Goal: Task Accomplishment & Management: Manage account settings

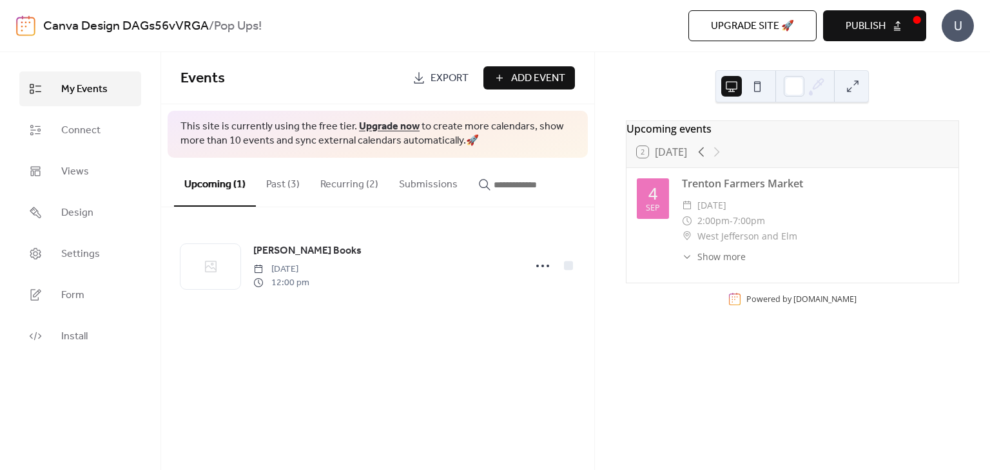
click at [539, 86] on span "Add Event" at bounding box center [538, 78] width 54 height 15
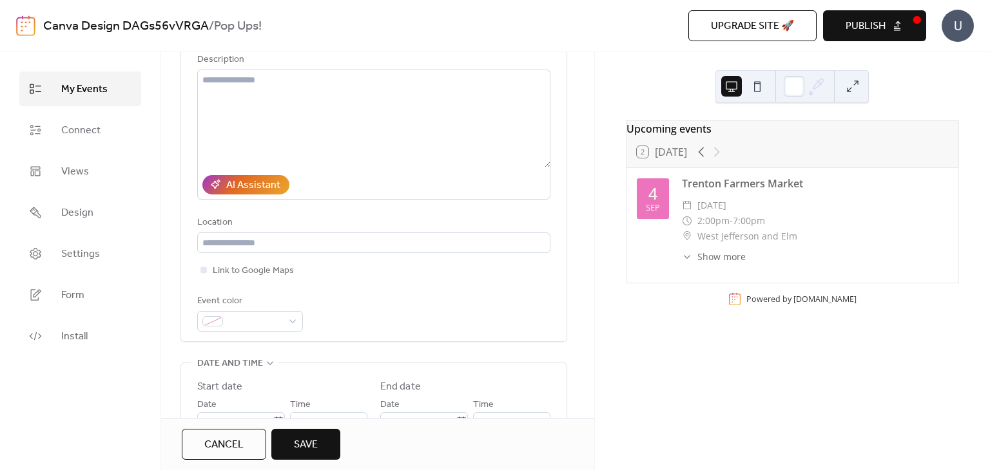
scroll to position [137, 0]
type input "**********"
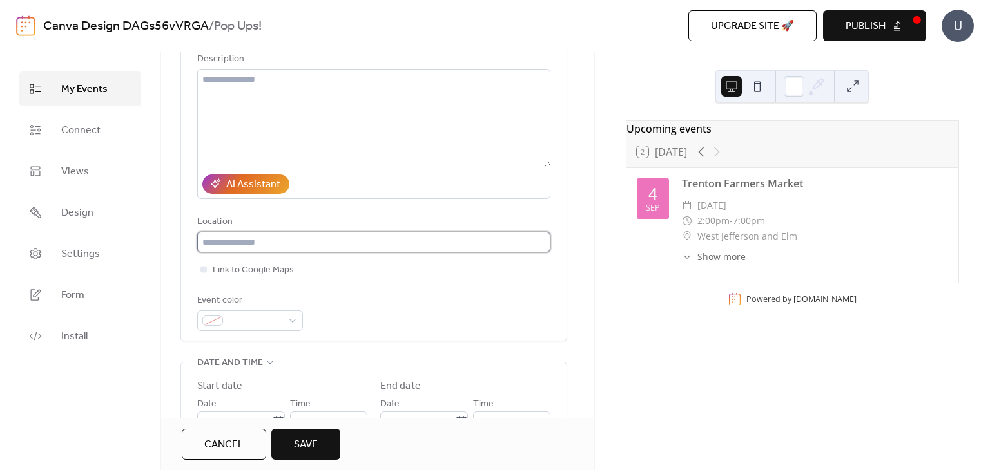
click at [244, 237] on input "text" at bounding box center [373, 242] width 353 height 21
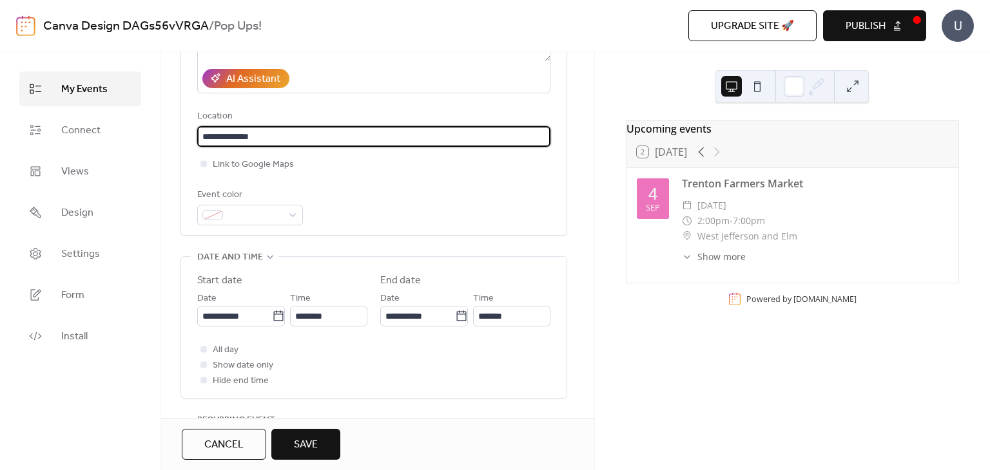
scroll to position [244, 0]
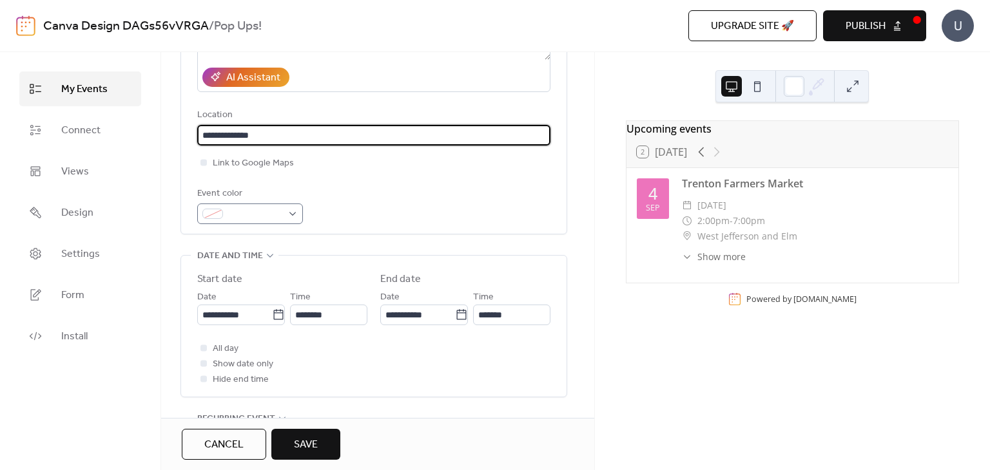
type input "**********"
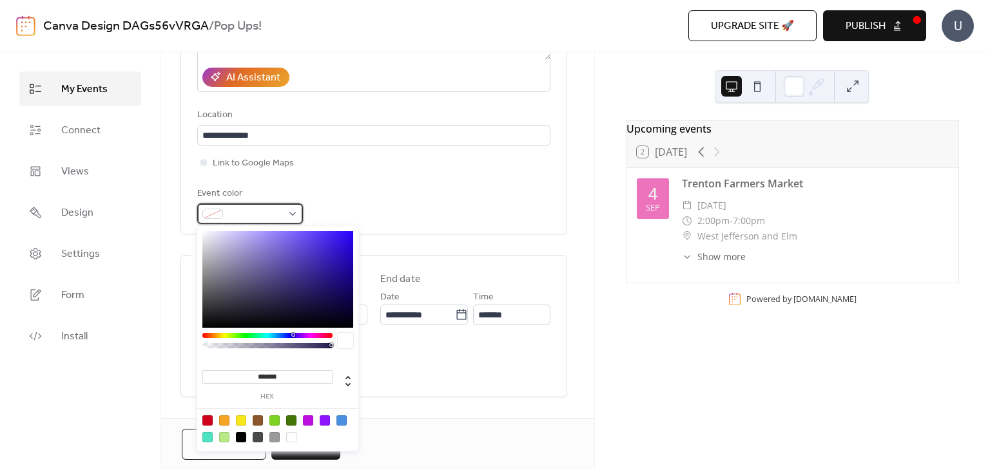
click at [253, 213] on span at bounding box center [255, 214] width 54 height 15
click at [304, 421] on div at bounding box center [308, 421] width 10 height 10
type input "*******"
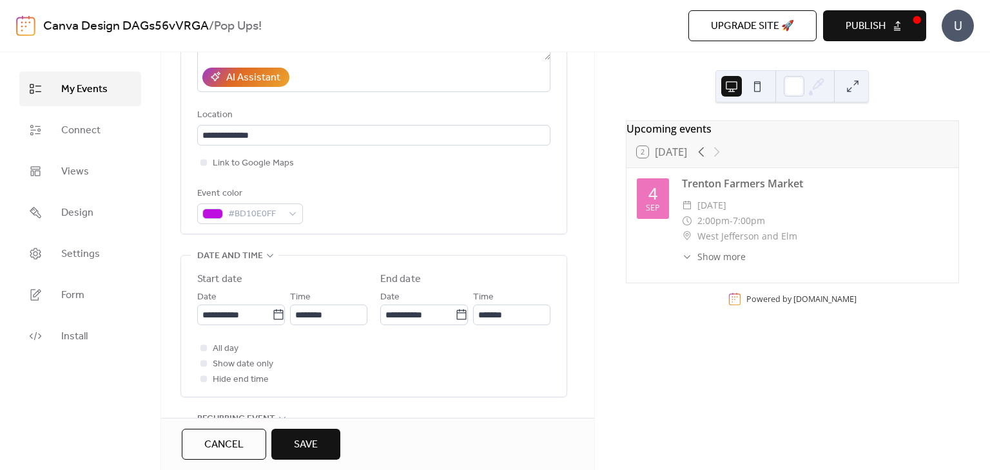
click at [566, 185] on div "**********" at bounding box center [373, 57] width 385 height 353
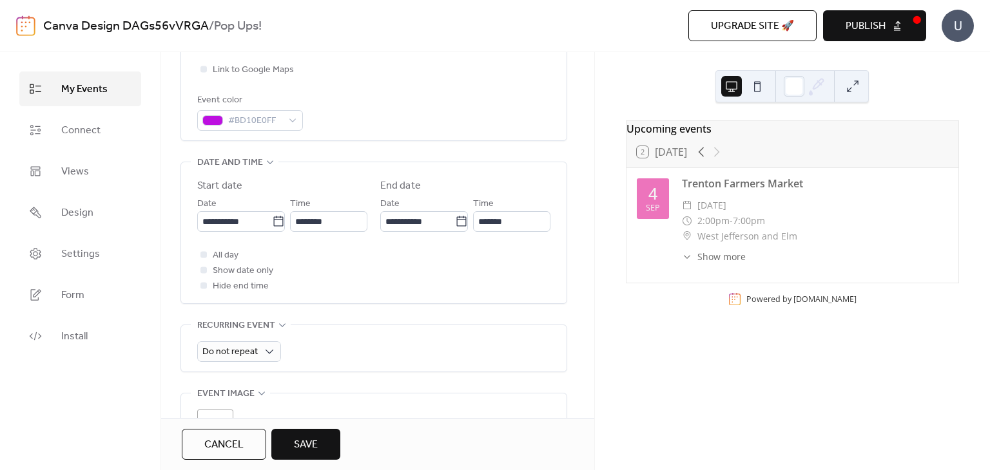
scroll to position [339, 0]
click at [264, 126] on span "#BD10E0FF" at bounding box center [255, 118] width 54 height 15
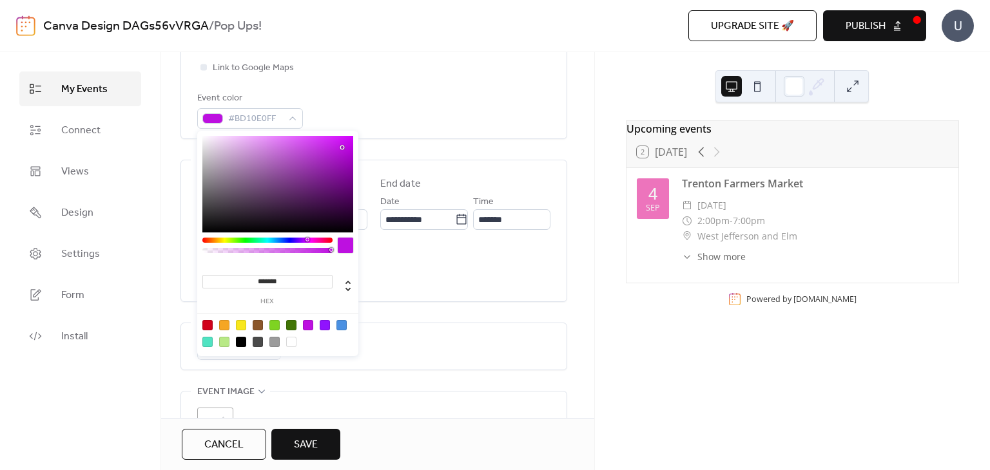
click at [204, 338] on div at bounding box center [207, 342] width 10 height 10
type input "*******"
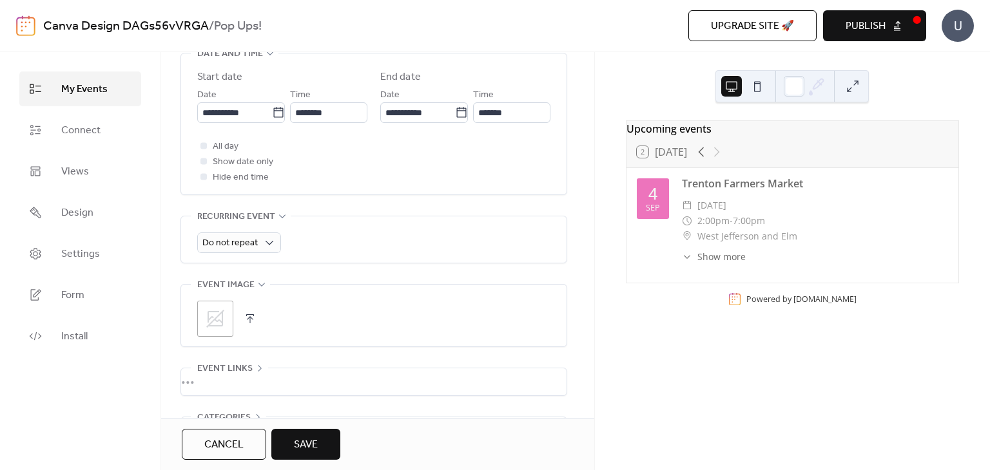
scroll to position [447, 0]
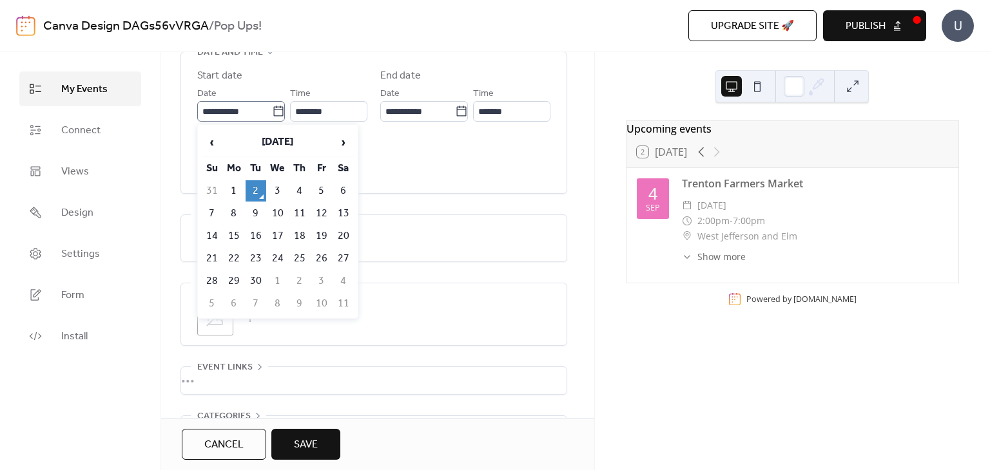
click at [276, 116] on icon at bounding box center [278, 111] width 13 height 13
click at [272, 116] on input "**********" at bounding box center [234, 111] width 75 height 21
click at [331, 213] on td "12" at bounding box center [321, 213] width 21 height 21
type input "**********"
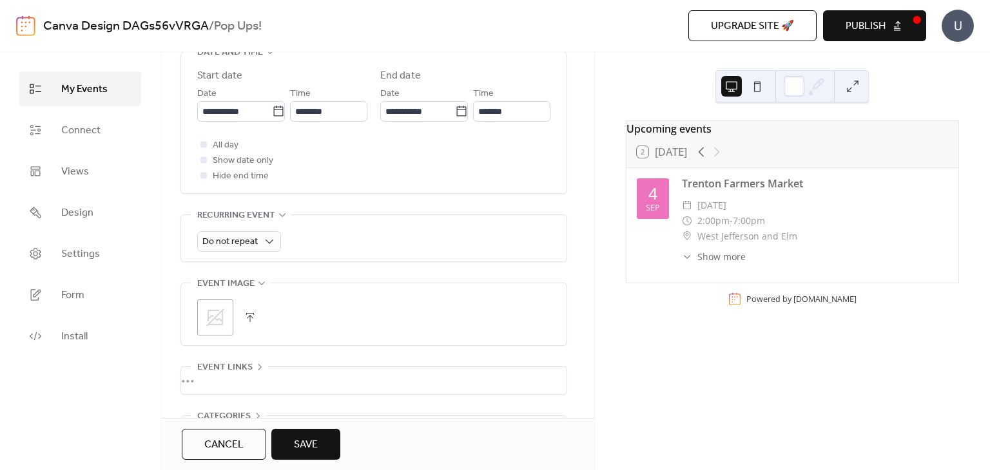
click at [331, 213] on div "**********" at bounding box center [373, 84] width 387 height 817
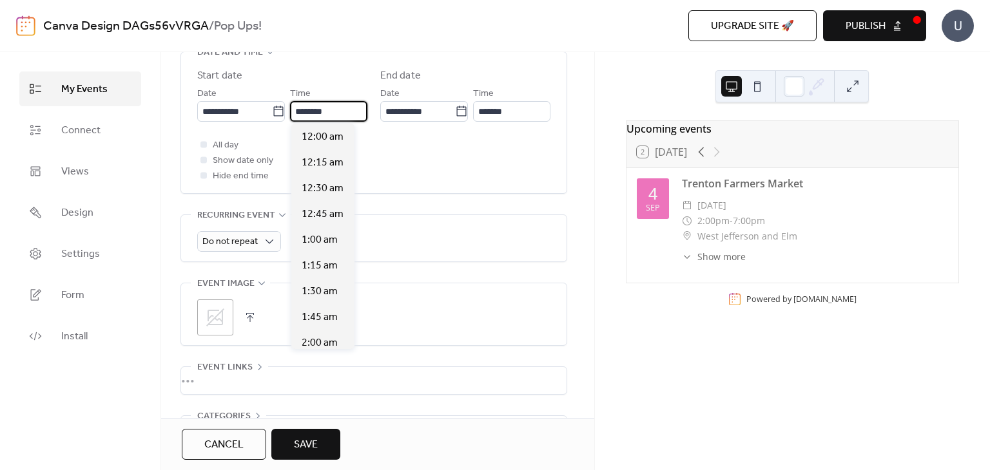
click at [327, 108] on input "********" at bounding box center [328, 111] width 77 height 21
click at [317, 345] on span "2:00 pm" at bounding box center [320, 343] width 37 height 15
type input "*******"
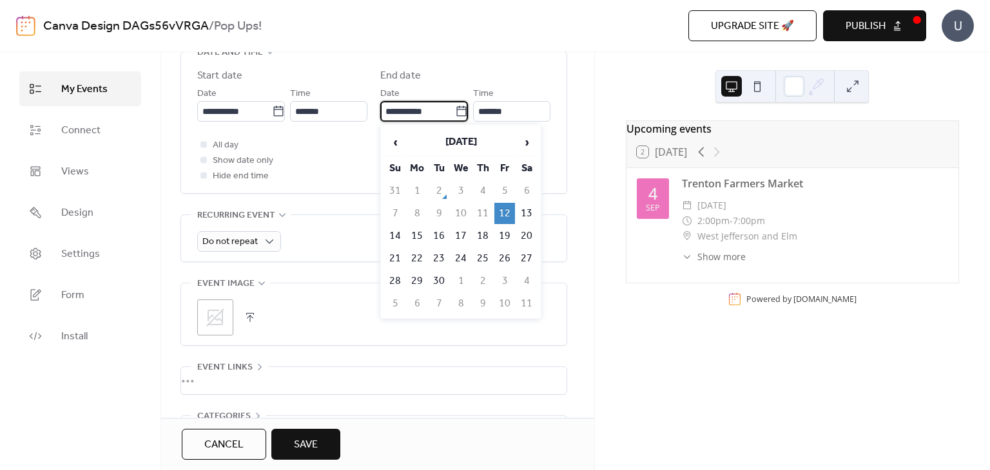
click at [407, 113] on input "**********" at bounding box center [417, 111] width 75 height 21
click at [458, 111] on icon at bounding box center [461, 111] width 13 height 13
click at [455, 111] on input "**********" at bounding box center [417, 111] width 75 height 21
click at [528, 209] on td "13" at bounding box center [526, 213] width 21 height 21
type input "**********"
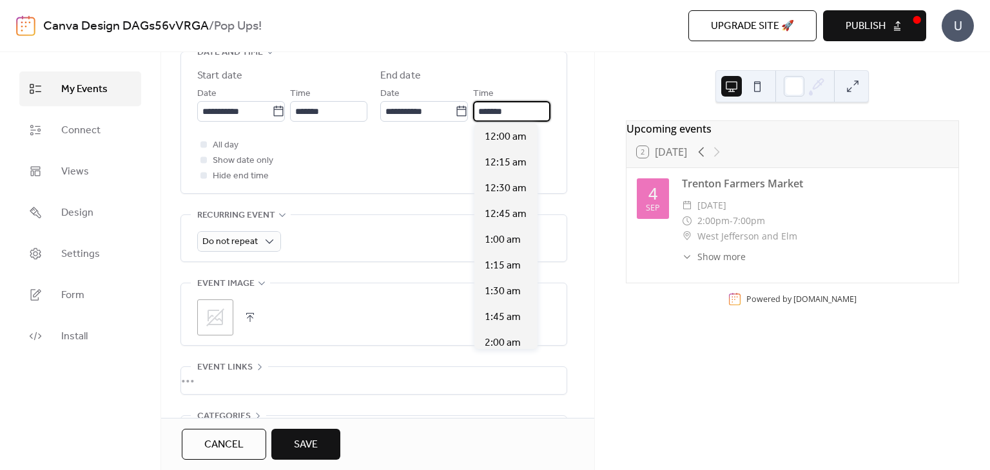
click at [484, 110] on input "*******" at bounding box center [511, 111] width 77 height 21
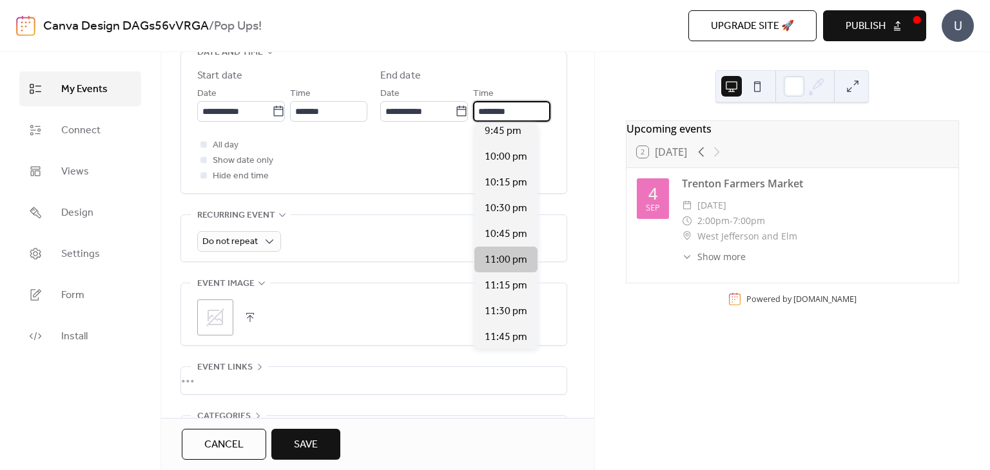
type input "********"
click at [507, 264] on span "11:00 pm" at bounding box center [506, 260] width 43 height 15
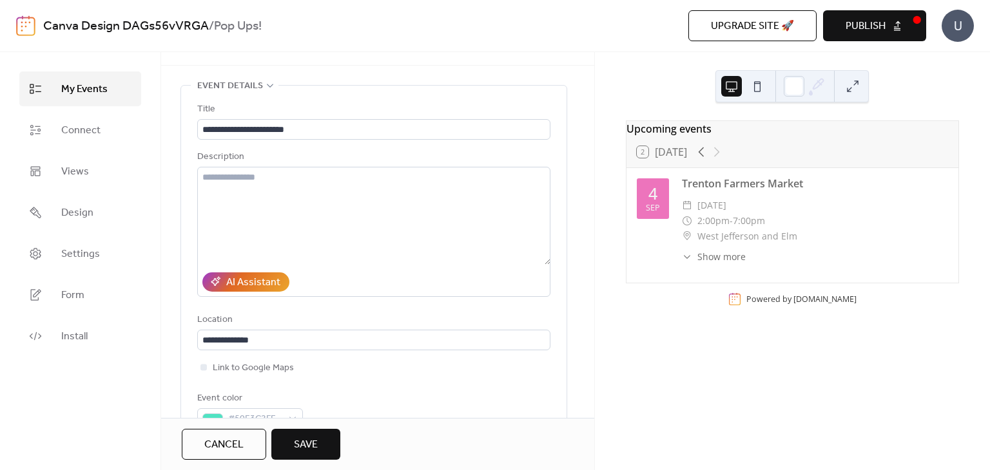
scroll to position [39, 0]
click at [293, 199] on textarea at bounding box center [373, 216] width 353 height 98
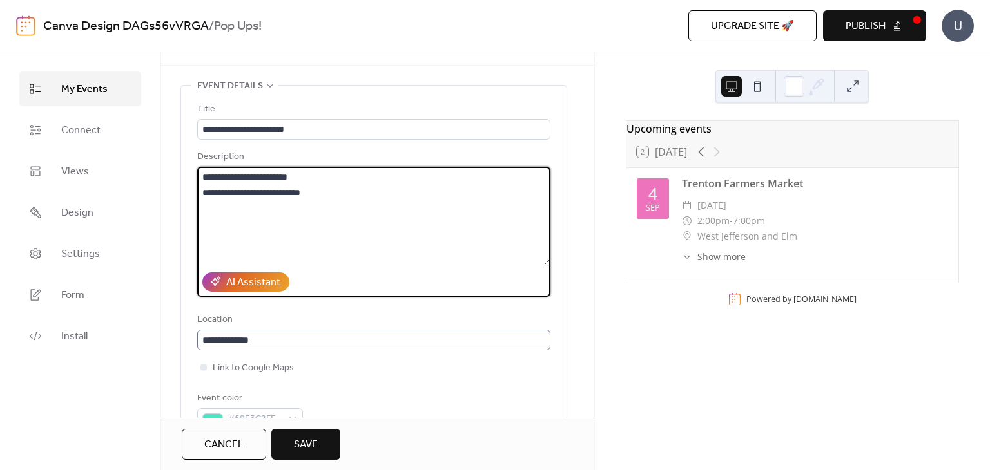
type textarea "**********"
click at [204, 343] on input "**********" at bounding box center [373, 340] width 353 height 21
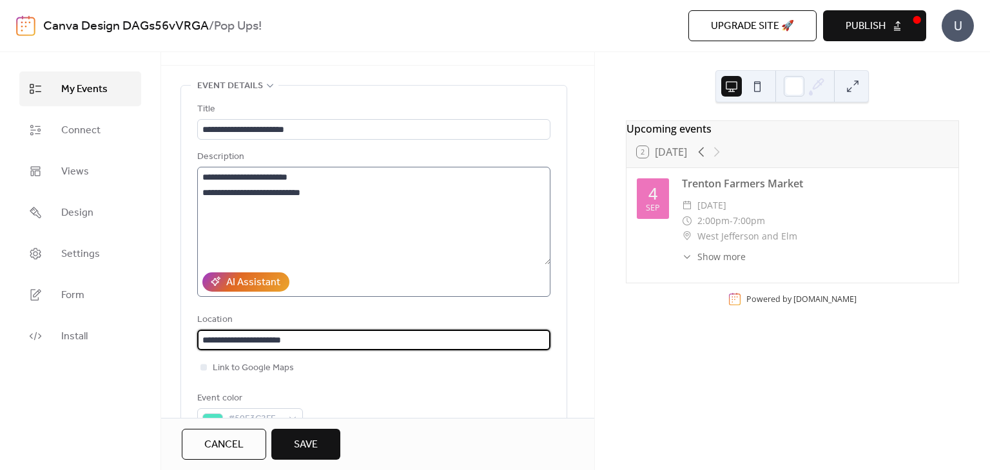
type input "**********"
click at [271, 225] on textarea "**********" at bounding box center [373, 216] width 353 height 98
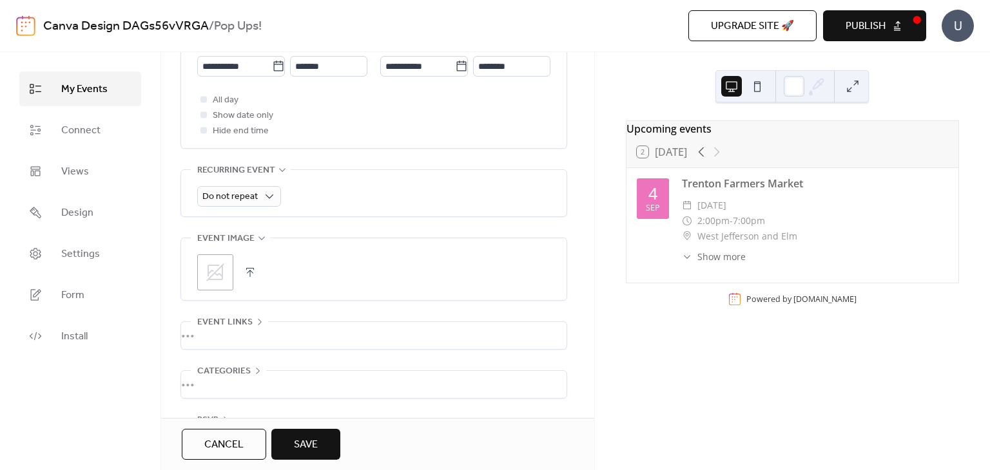
scroll to position [536, 0]
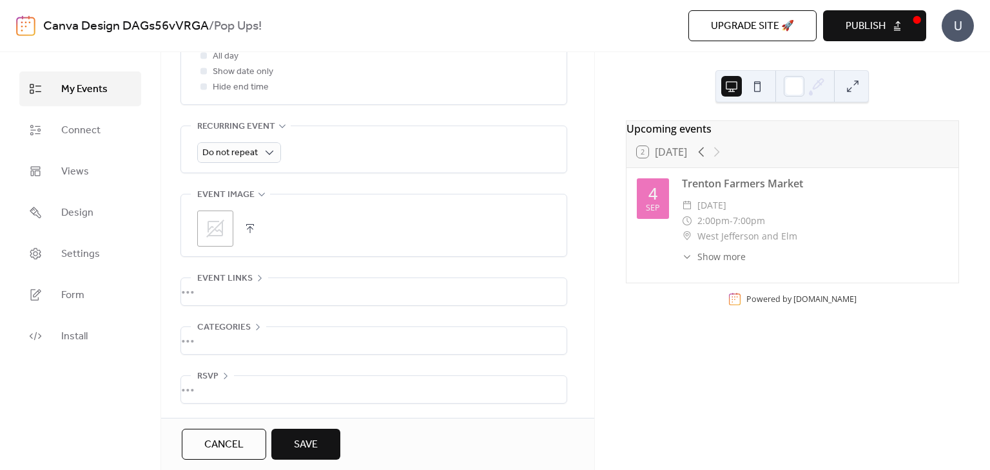
type textarea "**********"
click at [211, 222] on icon at bounding box center [215, 228] width 21 height 21
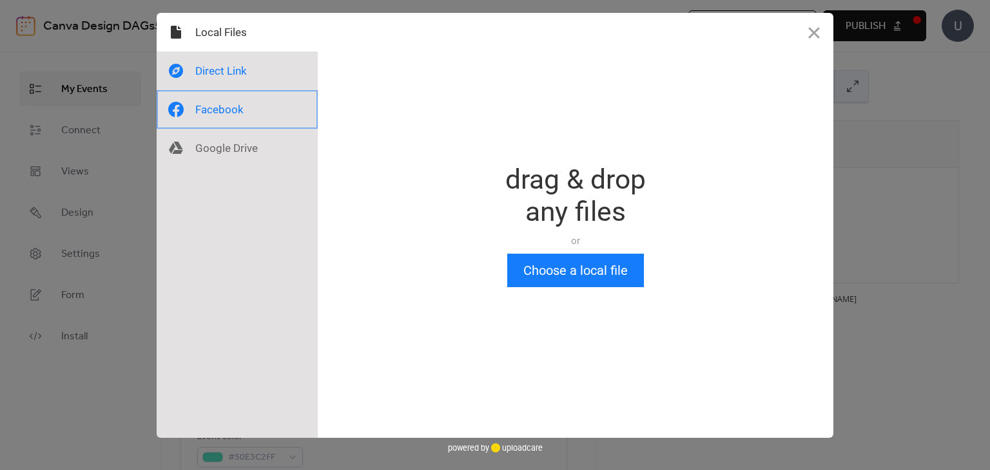
drag, startPoint x: 258, startPoint y: 101, endPoint x: 235, endPoint y: 81, distance: 31.1
click at [235, 81] on div at bounding box center [652, 225] width 990 height 425
click at [224, 109] on div at bounding box center [237, 109] width 161 height 39
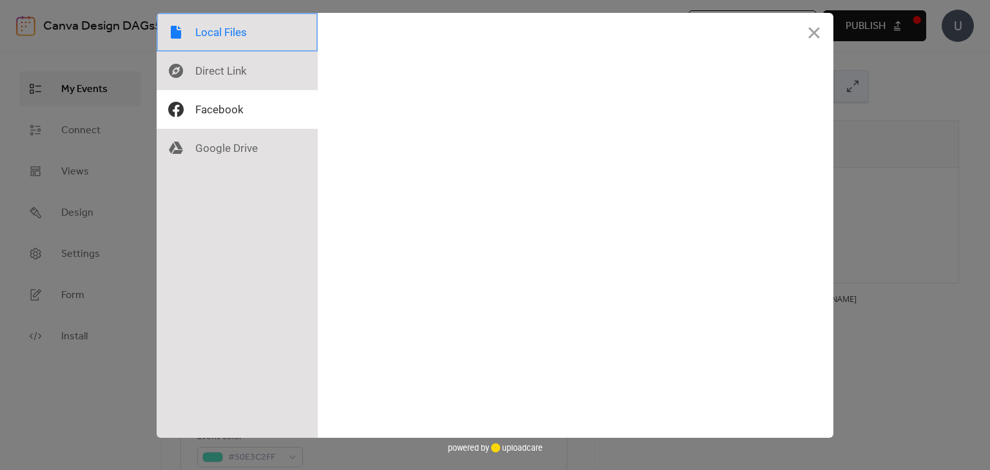
click at [240, 39] on div at bounding box center [237, 32] width 161 height 39
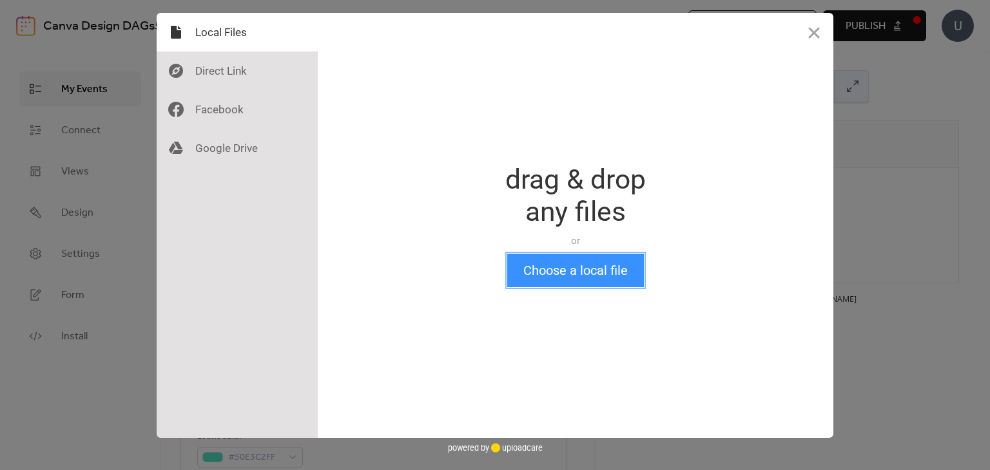
click at [607, 278] on button "Choose a local file" at bounding box center [575, 271] width 137 height 34
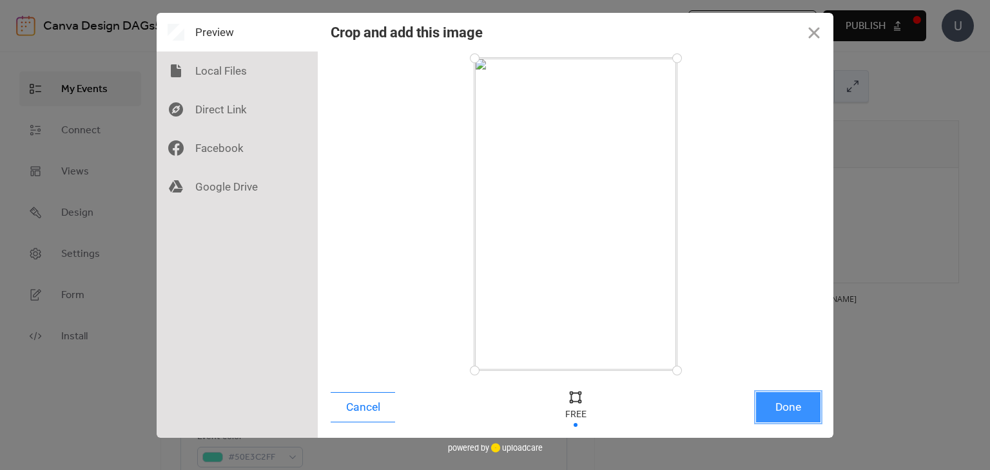
click at [796, 408] on button "Done" at bounding box center [788, 407] width 64 height 30
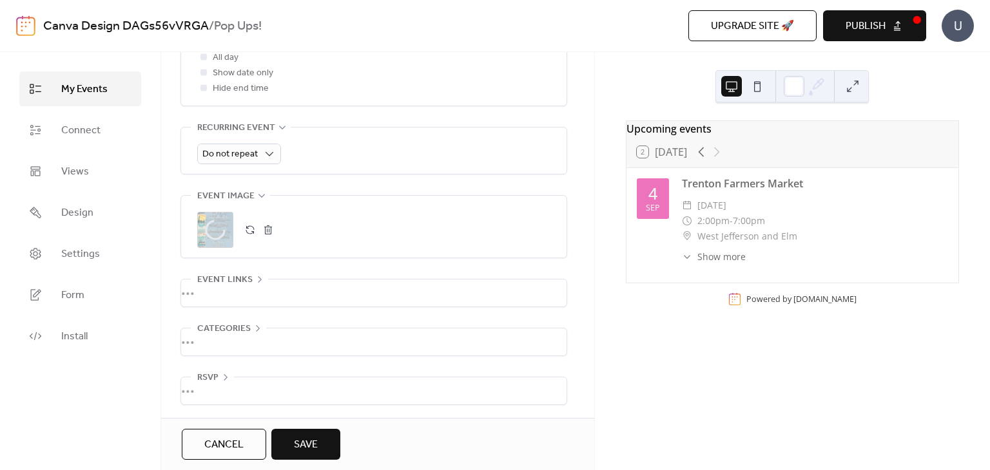
scroll to position [536, 0]
click at [261, 345] on div "•••" at bounding box center [373, 340] width 385 height 27
click at [320, 444] on button "Save" at bounding box center [305, 444] width 69 height 31
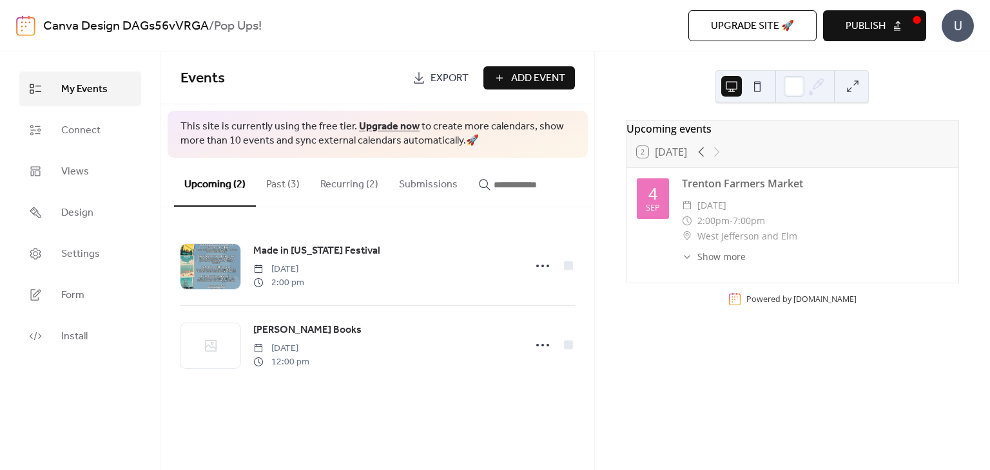
click at [505, 82] on button "Add Event" at bounding box center [529, 77] width 92 height 23
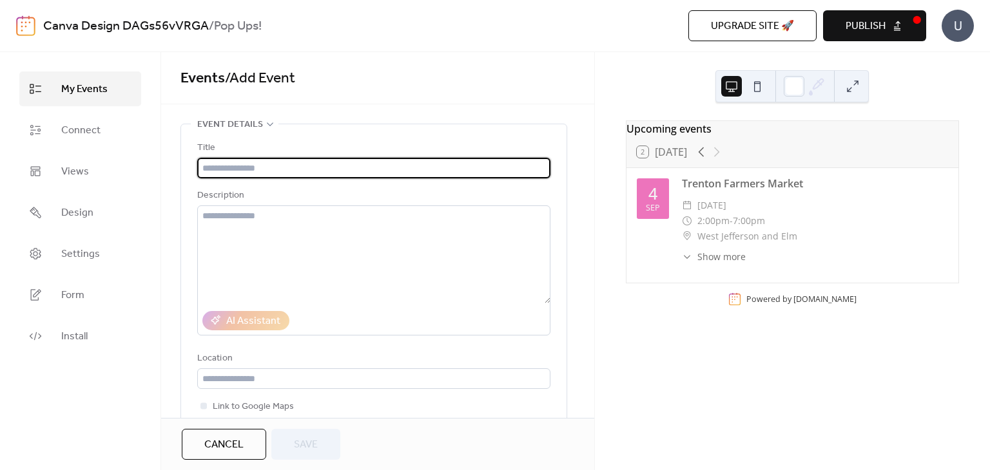
click at [505, 82] on span "Events / Add Event" at bounding box center [377, 79] width 394 height 26
click at [451, 175] on input "text" at bounding box center [373, 168] width 353 height 21
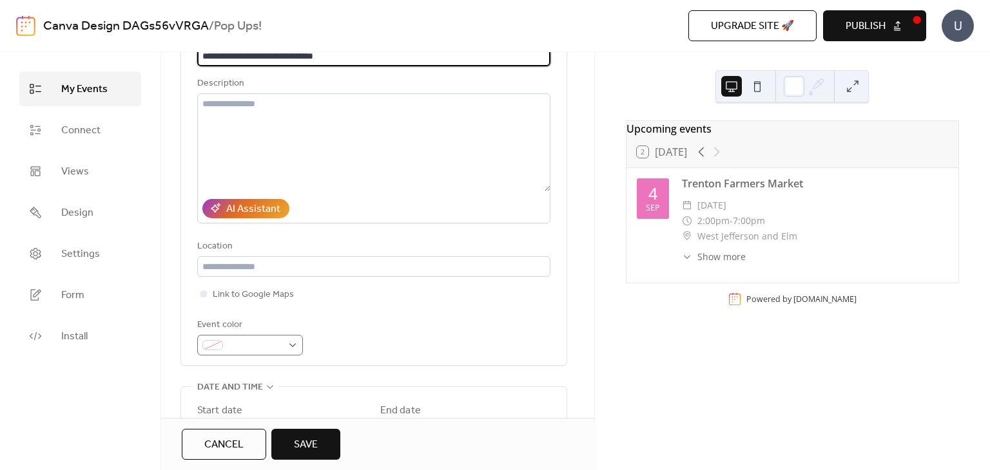
scroll to position [110, 0]
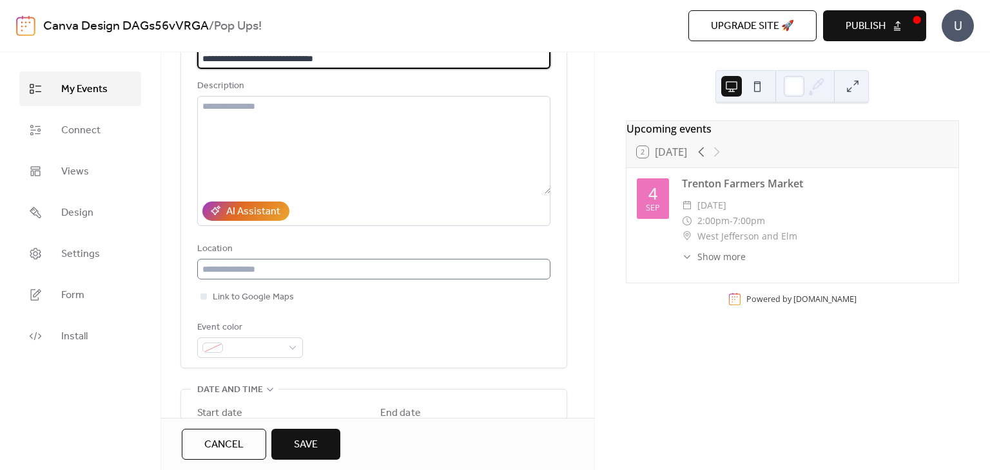
type input "**********"
click at [278, 271] on input "text" at bounding box center [373, 269] width 353 height 21
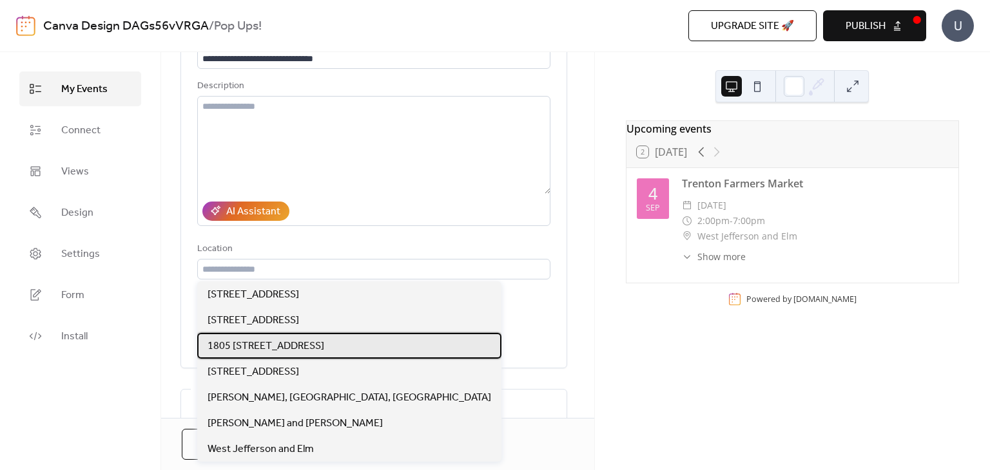
click at [277, 346] on span "1805 [STREET_ADDRESS]" at bounding box center [266, 346] width 117 height 15
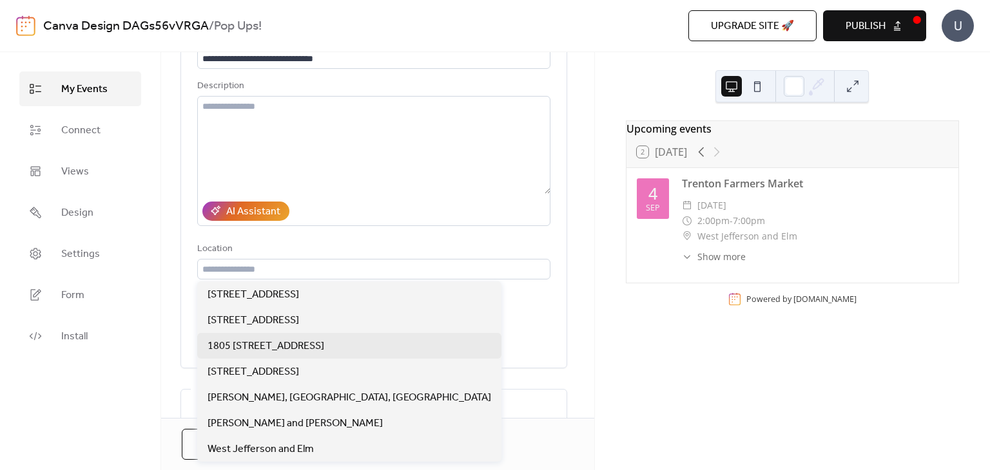
type input "**********"
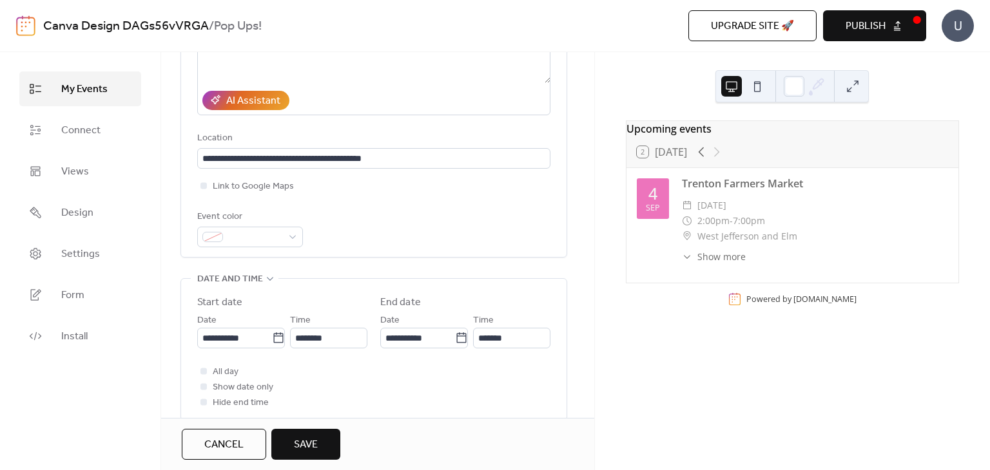
scroll to position [221, 0]
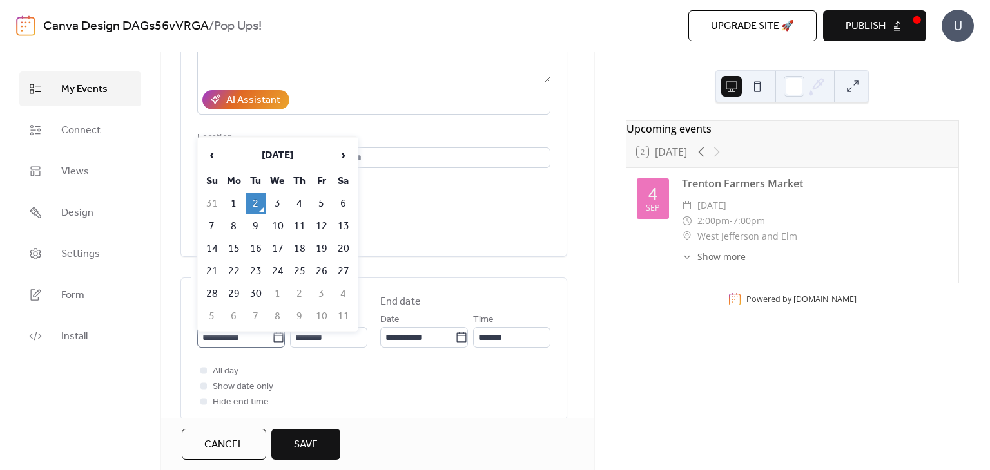
click at [276, 341] on icon at bounding box center [278, 337] width 10 height 10
click at [272, 341] on input "**********" at bounding box center [234, 337] width 75 height 21
click at [341, 242] on td "20" at bounding box center [343, 248] width 21 height 21
type input "**********"
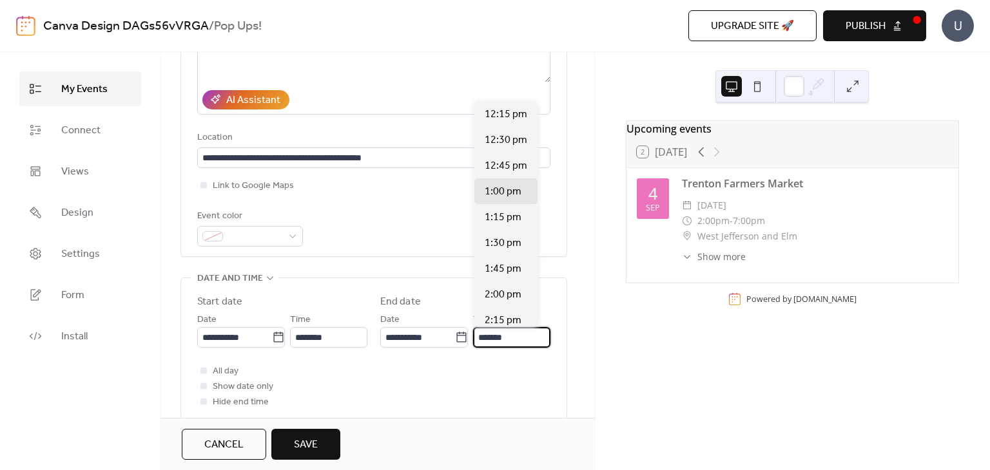
click at [483, 336] on input "*******" at bounding box center [511, 337] width 77 height 21
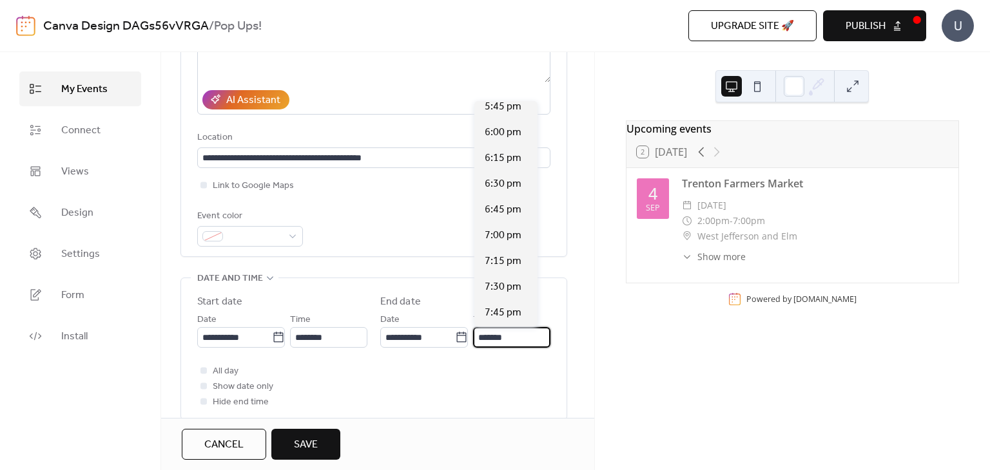
scroll to position [593, 0]
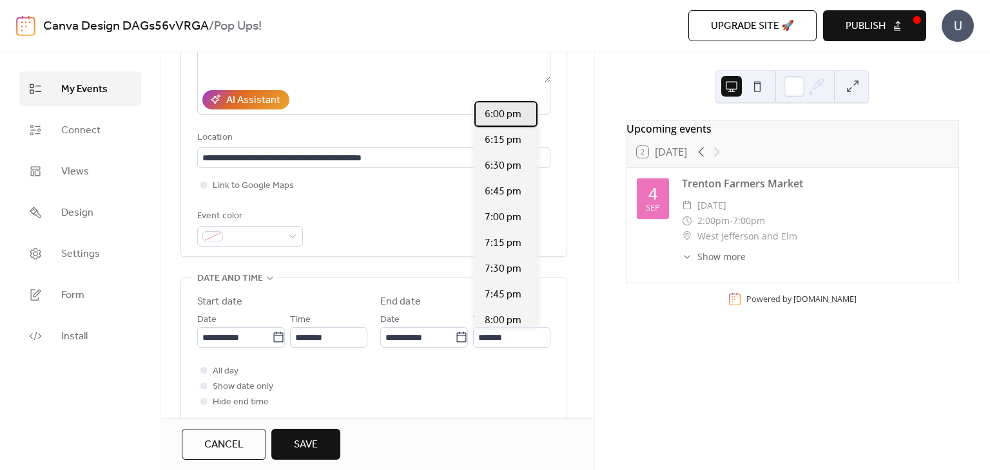
click at [495, 121] on span "6:00 pm" at bounding box center [503, 114] width 37 height 15
type input "*******"
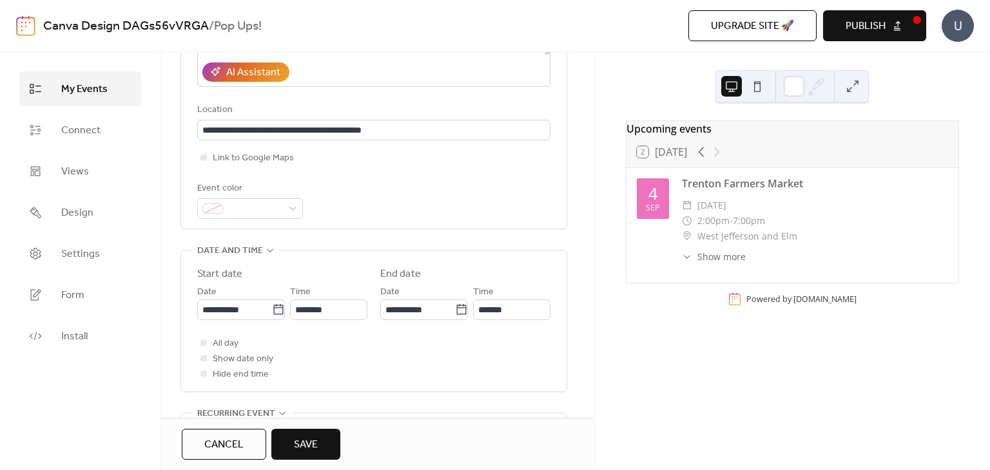
scroll to position [249, 0]
click at [210, 203] on div at bounding box center [212, 208] width 21 height 10
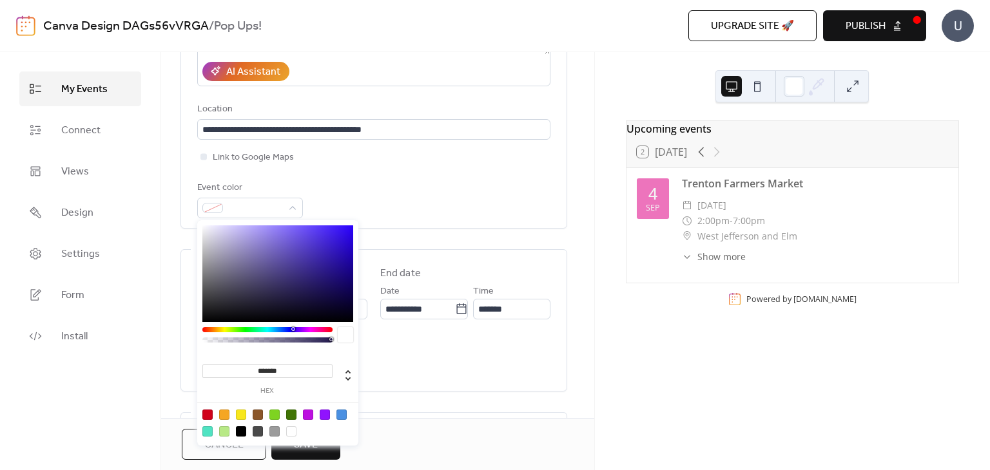
click at [207, 429] on div at bounding box center [207, 432] width 10 height 10
type input "*******"
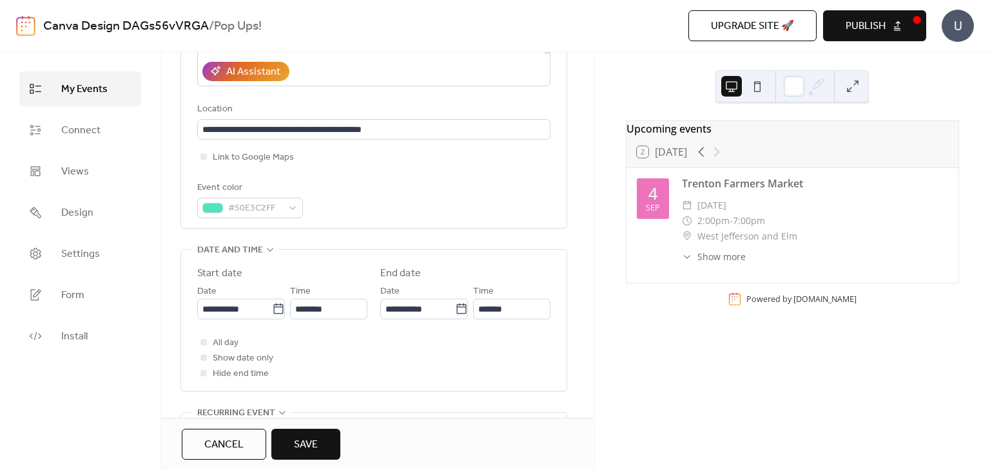
click at [617, 384] on div "Upcoming events 2 [DATE] [DATE] Trenton Farmers Market ​ [DATE] ​ 2:00pm - 7:00…" at bounding box center [792, 261] width 395 height 418
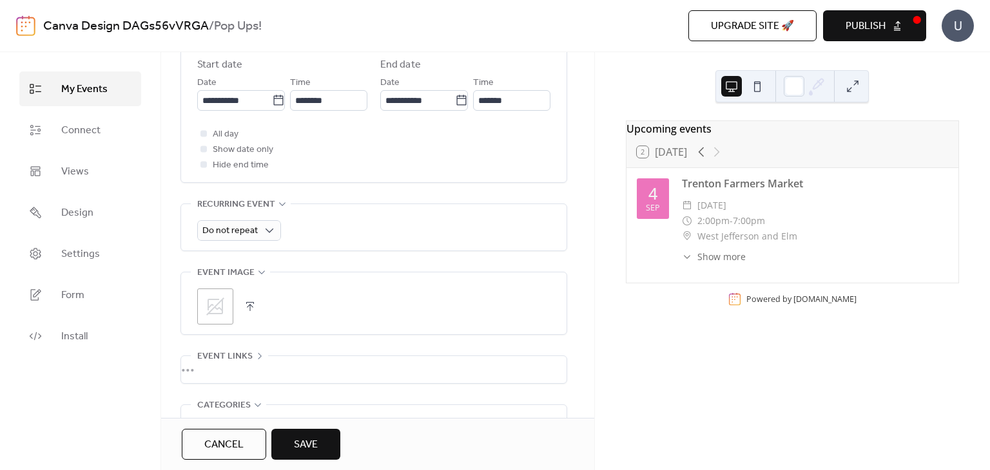
scroll to position [593, 0]
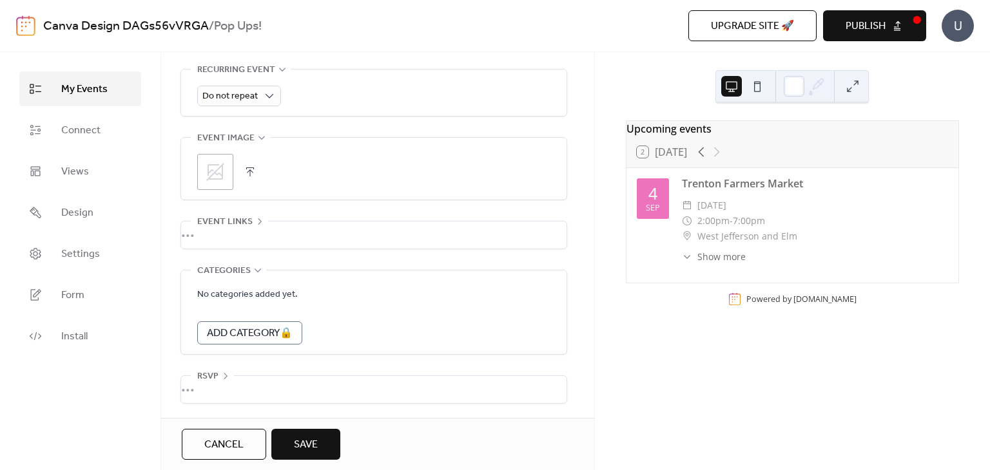
click at [220, 158] on div ";" at bounding box center [215, 172] width 36 height 36
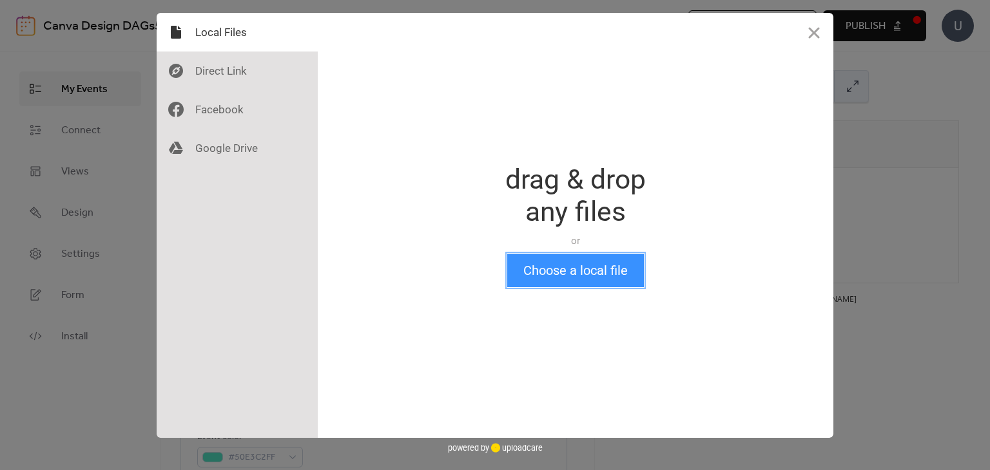
click at [601, 267] on button "Choose a local file" at bounding box center [575, 271] width 137 height 34
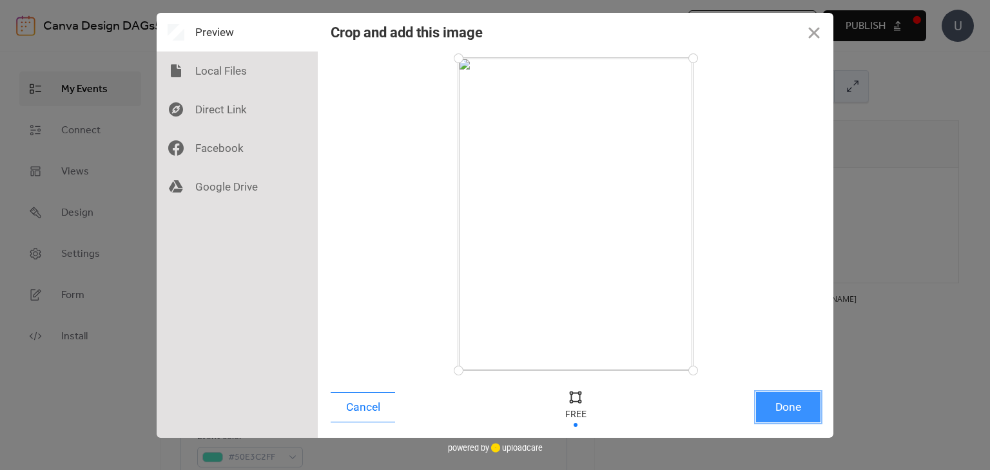
click at [801, 405] on button "Done" at bounding box center [788, 407] width 64 height 30
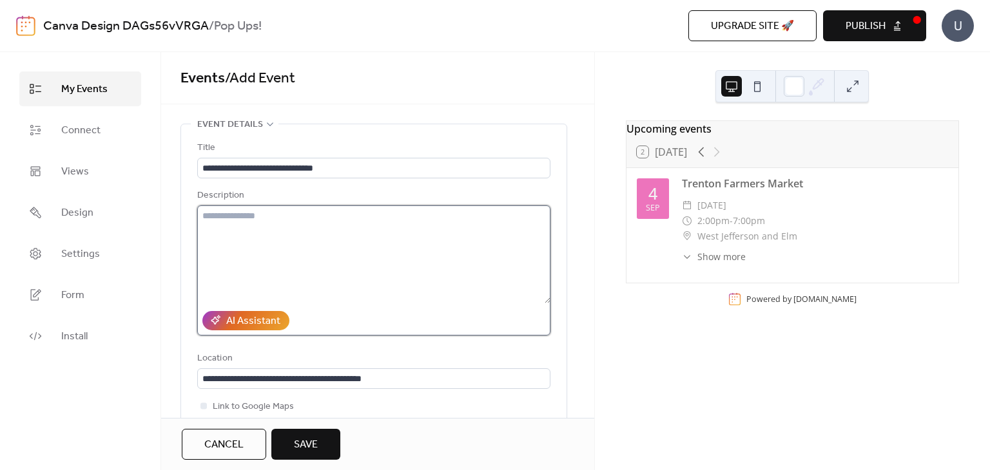
click at [406, 276] on textarea at bounding box center [373, 255] width 353 height 98
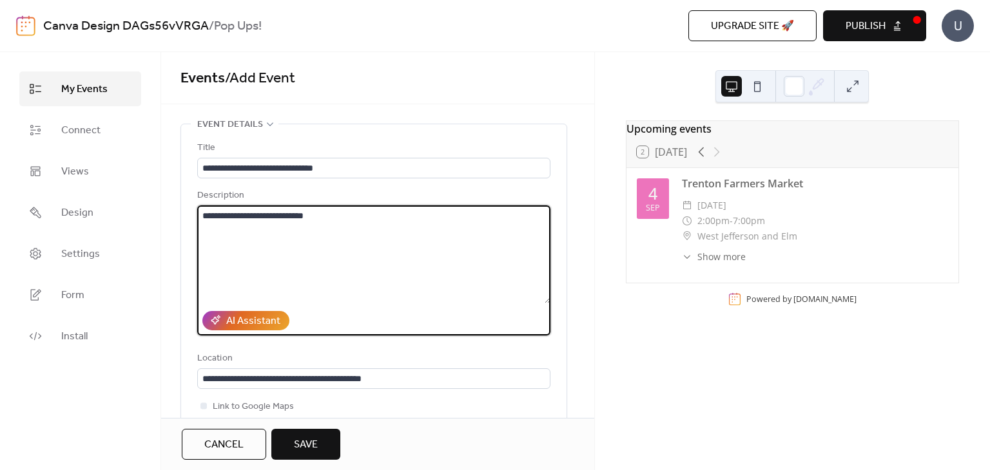
type textarea "**********"
type textarea "**"
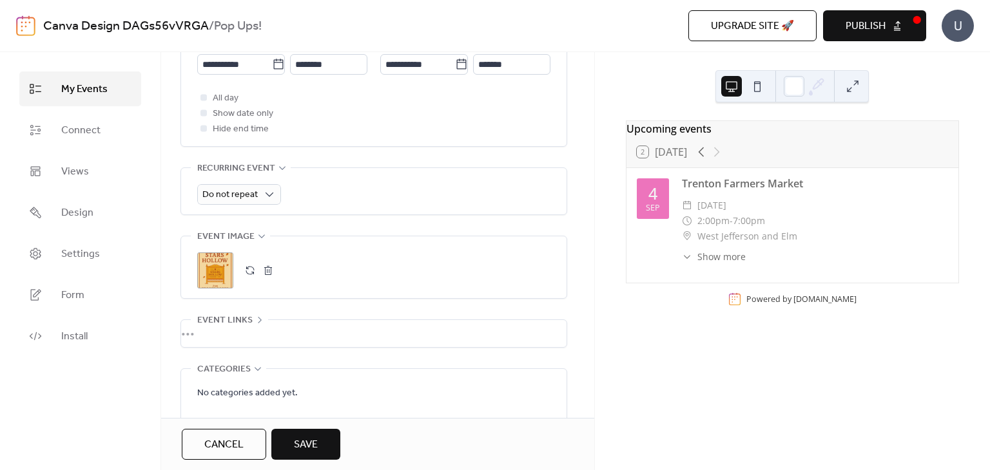
scroll to position [593, 0]
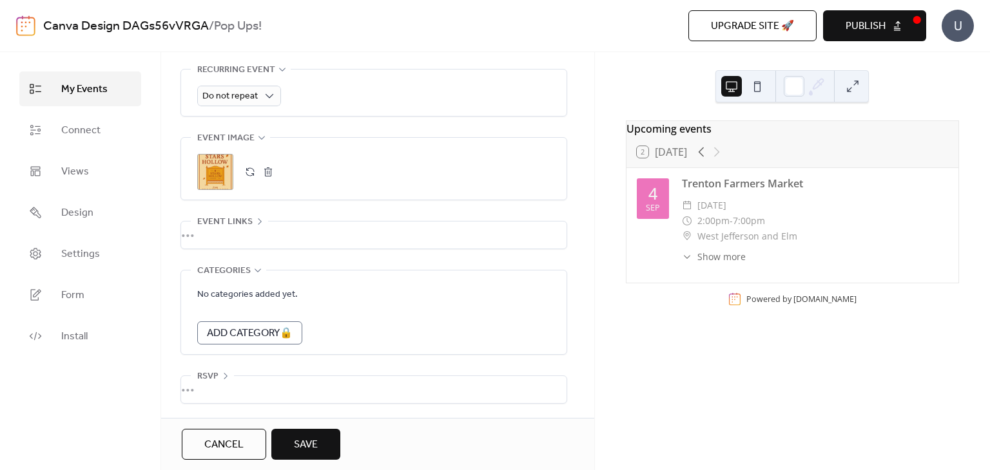
type textarea "**********"
click at [304, 441] on span "Save" at bounding box center [306, 445] width 24 height 15
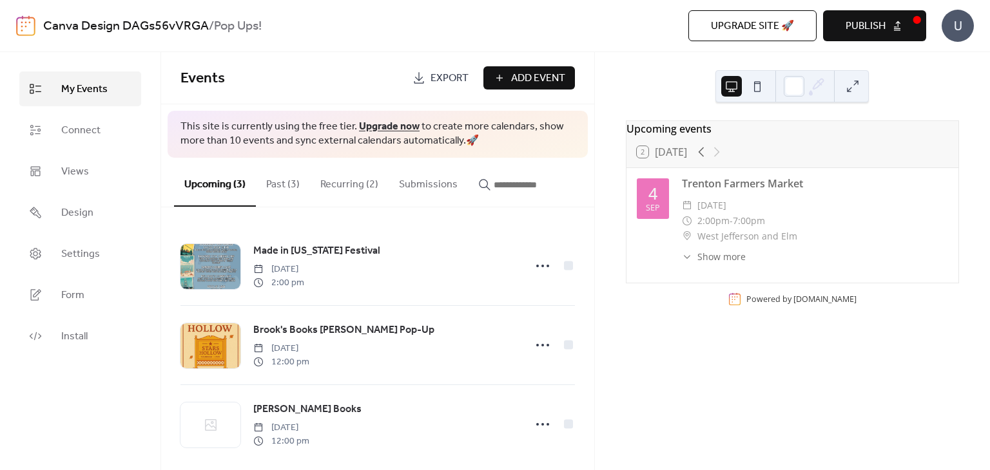
click at [290, 179] on button "Past (3)" at bounding box center [283, 182] width 54 height 48
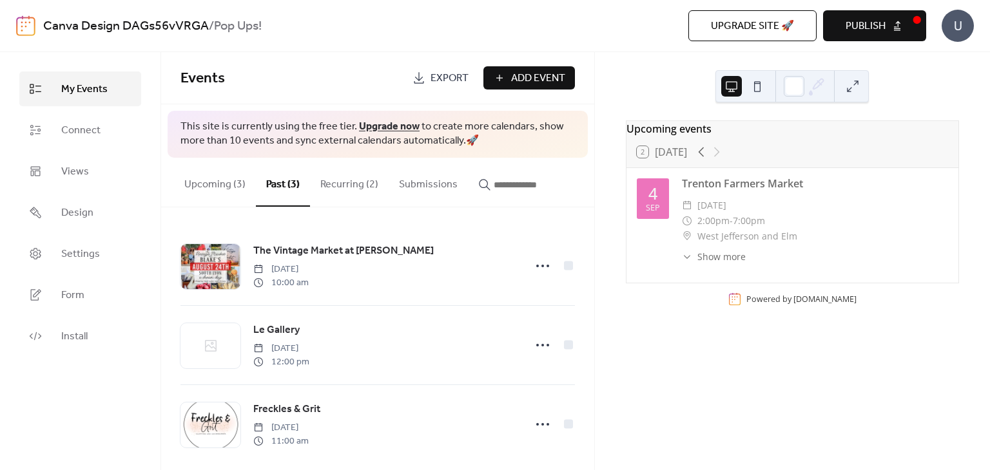
click at [197, 193] on button "Upcoming (3)" at bounding box center [215, 182] width 82 height 48
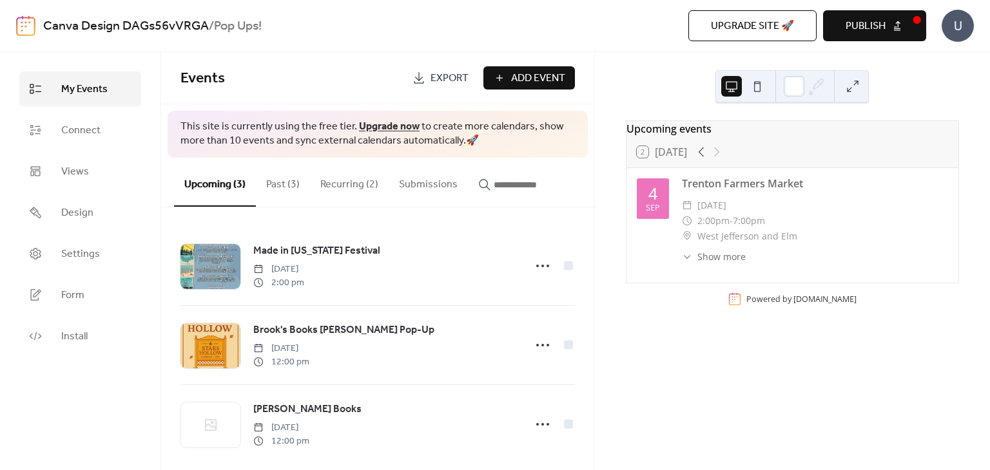
click at [529, 66] on button "Add Event" at bounding box center [529, 77] width 92 height 23
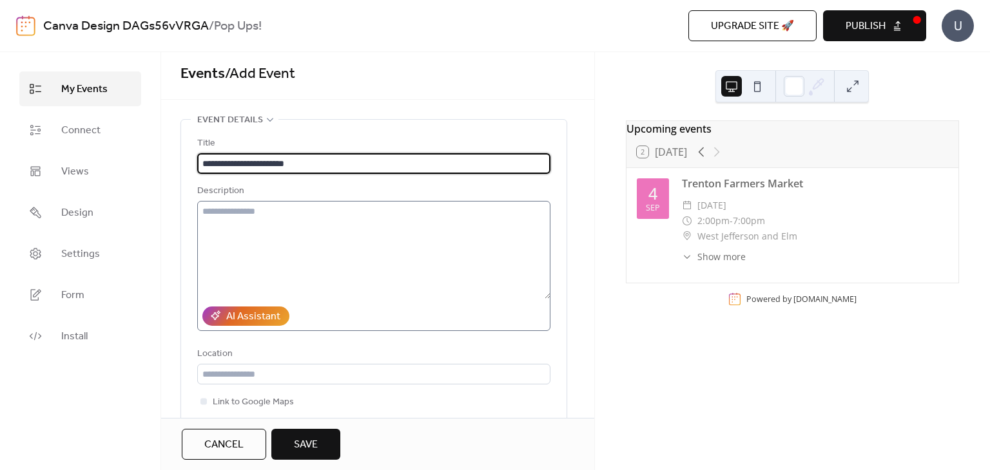
scroll to position [5, 0]
type input "**********"
click at [274, 257] on textarea at bounding box center [373, 249] width 353 height 98
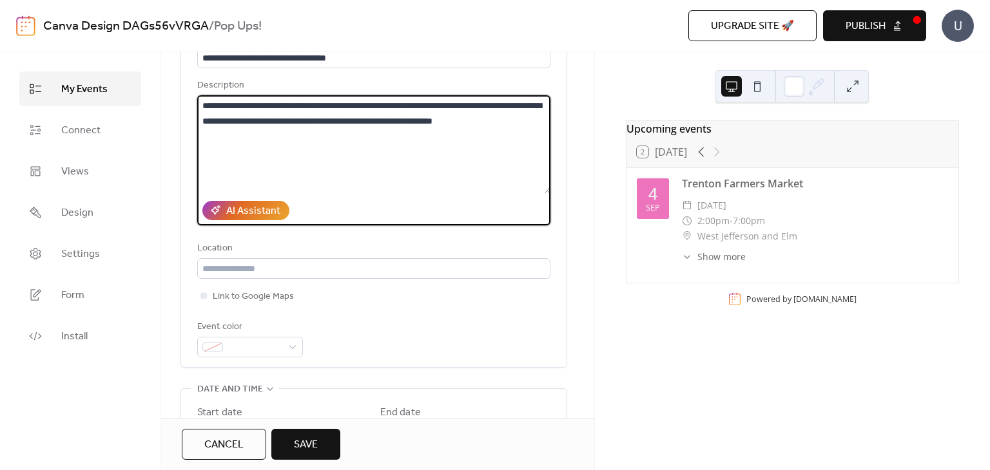
scroll to position [111, 0]
type textarea "**********"
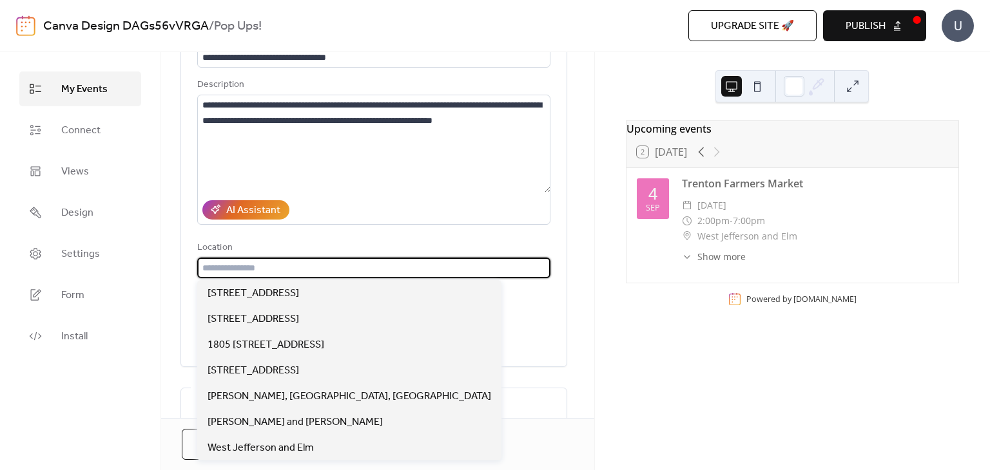
click at [444, 276] on input "text" at bounding box center [373, 268] width 353 height 21
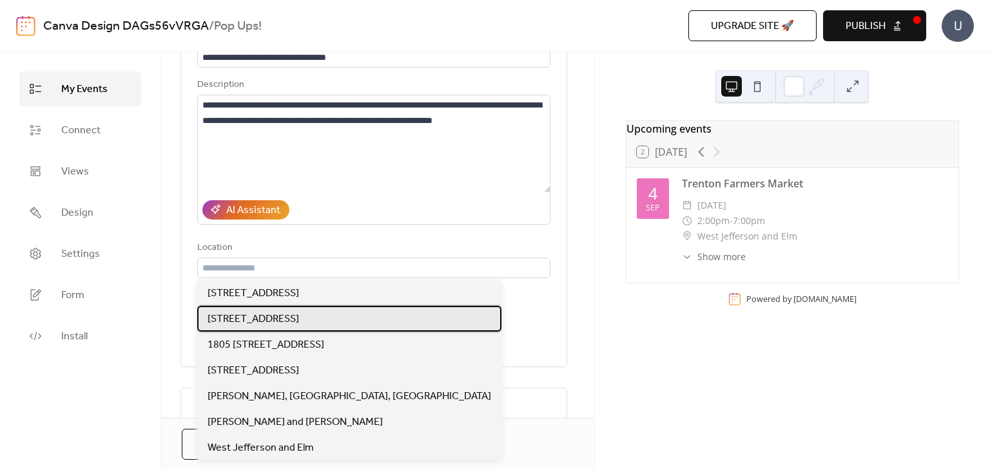
click at [289, 322] on span "[STREET_ADDRESS]" at bounding box center [254, 319] width 92 height 15
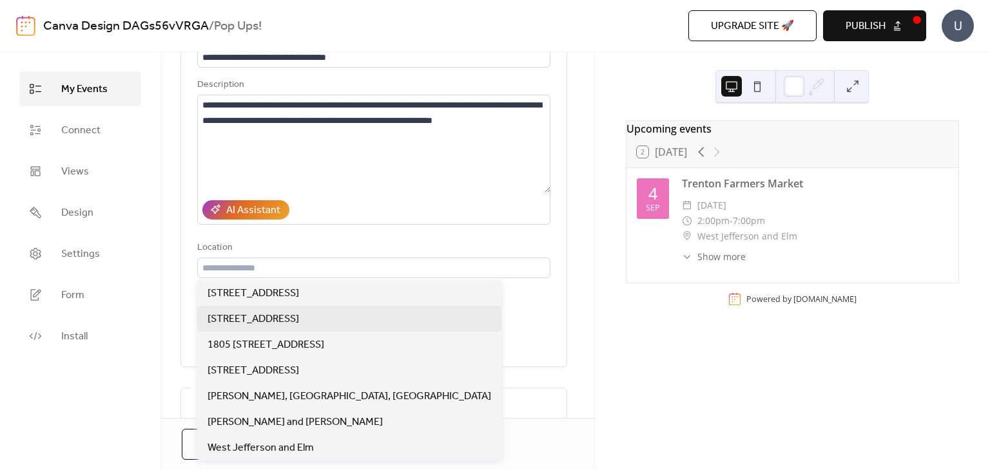
type input "**********"
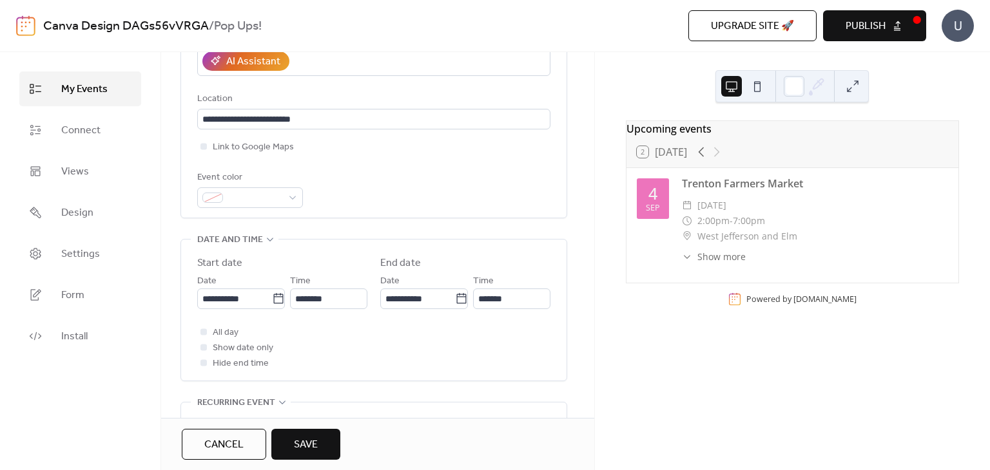
scroll to position [260, 0]
click at [262, 200] on span at bounding box center [255, 197] width 54 height 15
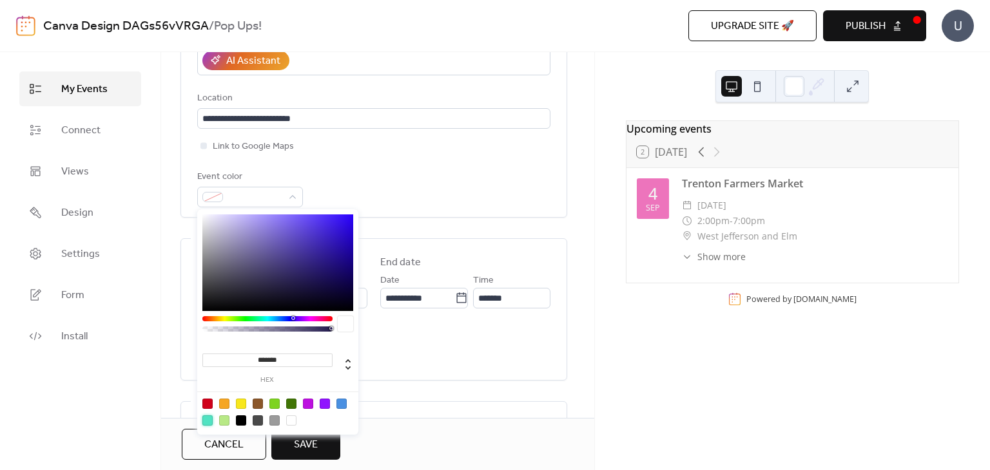
click at [208, 417] on div at bounding box center [207, 421] width 10 height 10
type input "*******"
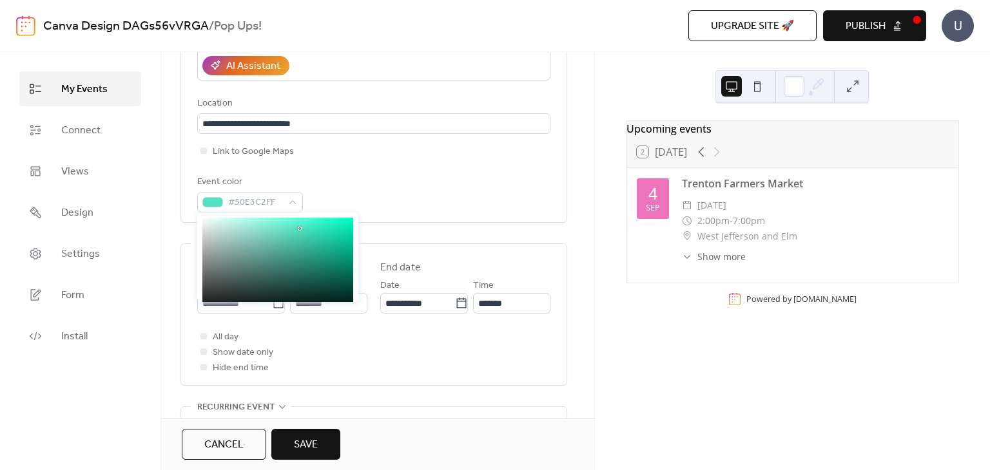
scroll to position [280, 0]
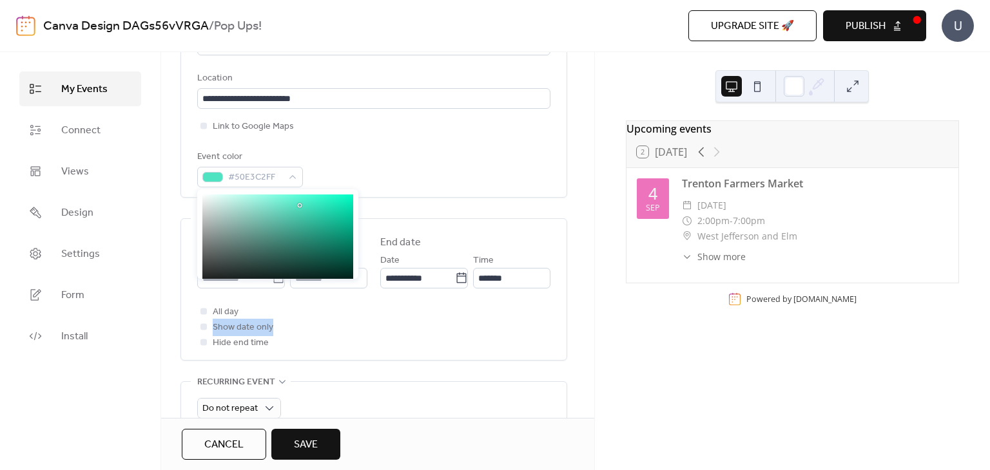
click at [460, 325] on div "All day Show date only Hide end time" at bounding box center [373, 327] width 353 height 46
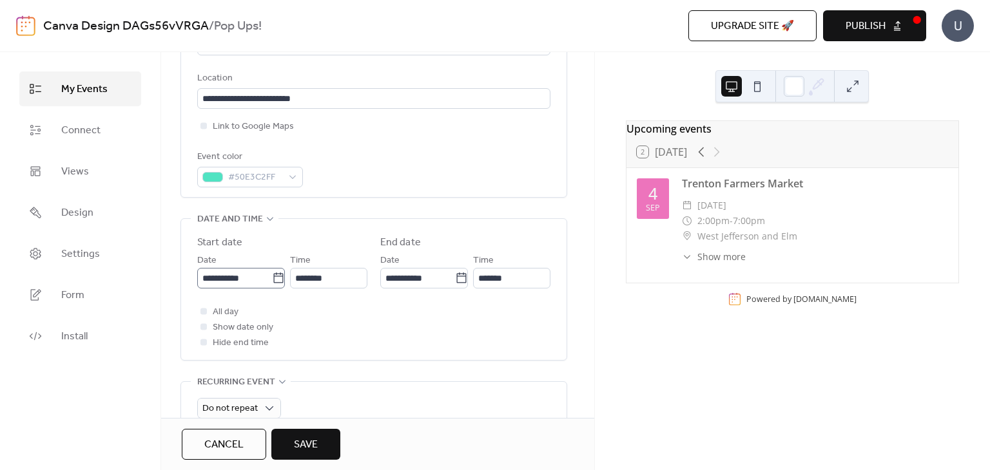
click at [276, 287] on label "**********" at bounding box center [241, 278] width 88 height 21
click at [272, 287] on input "**********" at bounding box center [234, 278] width 75 height 21
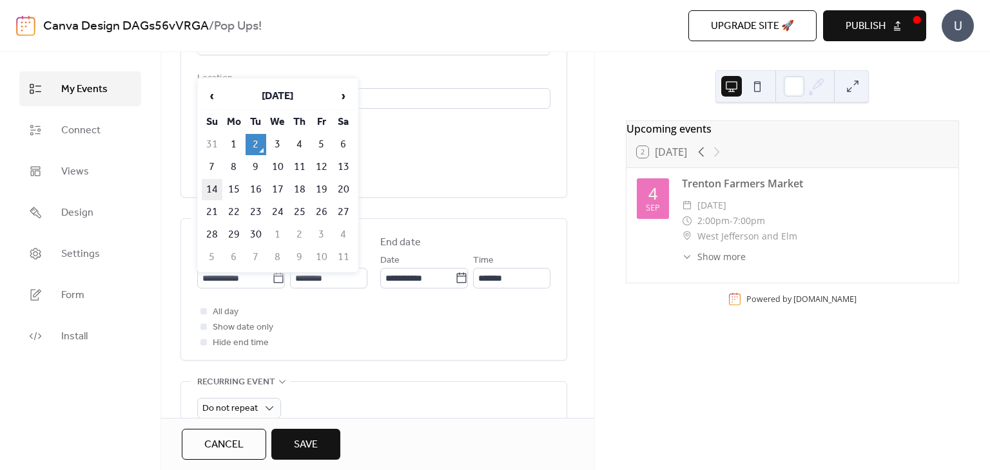
click at [211, 186] on td "14" at bounding box center [212, 189] width 21 height 21
type input "**********"
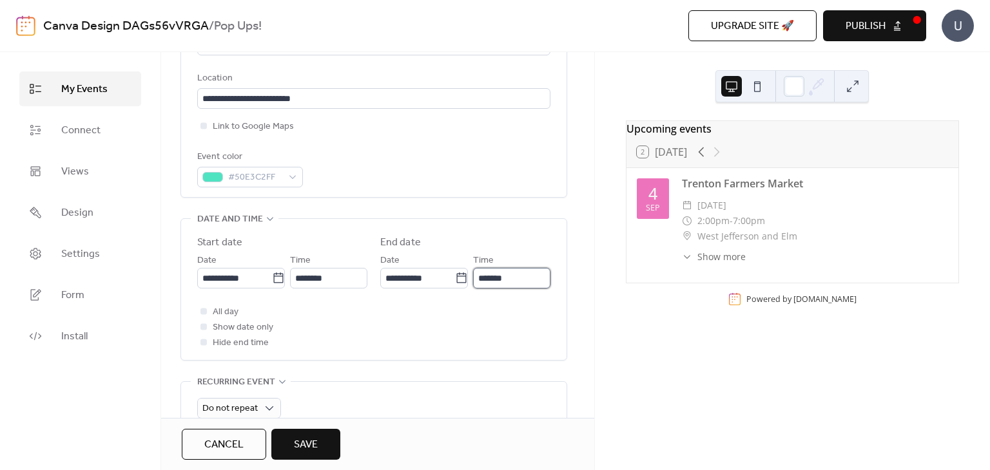
click at [482, 269] on input "*******" at bounding box center [511, 278] width 77 height 21
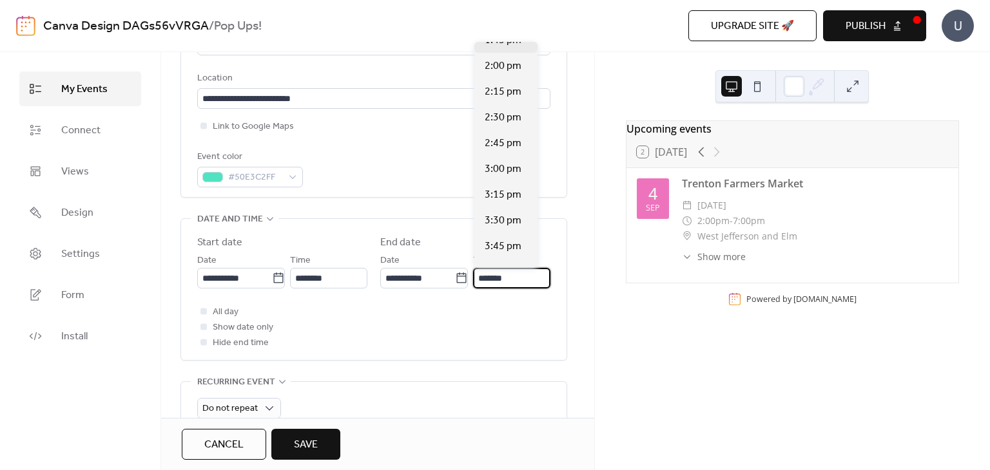
scroll to position [334, 0]
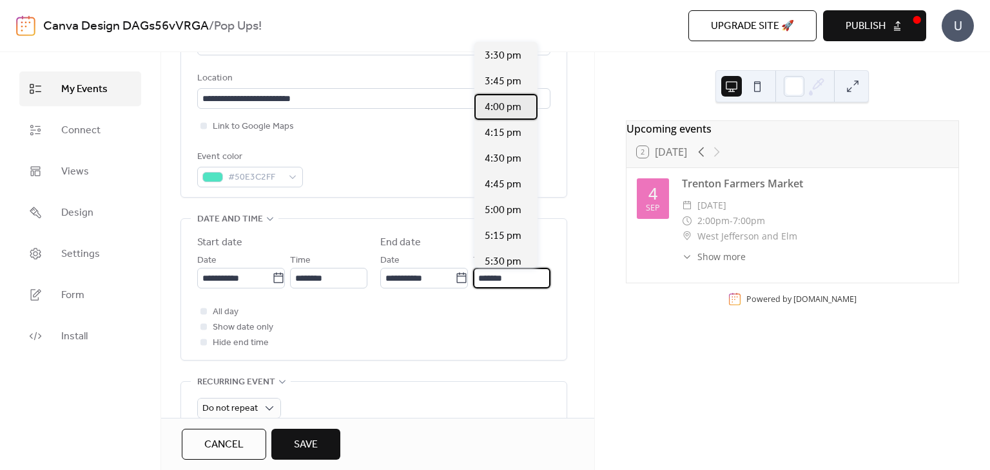
click at [504, 104] on span "4:00 pm" at bounding box center [503, 107] width 37 height 15
type input "*******"
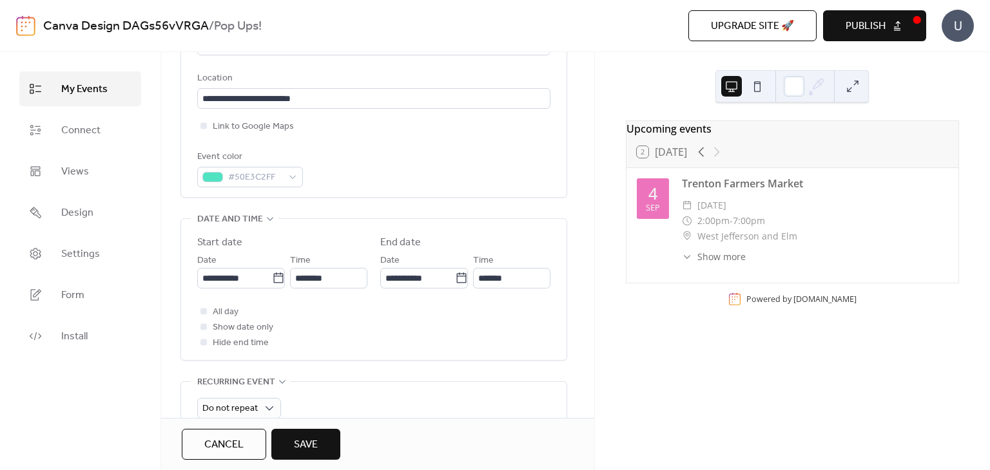
click at [505, 347] on div "All day Show date only Hide end time" at bounding box center [373, 327] width 353 height 46
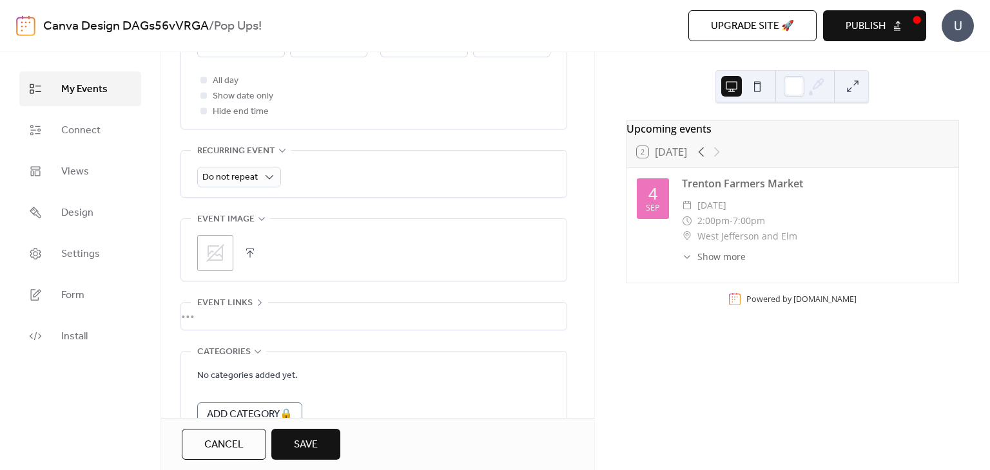
scroll to position [593, 0]
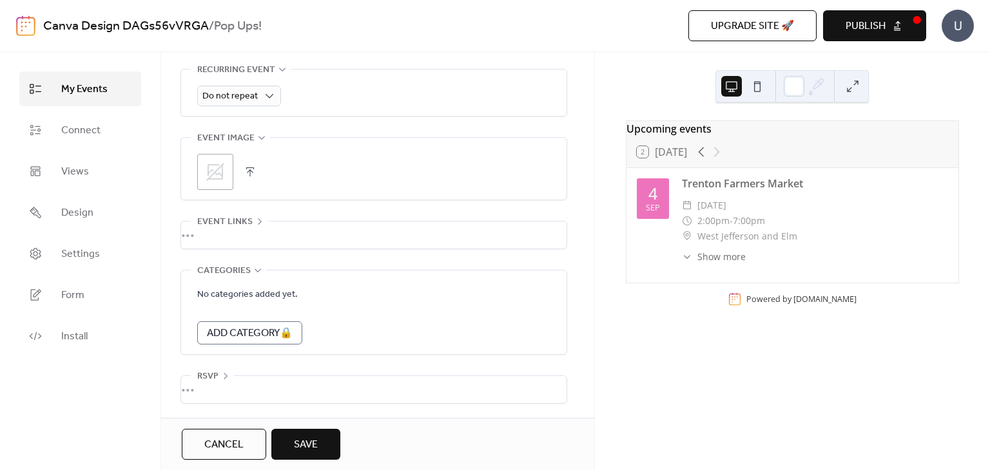
click at [206, 168] on icon at bounding box center [215, 172] width 21 height 21
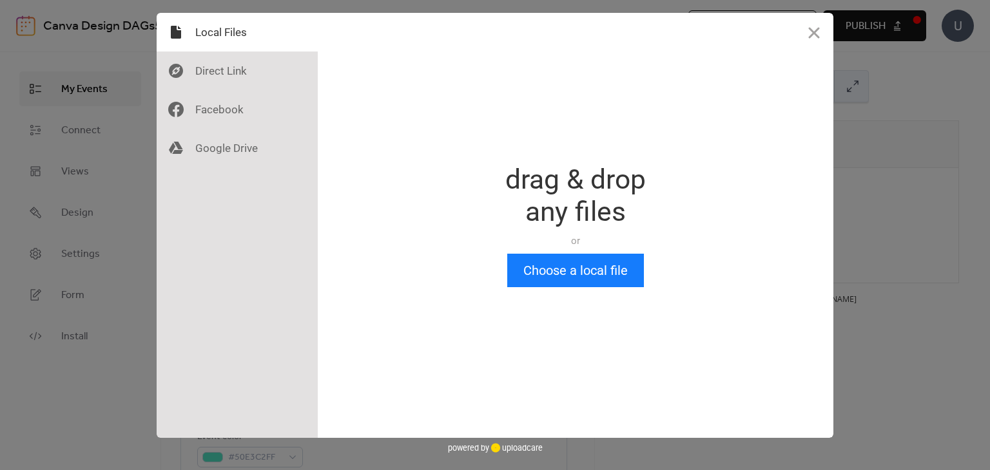
scroll to position [0, 0]
click at [579, 273] on button "Choose a local file" at bounding box center [575, 271] width 137 height 34
click at [541, 263] on button "Choose a local file" at bounding box center [575, 271] width 137 height 34
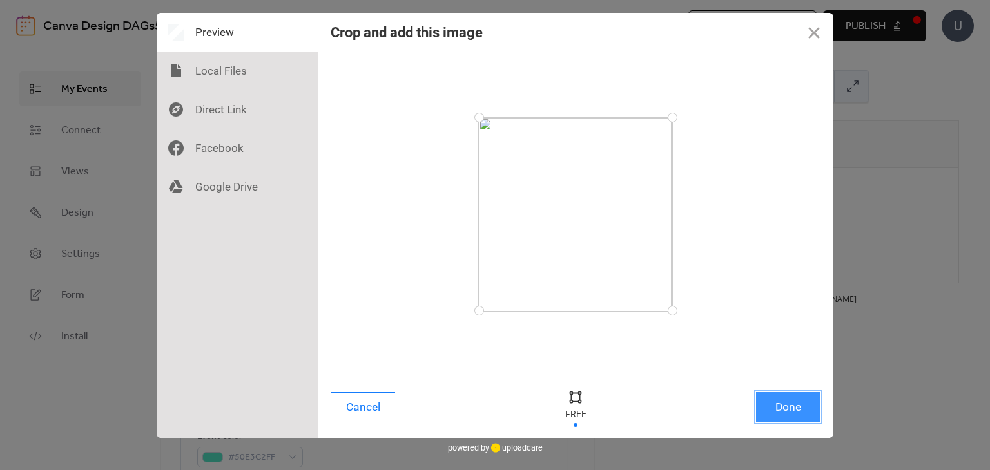
click at [791, 407] on button "Done" at bounding box center [788, 407] width 64 height 30
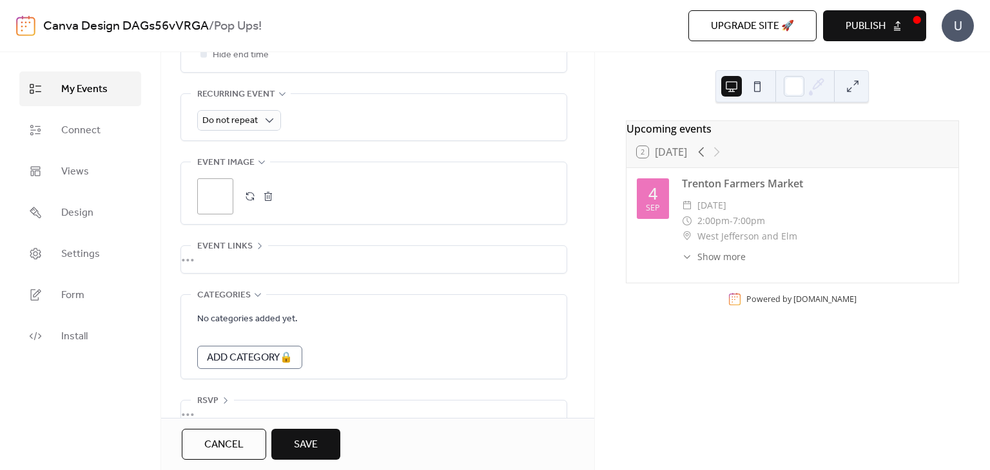
scroll to position [593, 0]
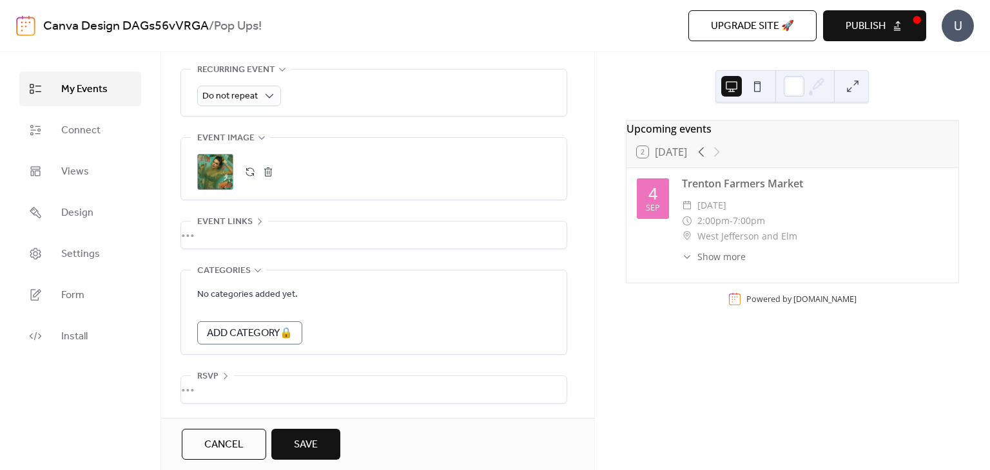
click at [322, 441] on button "Save" at bounding box center [305, 444] width 69 height 31
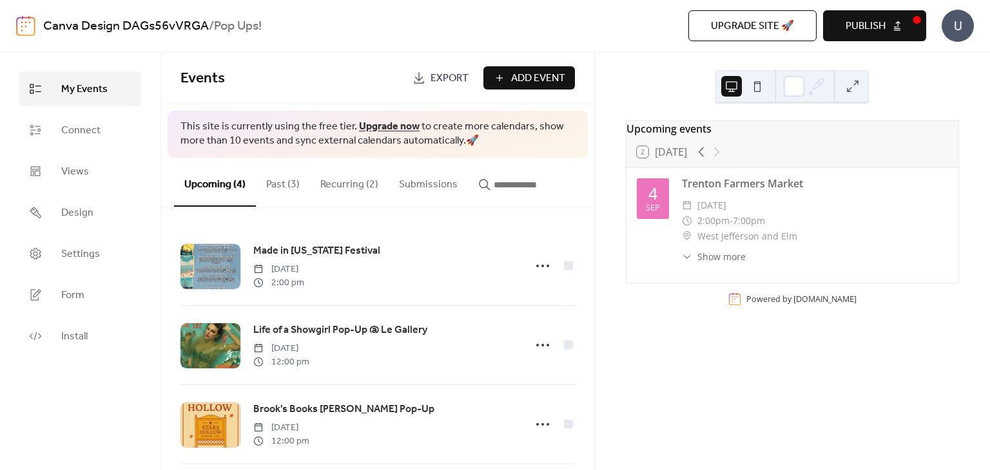
click at [755, 86] on button at bounding box center [757, 86] width 21 height 21
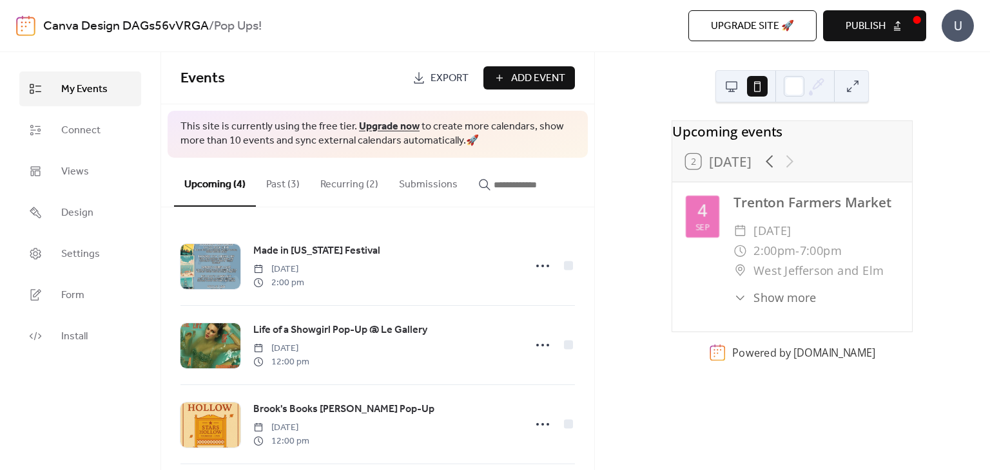
click at [850, 81] on button at bounding box center [852, 86] width 21 height 21
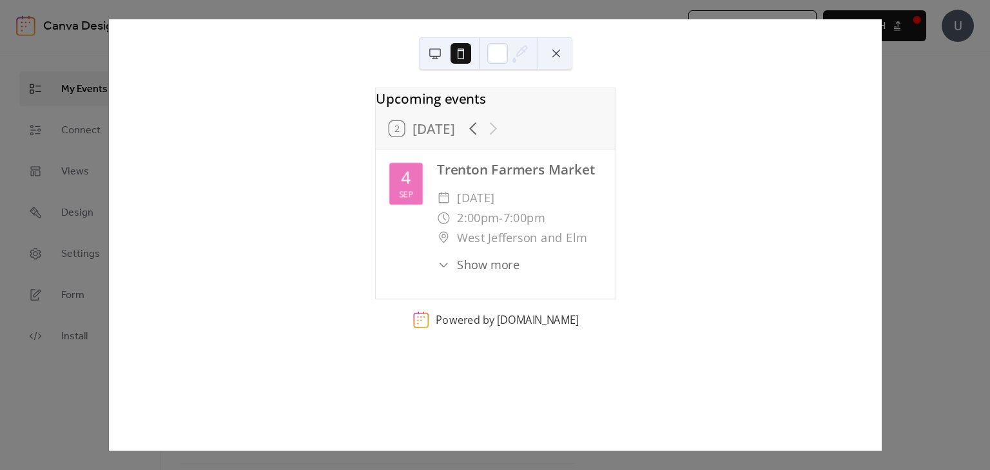
click at [440, 51] on button at bounding box center [435, 53] width 21 height 21
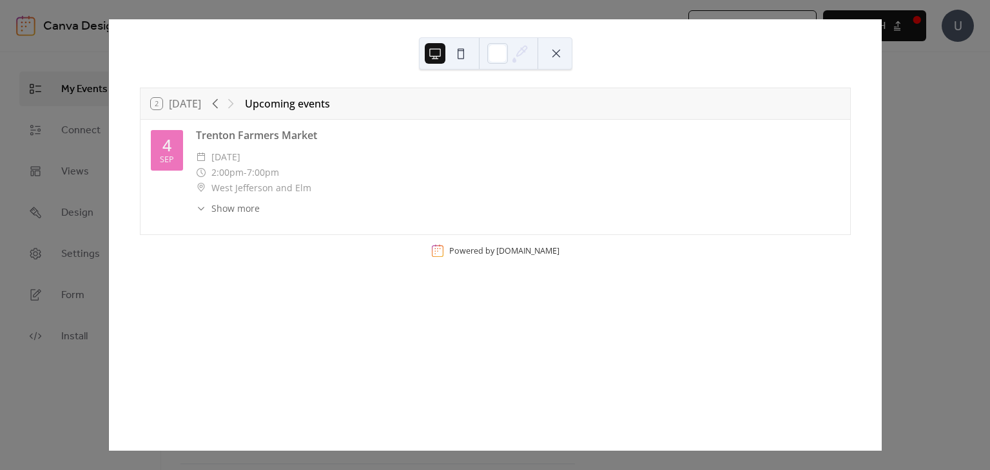
click at [454, 44] on button at bounding box center [460, 53] width 21 height 21
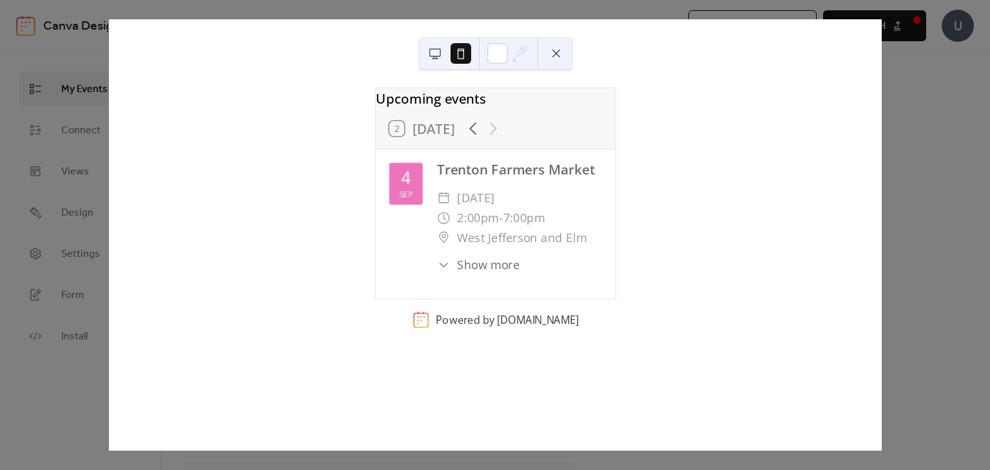
click at [565, 46] on button at bounding box center [556, 53] width 21 height 21
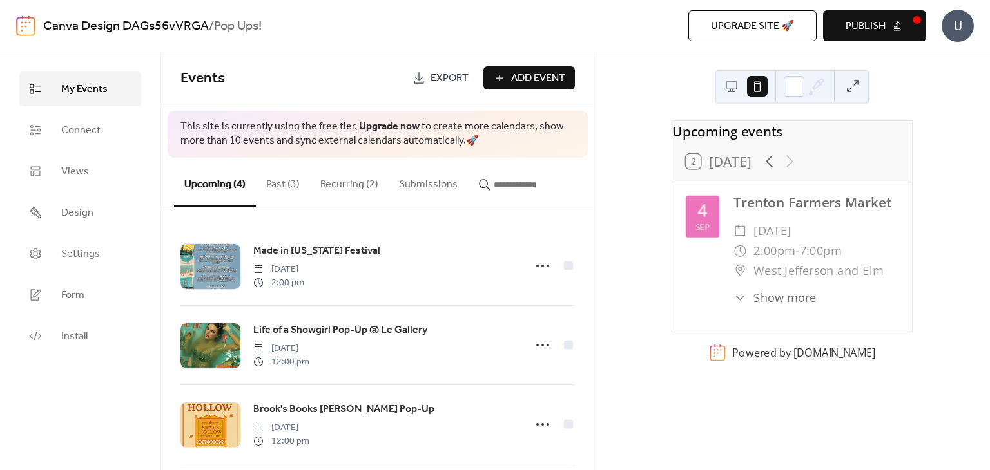
click at [854, 19] on span "Publish" at bounding box center [866, 26] width 40 height 15
click at [735, 82] on button at bounding box center [731, 86] width 21 height 21
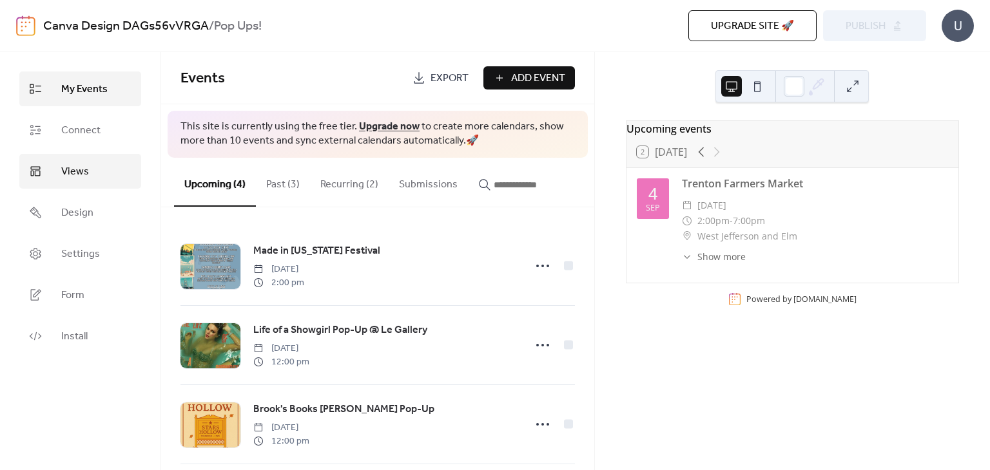
click at [63, 164] on span "Views" at bounding box center [75, 171] width 28 height 15
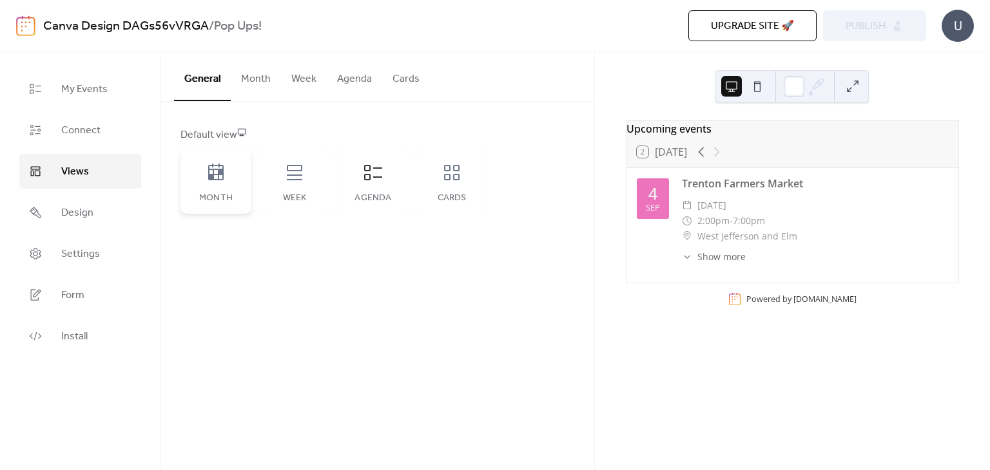
click at [236, 179] on div "Month" at bounding box center [215, 182] width 71 height 64
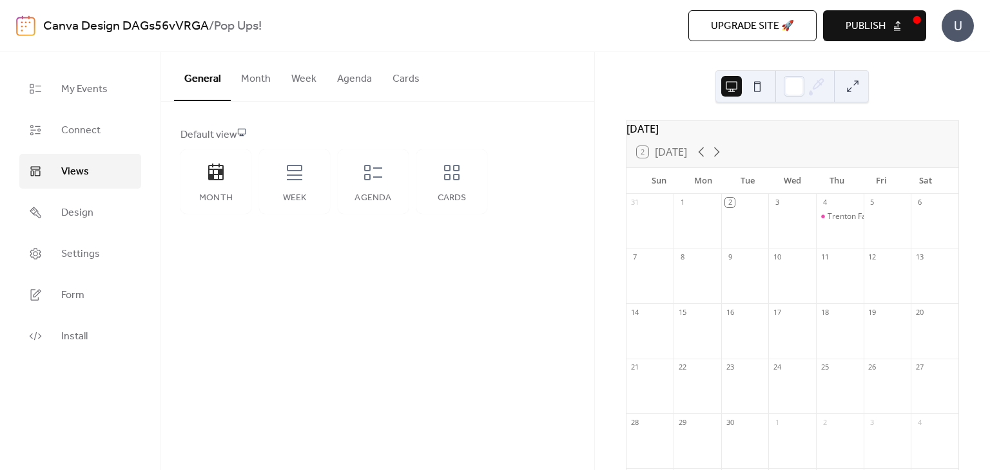
click at [302, 74] on button "Week" at bounding box center [304, 76] width 46 height 48
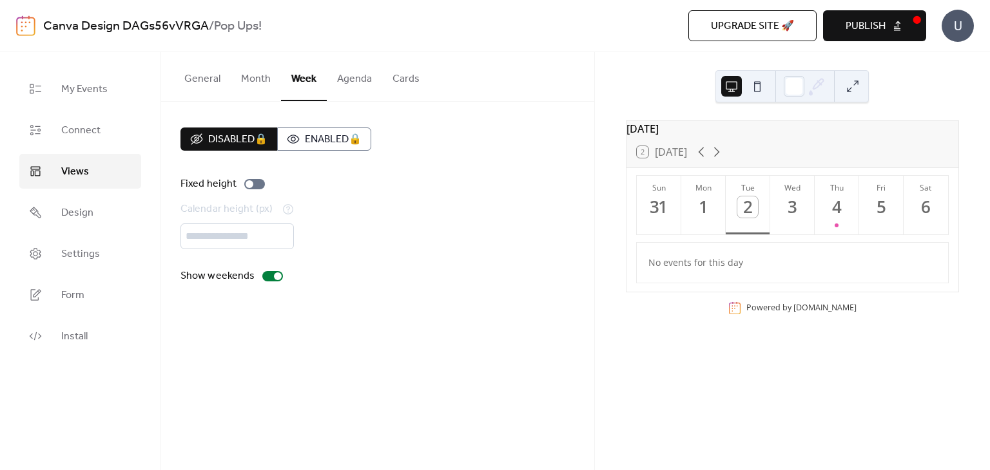
click at [254, 75] on button "Month" at bounding box center [256, 76] width 50 height 48
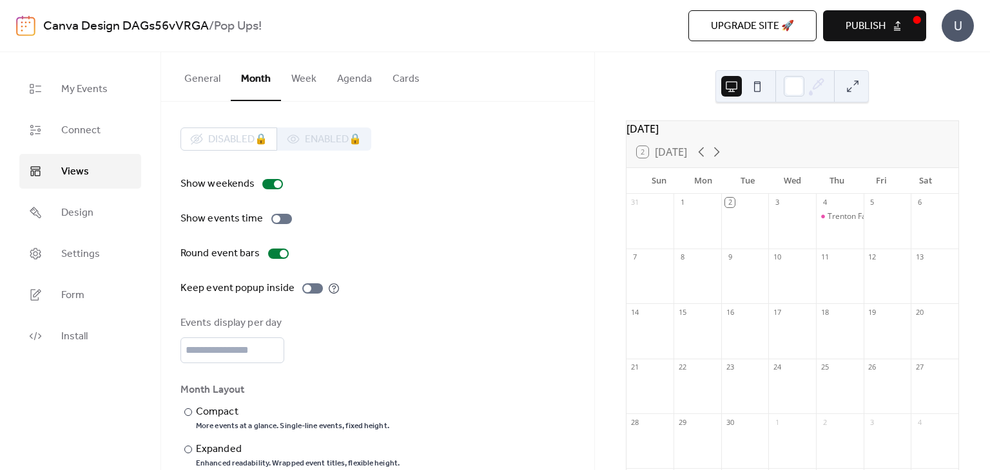
scroll to position [24, 0]
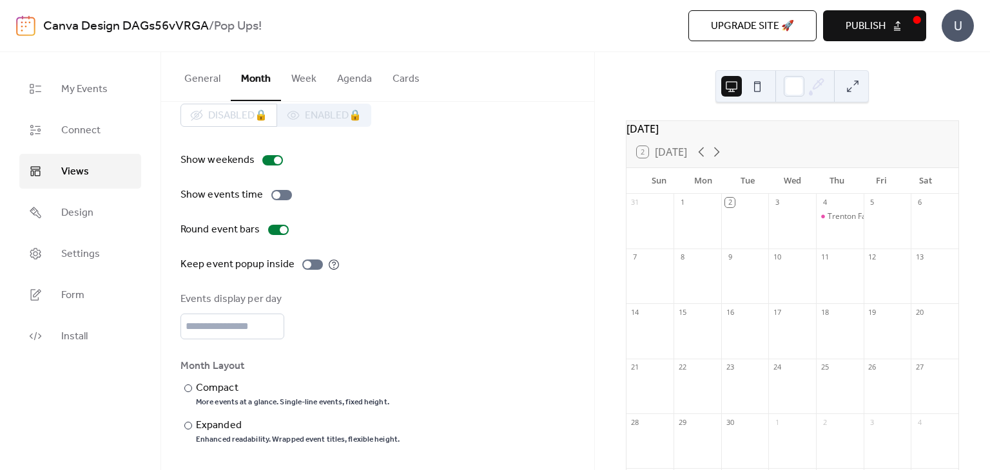
click at [318, 75] on button "Week" at bounding box center [304, 76] width 46 height 48
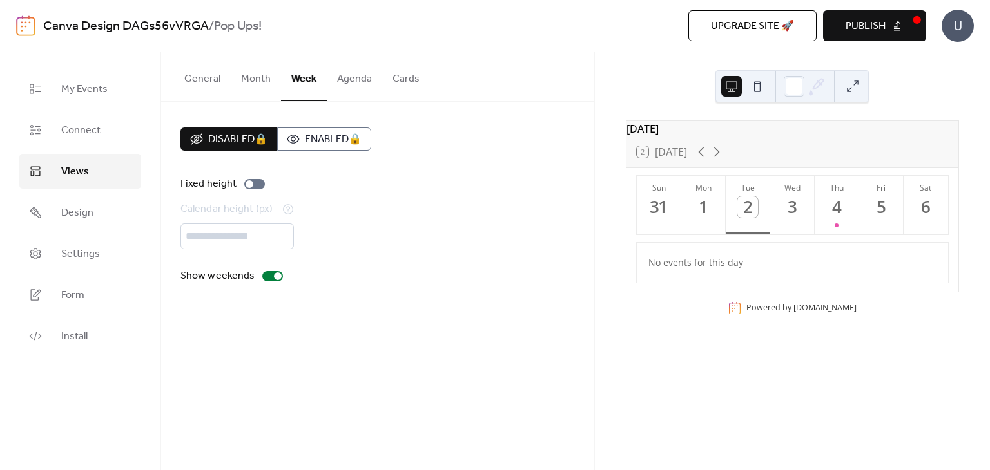
click at [353, 80] on button "Agenda" at bounding box center [354, 76] width 55 height 48
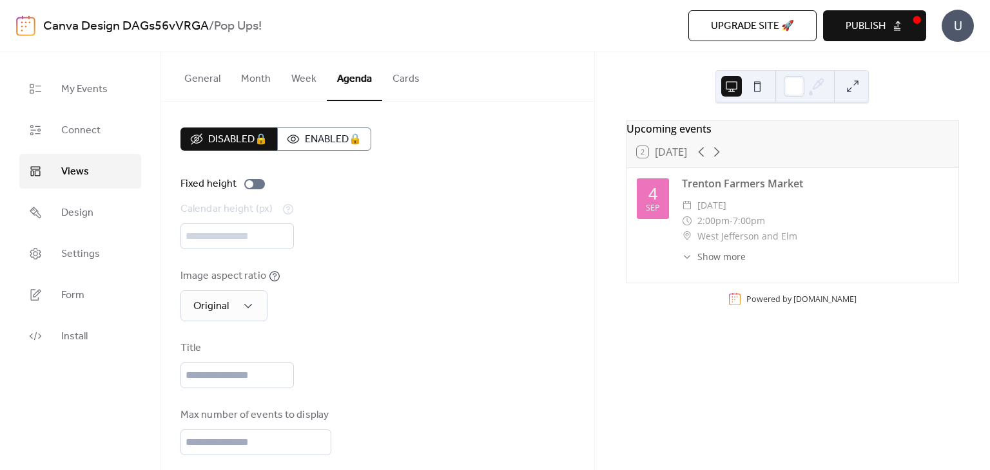
click at [408, 75] on button "Cards" at bounding box center [406, 76] width 48 height 48
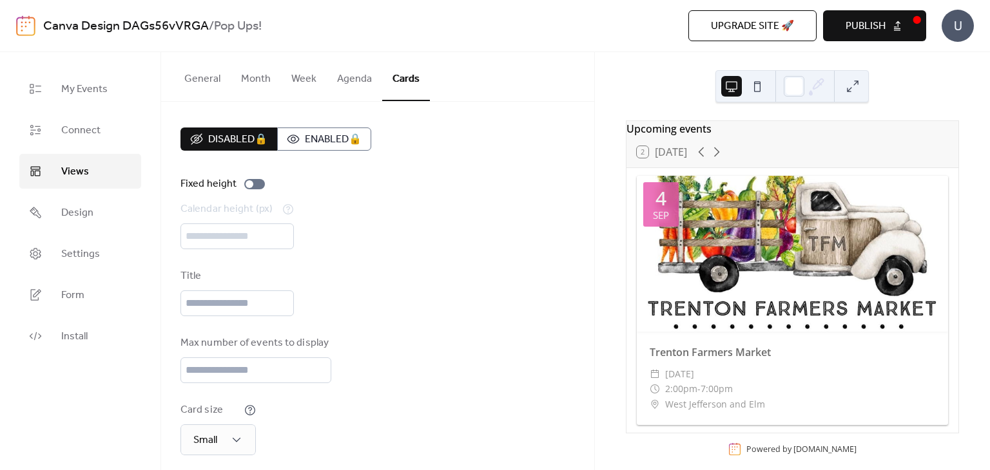
click at [346, 75] on button "Agenda" at bounding box center [354, 76] width 55 height 48
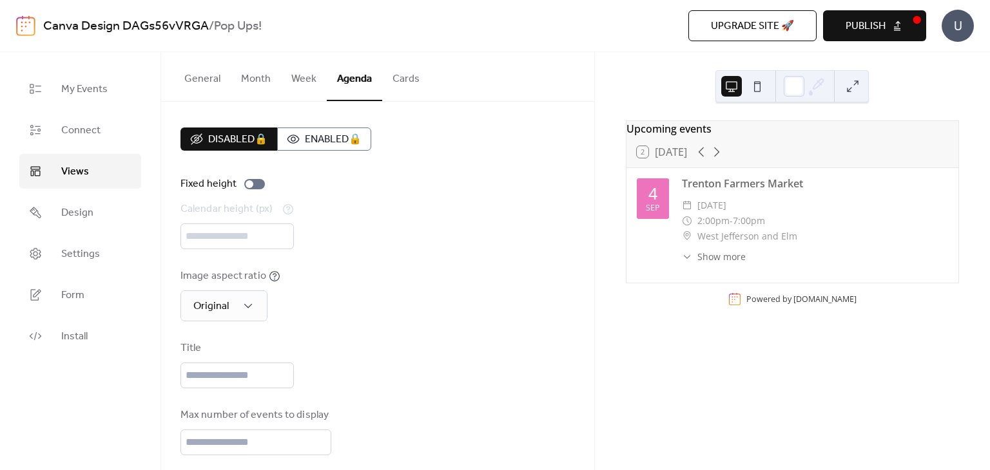
click at [269, 73] on button "Month" at bounding box center [256, 76] width 50 height 48
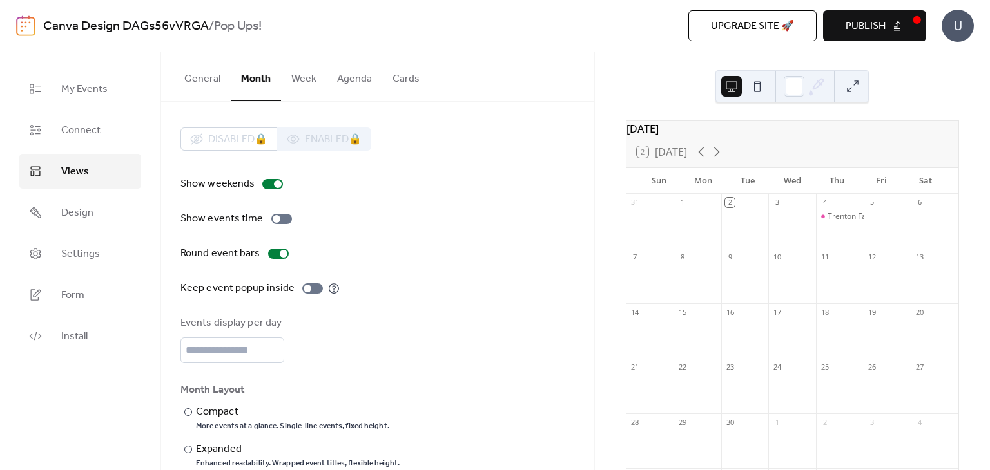
scroll to position [24, 0]
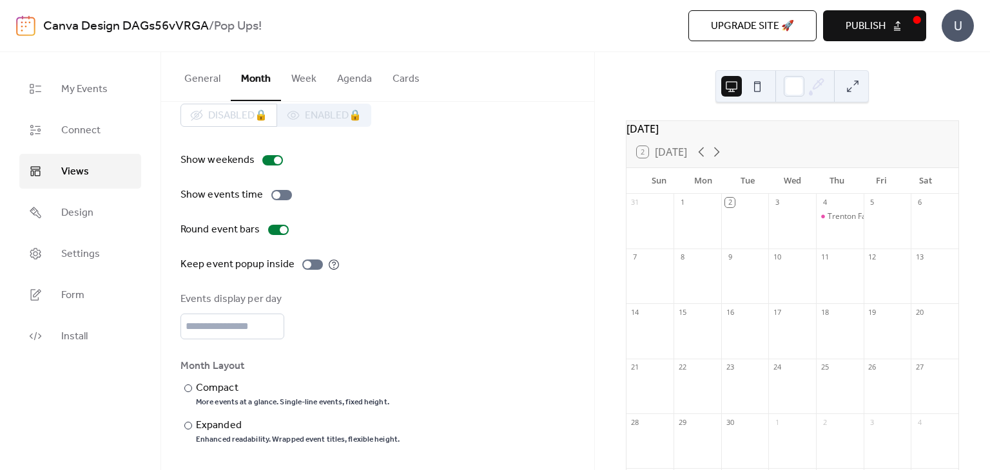
click at [365, 378] on div "Month Layout ​ Compact More events at a glance. Single-line events, fixed heigh…" at bounding box center [377, 402] width 394 height 86
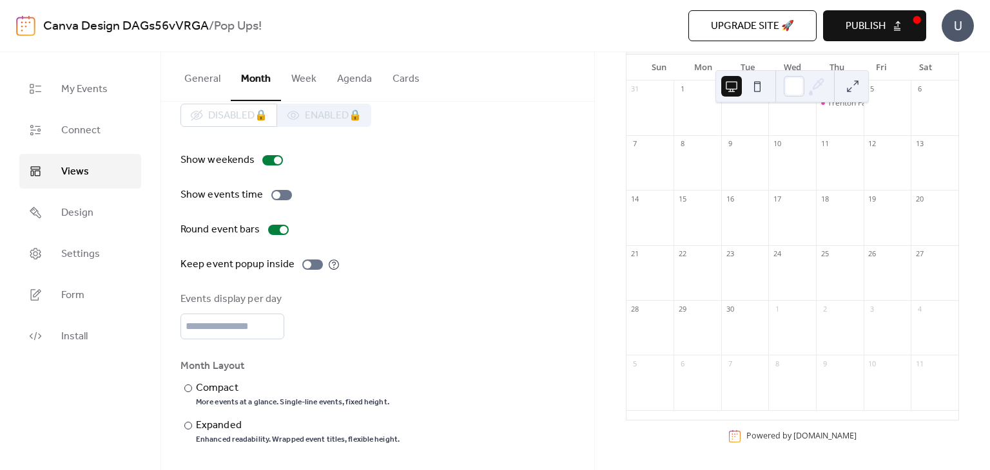
click at [884, 21] on span "Publish" at bounding box center [866, 26] width 40 height 15
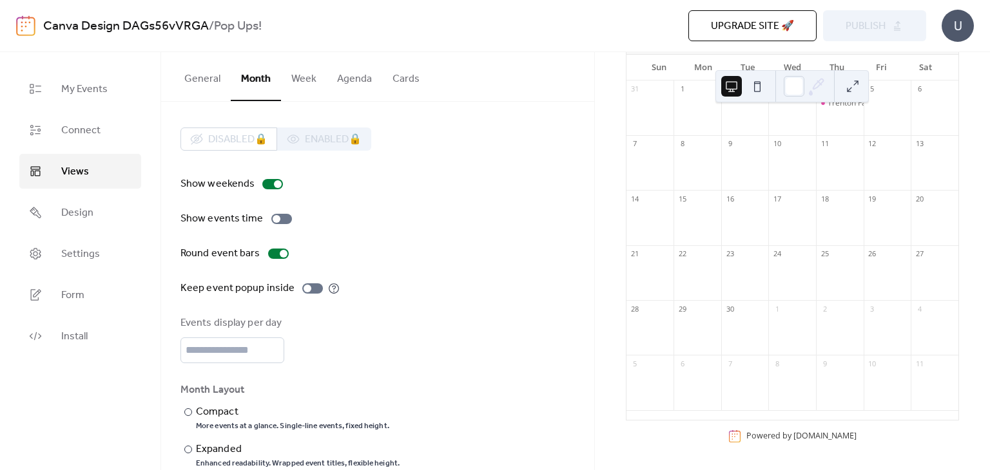
scroll to position [0, 0]
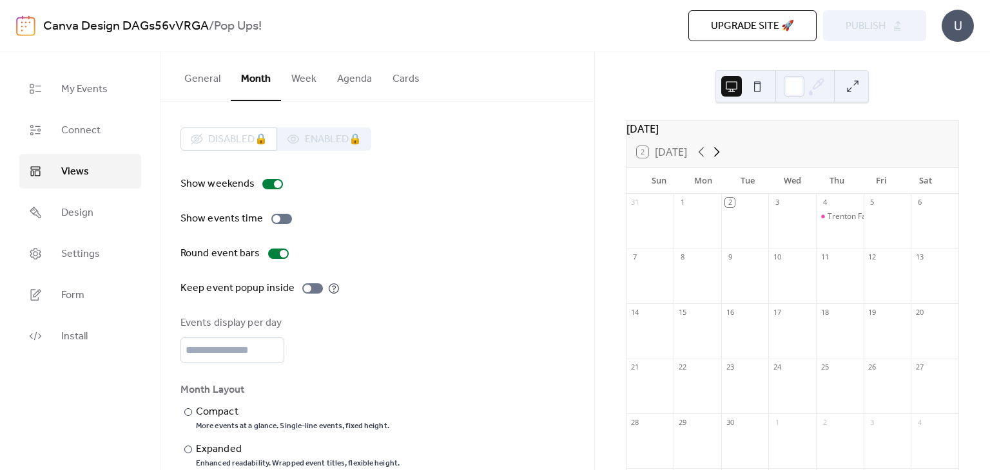
click at [717, 158] on icon at bounding box center [716, 151] width 15 height 15
click at [697, 160] on icon at bounding box center [700, 151] width 15 height 15
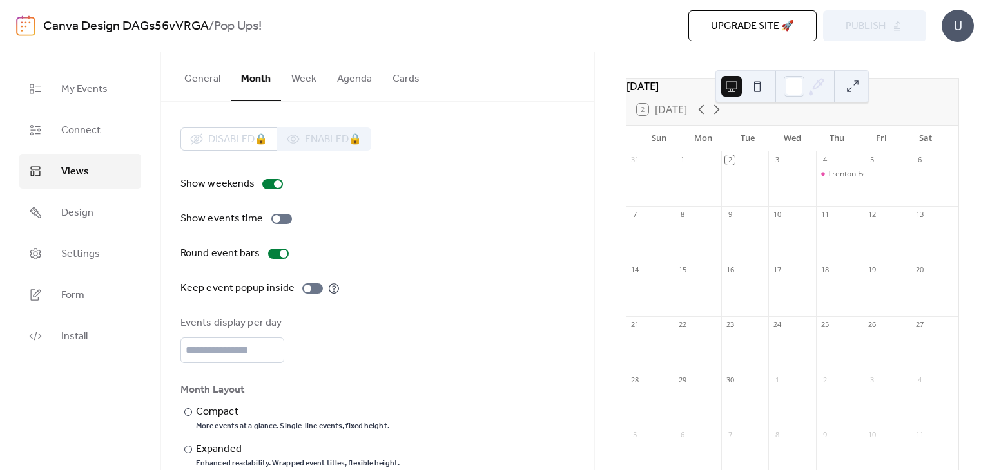
scroll to position [41, 0]
click at [851, 169] on div "4" at bounding box center [840, 161] width 48 height 17
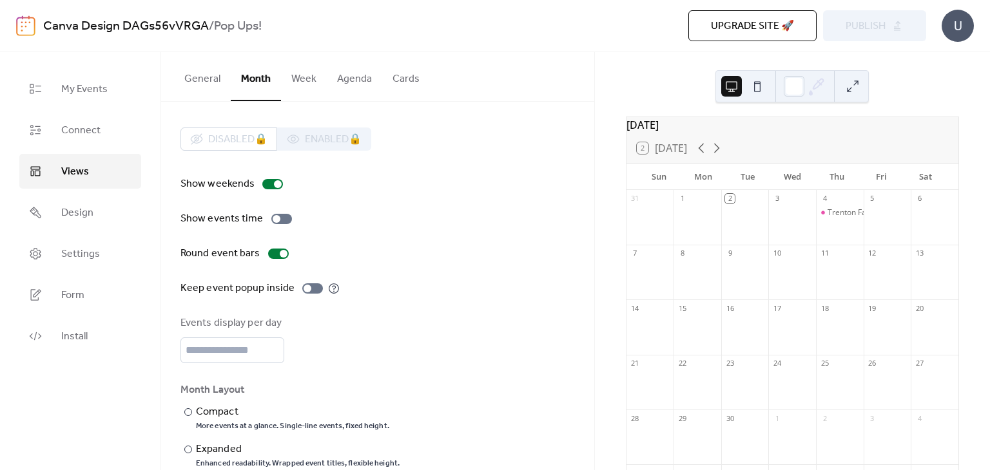
scroll to position [3, 0]
click at [90, 82] on span "My Events" at bounding box center [84, 89] width 46 height 15
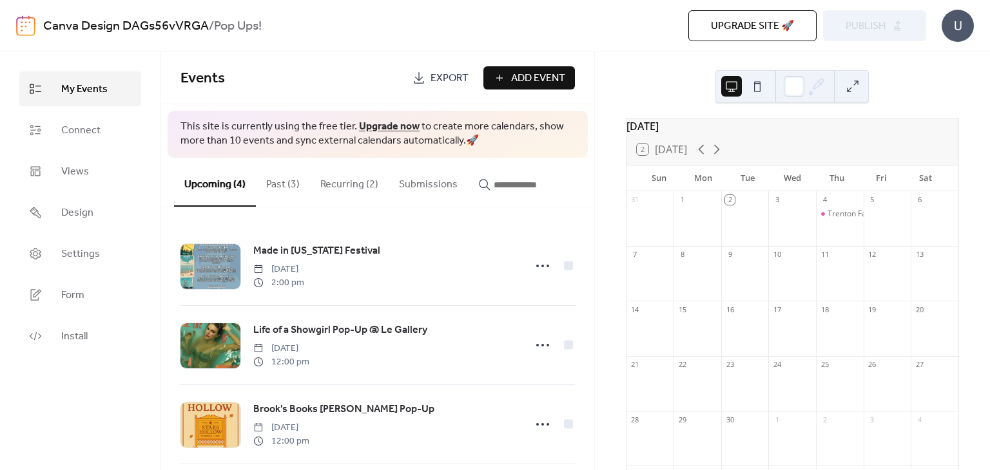
click at [273, 188] on button "Past (3)" at bounding box center [283, 182] width 54 height 48
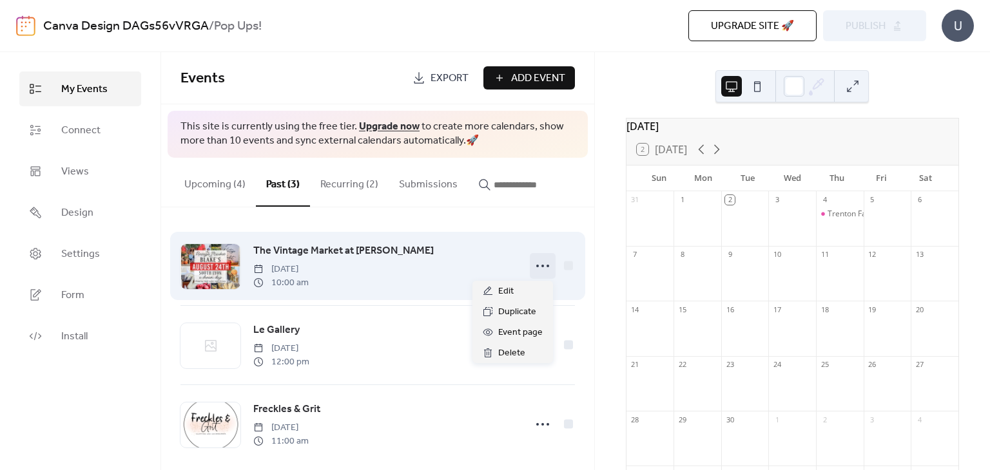
click at [536, 271] on icon at bounding box center [542, 266] width 21 height 21
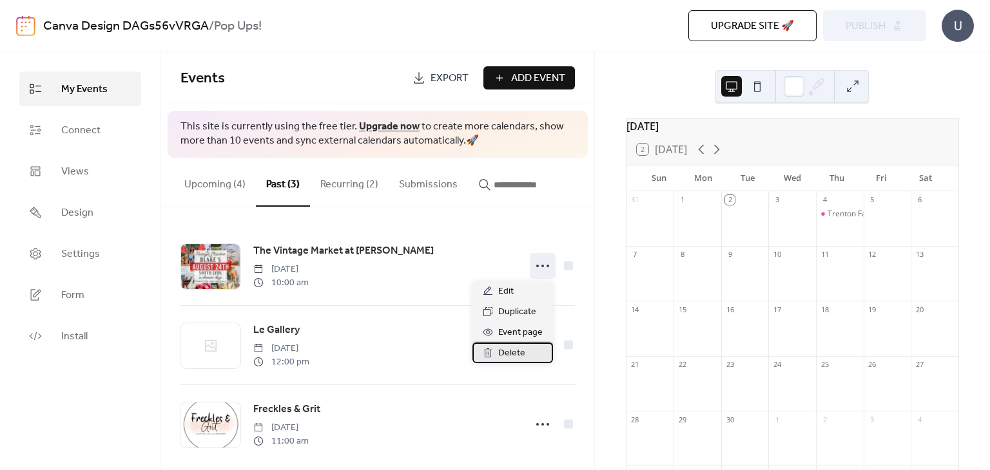
click at [519, 360] on span "Delete" at bounding box center [511, 353] width 27 height 15
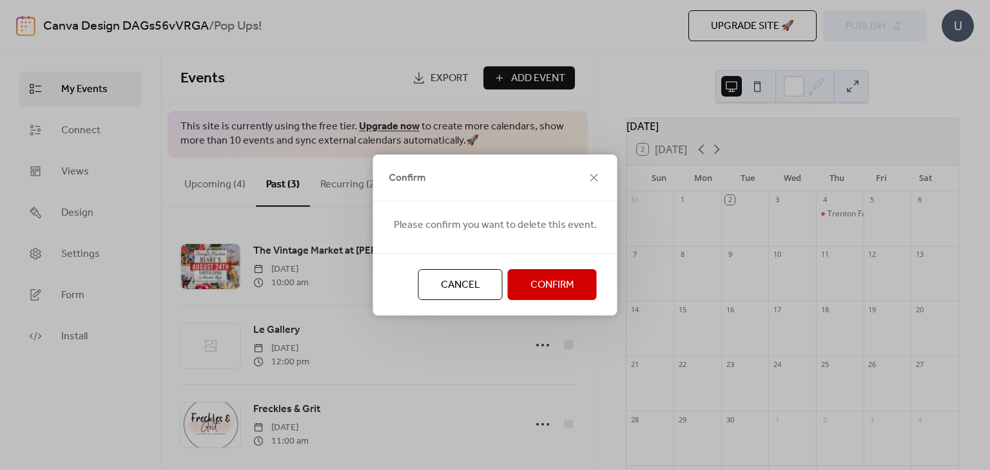
click at [588, 284] on button "Confirm" at bounding box center [552, 284] width 89 height 31
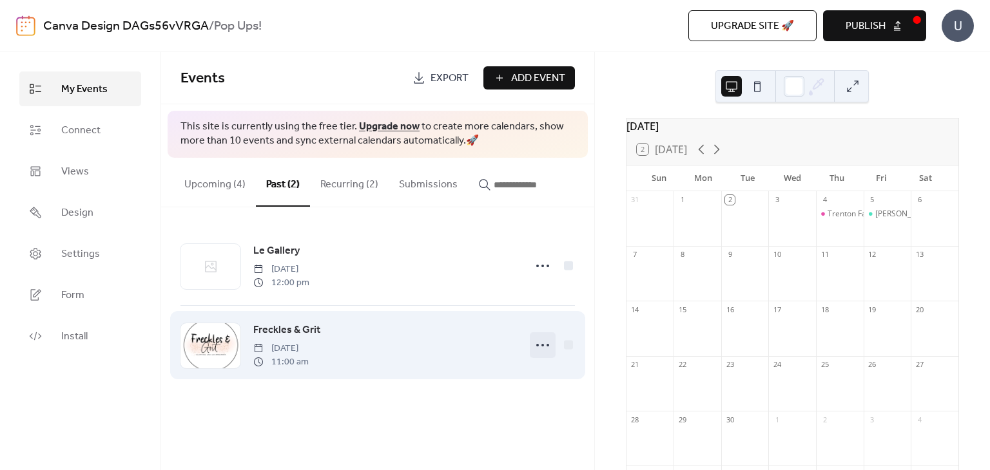
click at [536, 346] on icon at bounding box center [542, 345] width 21 height 21
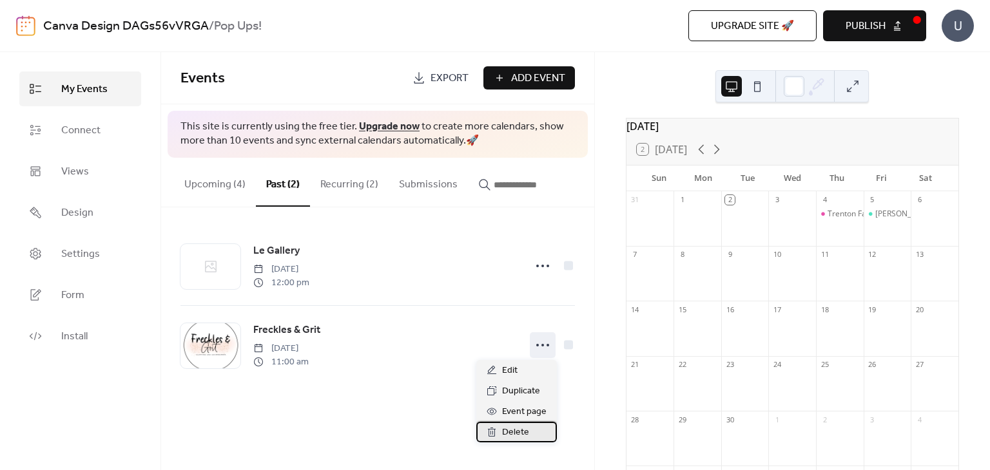
click at [528, 431] on div "Delete" at bounding box center [516, 432] width 81 height 21
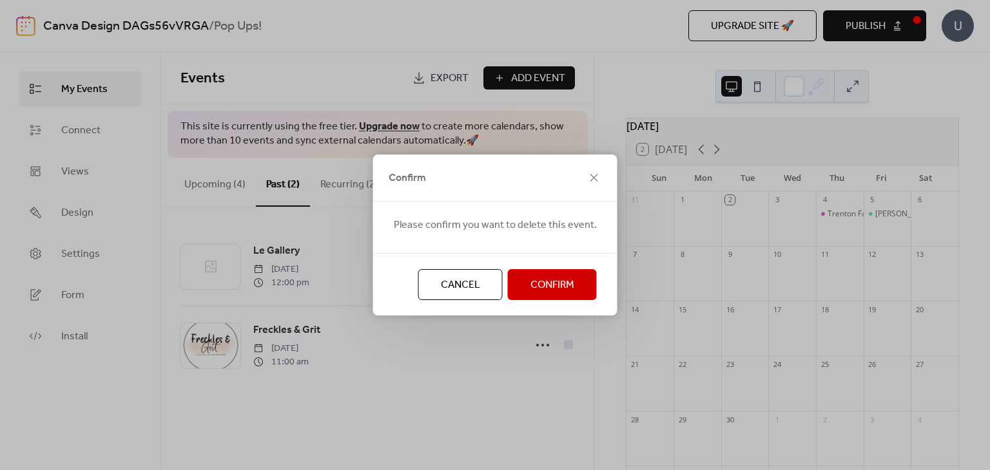
click at [570, 282] on span "Confirm" at bounding box center [552, 285] width 44 height 15
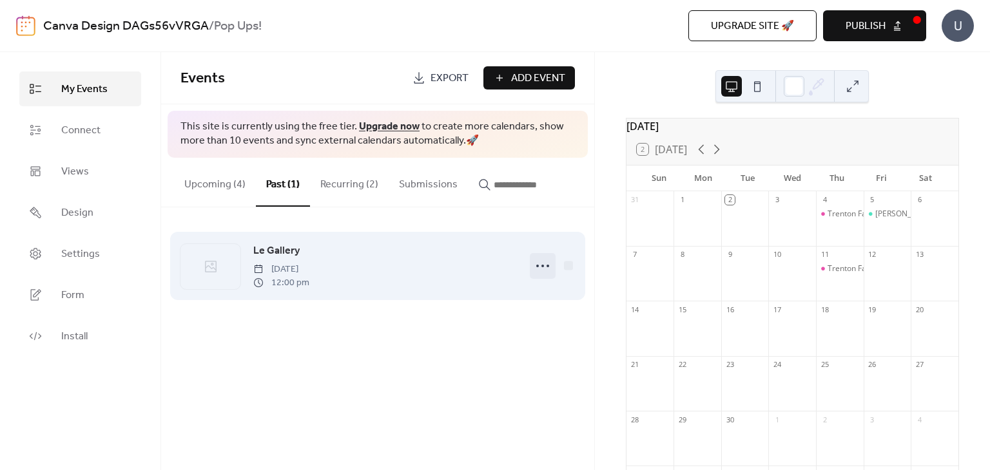
click at [543, 266] on icon at bounding box center [542, 266] width 21 height 21
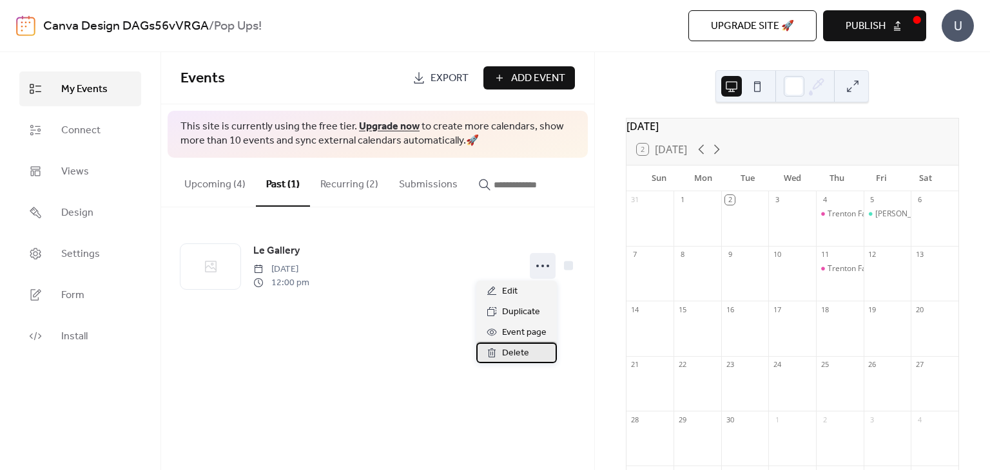
click at [524, 354] on span "Delete" at bounding box center [515, 353] width 27 height 15
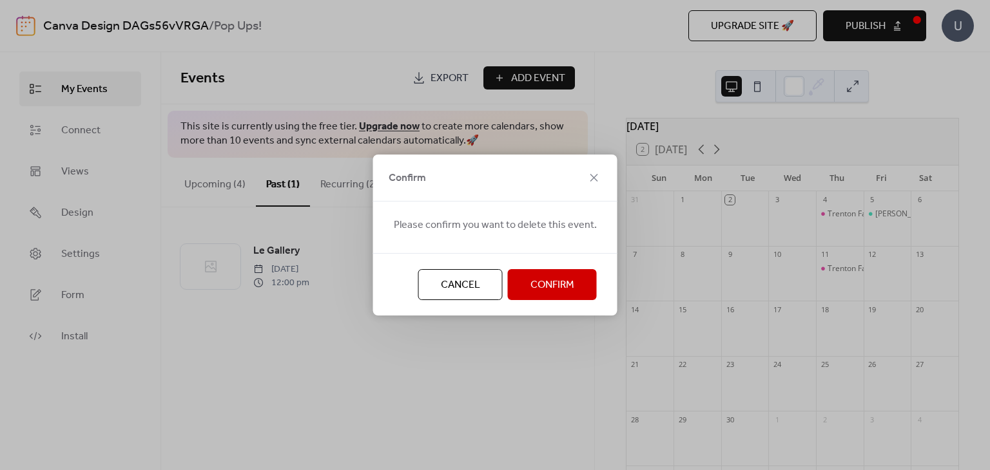
click at [523, 277] on button "Confirm" at bounding box center [552, 284] width 89 height 31
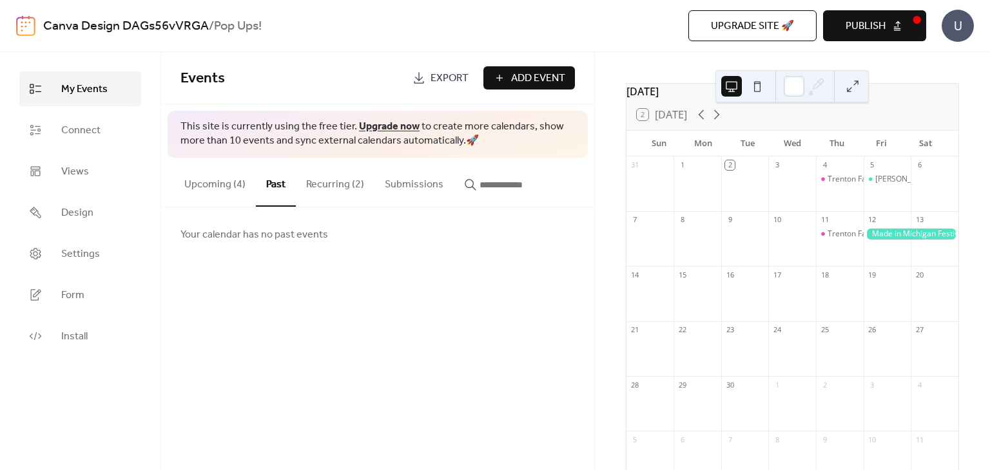
scroll to position [37, 0]
click at [53, 168] on link "Views" at bounding box center [80, 171] width 122 height 35
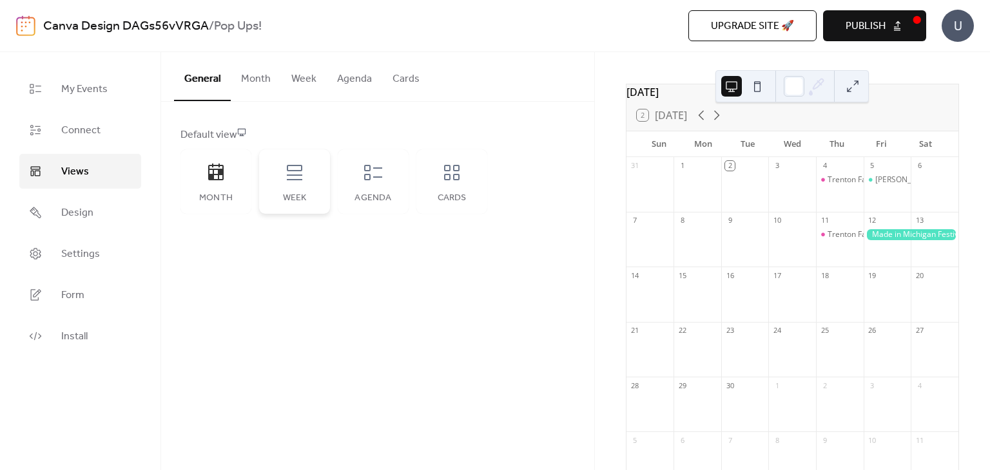
click at [303, 175] on icon at bounding box center [294, 172] width 21 height 21
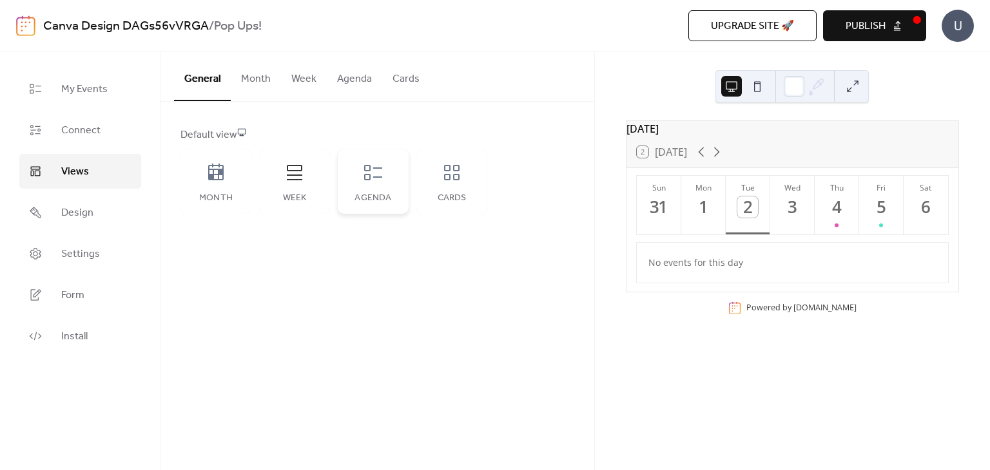
click at [383, 181] on icon at bounding box center [373, 172] width 21 height 21
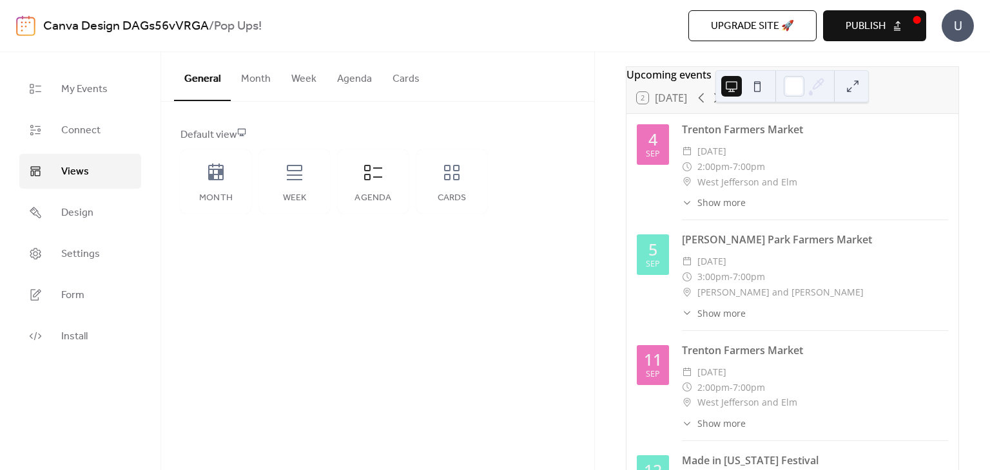
scroll to position [55, 0]
click at [251, 74] on button "Month" at bounding box center [256, 76] width 50 height 48
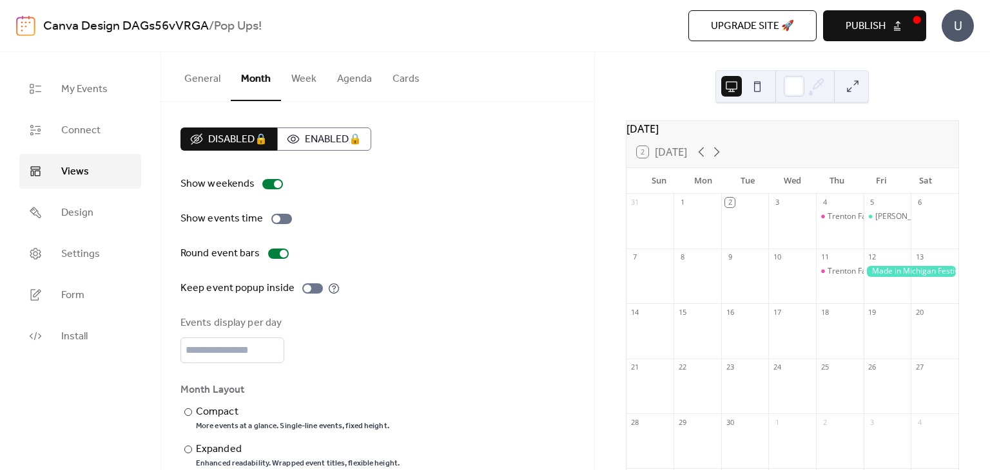
click at [208, 73] on button "General" at bounding box center [202, 76] width 57 height 48
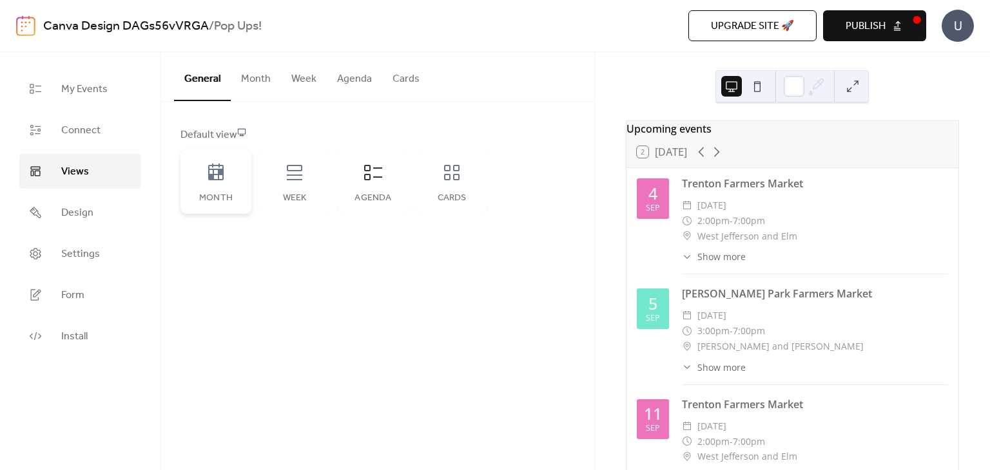
click at [209, 171] on icon at bounding box center [216, 172] width 21 height 21
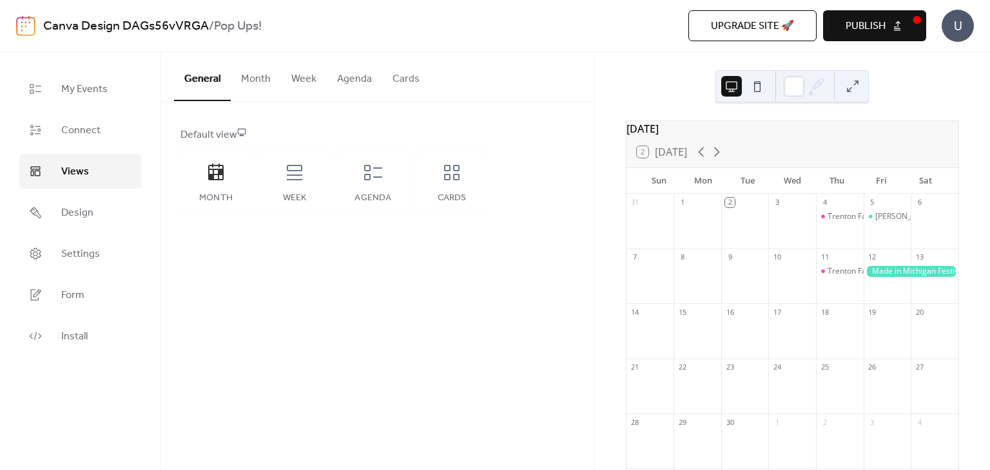
click at [898, 34] on button "Publish" at bounding box center [874, 25] width 103 height 31
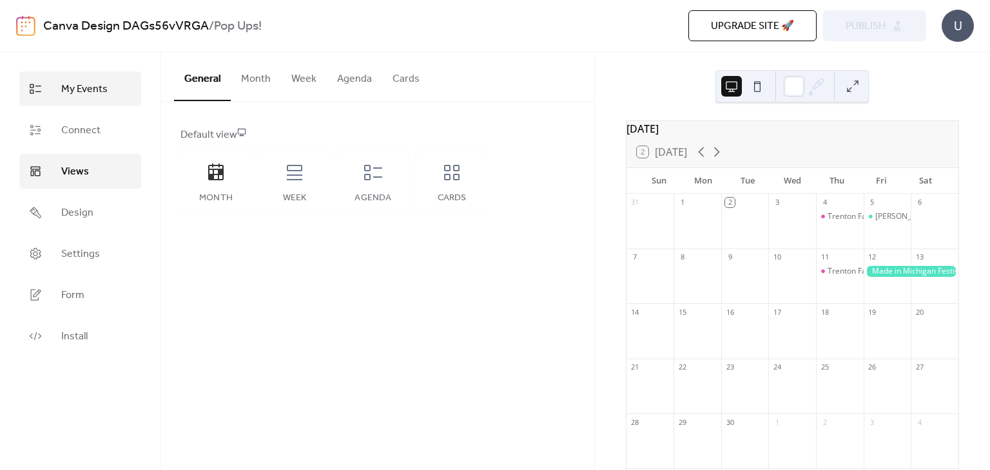
click at [95, 93] on span "My Events" at bounding box center [84, 89] width 46 height 15
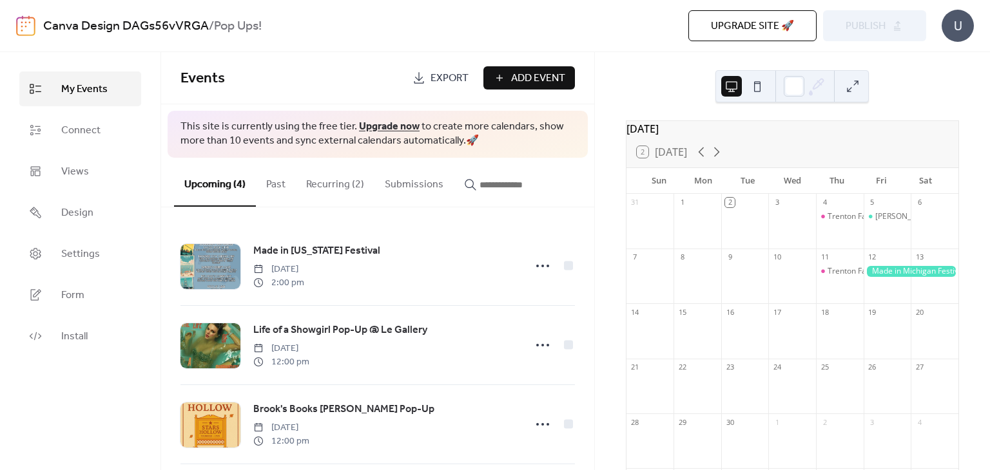
click at [322, 184] on button "Recurring (2)" at bounding box center [335, 182] width 79 height 48
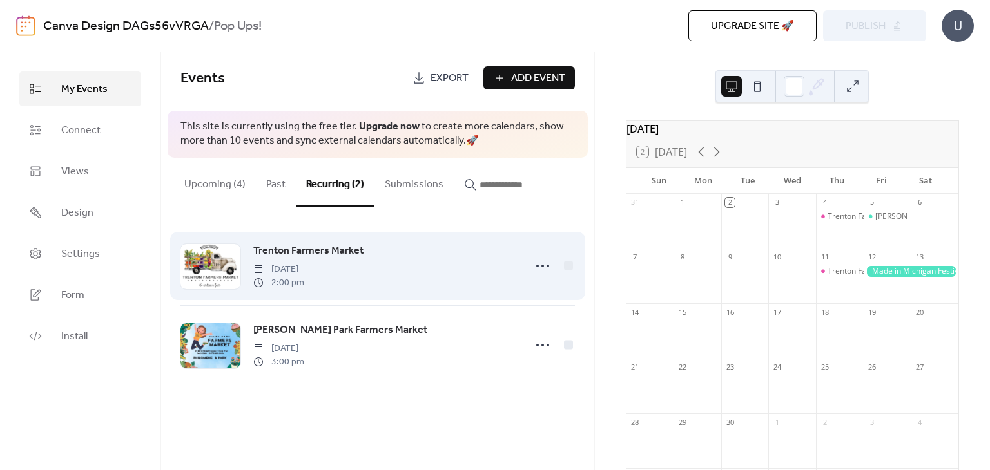
click at [527, 266] on div "Trenton Farmers Market [DATE] 2:00 pm" at bounding box center [377, 266] width 394 height 79
click at [539, 265] on icon at bounding box center [542, 266] width 21 height 21
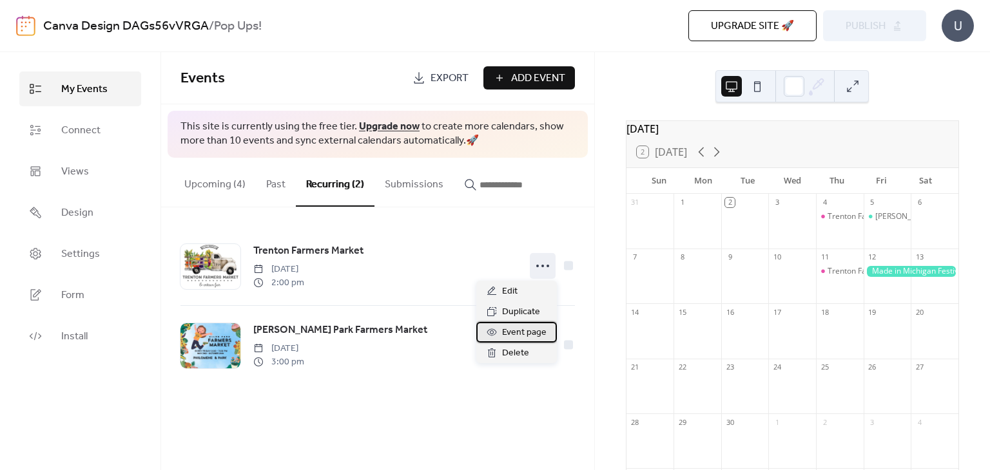
click at [531, 336] on span "Event page" at bounding box center [524, 332] width 44 height 15
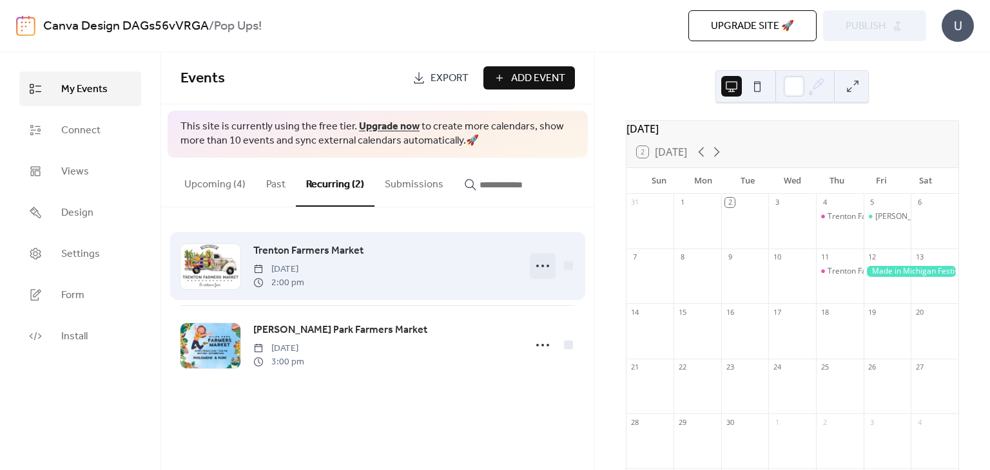
drag, startPoint x: 546, startPoint y: 266, endPoint x: 543, endPoint y: 271, distance: 6.6
click at [543, 271] on icon at bounding box center [542, 266] width 21 height 21
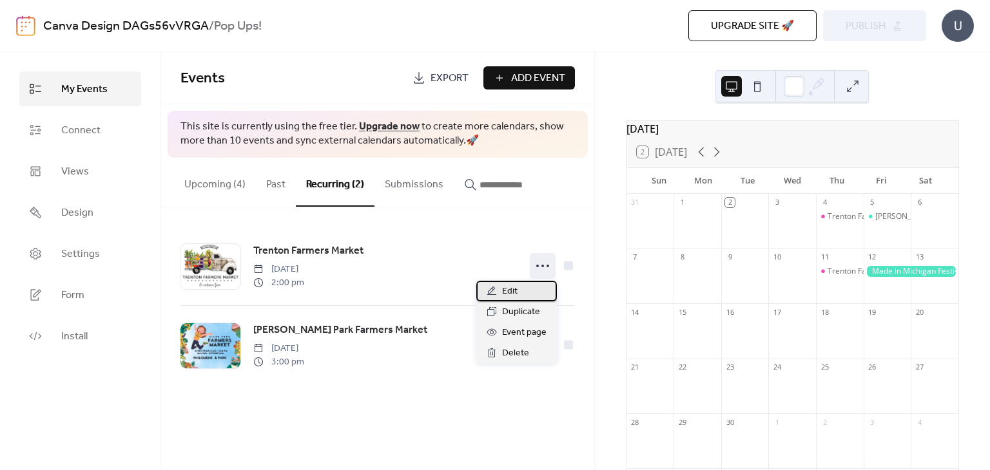
click at [510, 287] on span "Edit" at bounding box center [509, 291] width 15 height 15
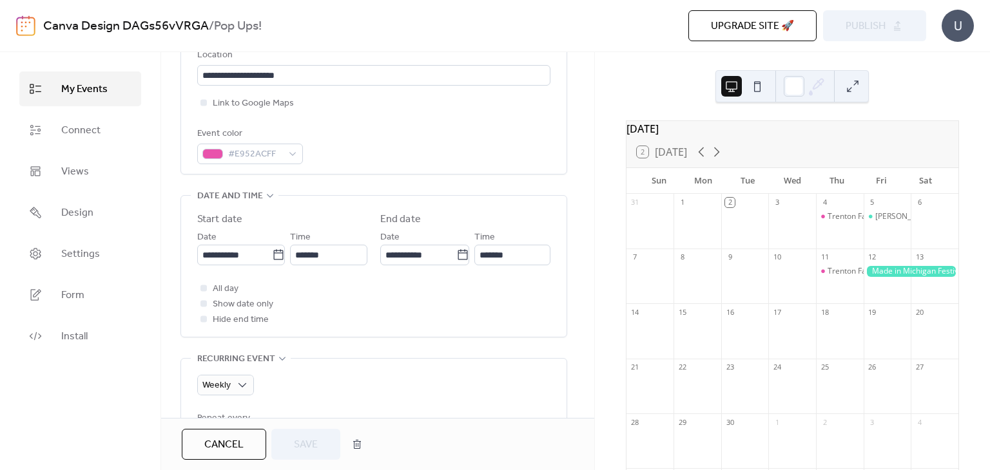
scroll to position [298, 0]
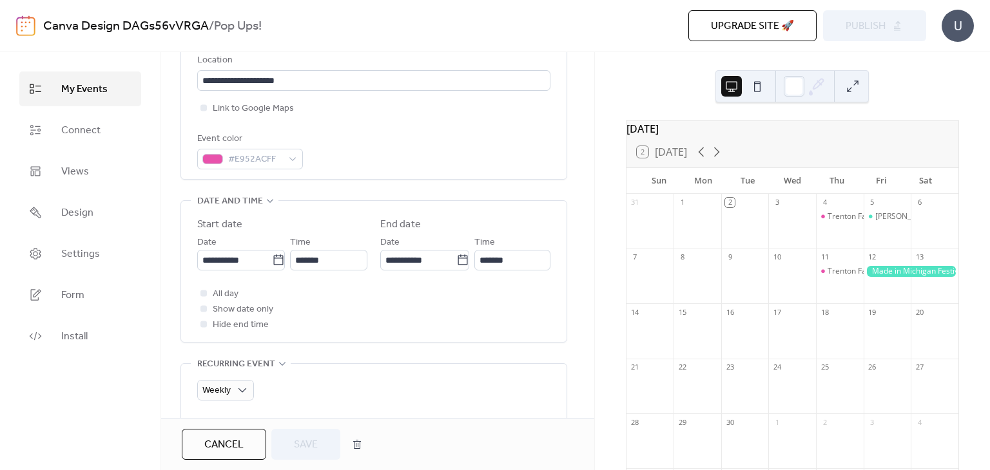
click at [880, 238] on div "[PERSON_NAME] Park Farmers Market" at bounding box center [888, 227] width 48 height 33
drag, startPoint x: 878, startPoint y: 216, endPoint x: 878, endPoint y: 224, distance: 8.4
click at [878, 224] on div "5 [PERSON_NAME] Park Farmers Market" at bounding box center [888, 221] width 48 height 55
click at [878, 222] on div "[PERSON_NAME] Park Farmers Market" at bounding box center [944, 216] width 139 height 11
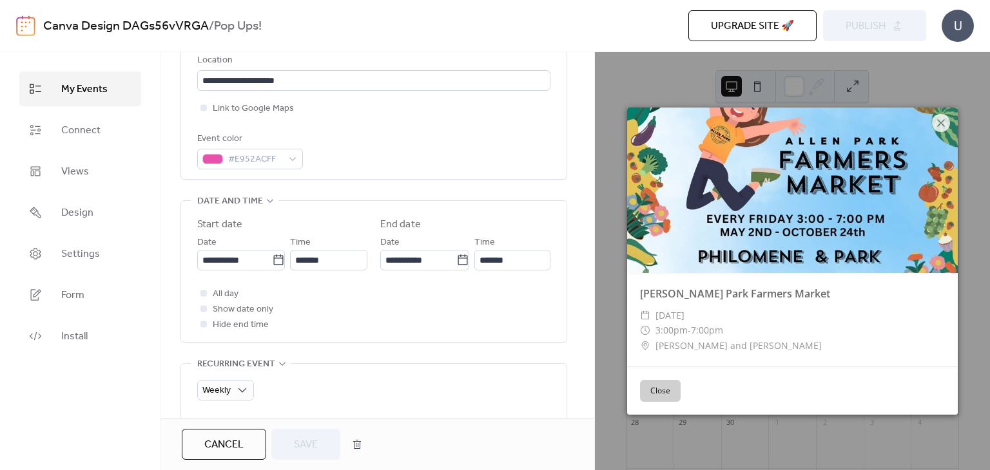
click at [648, 385] on button "Close" at bounding box center [660, 391] width 41 height 22
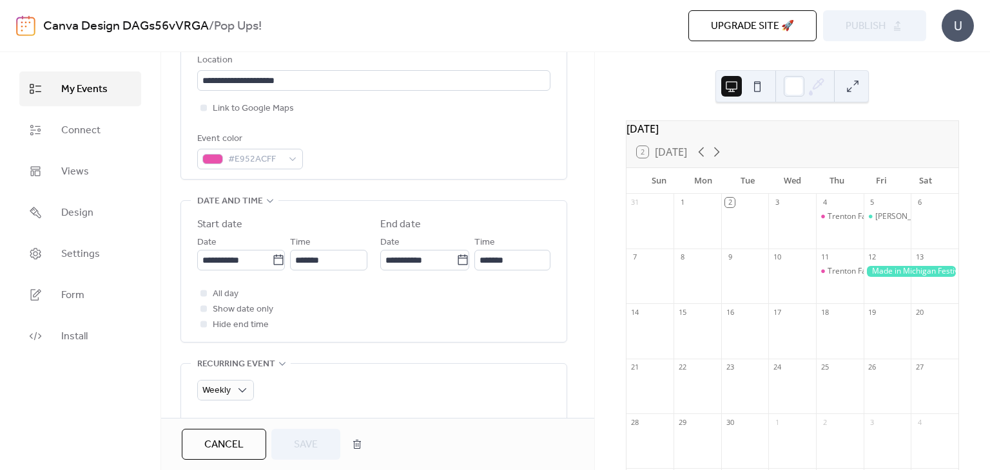
scroll to position [0, 0]
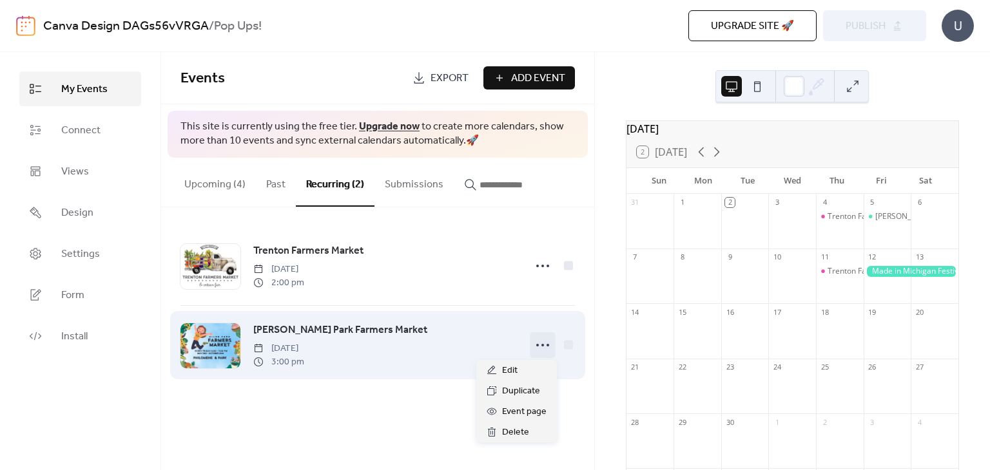
click at [530, 356] on div at bounding box center [543, 346] width 26 height 26
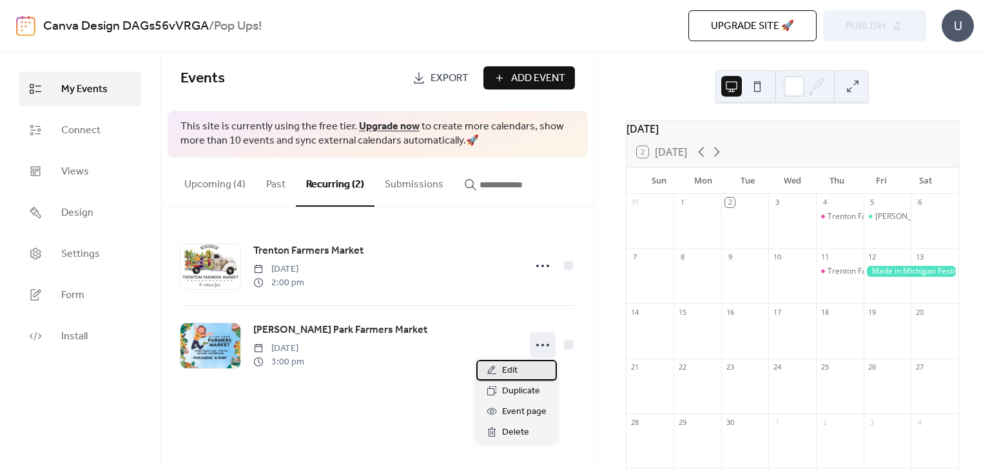
click at [505, 367] on span "Edit" at bounding box center [509, 370] width 15 height 15
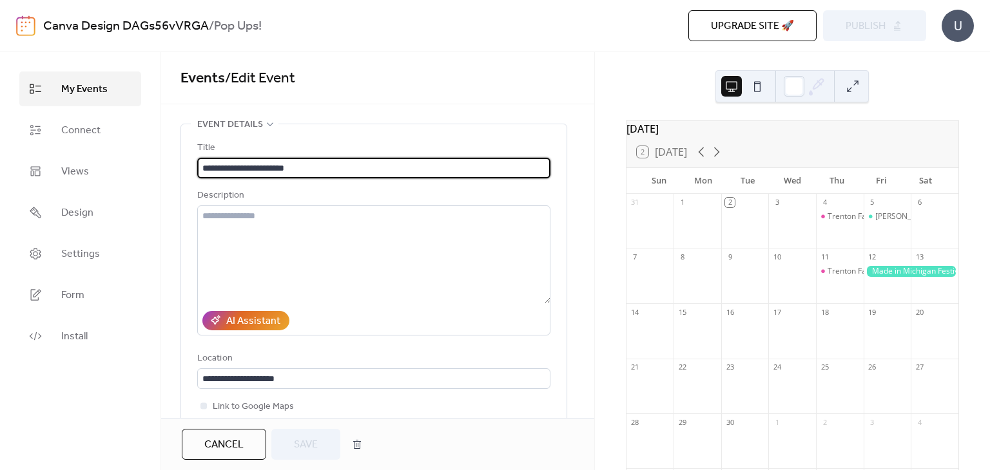
type input "**********"
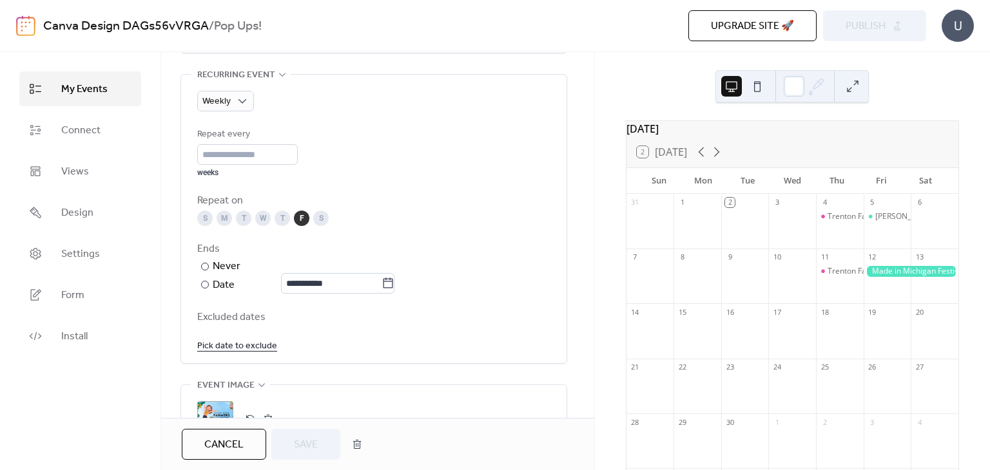
scroll to position [590, 0]
click at [233, 344] on link "Pick date to exclude" at bounding box center [237, 343] width 80 height 16
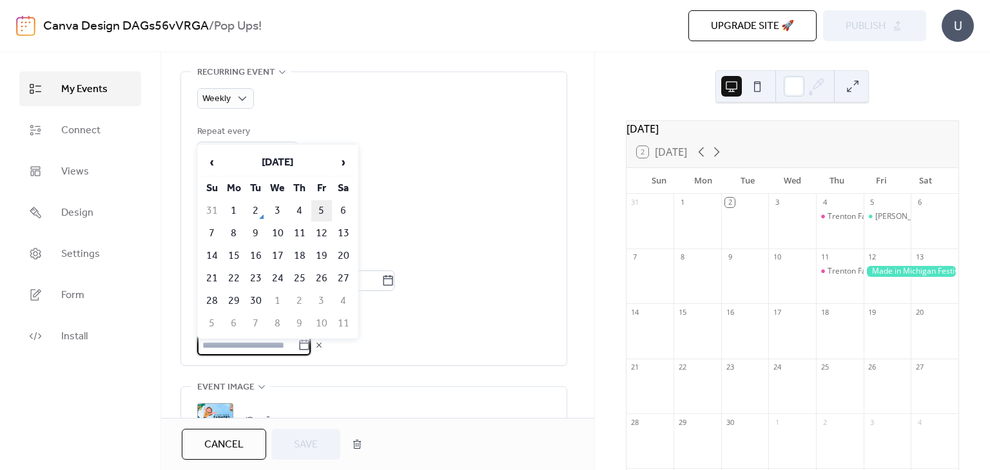
click at [322, 210] on td "5" at bounding box center [321, 210] width 21 height 21
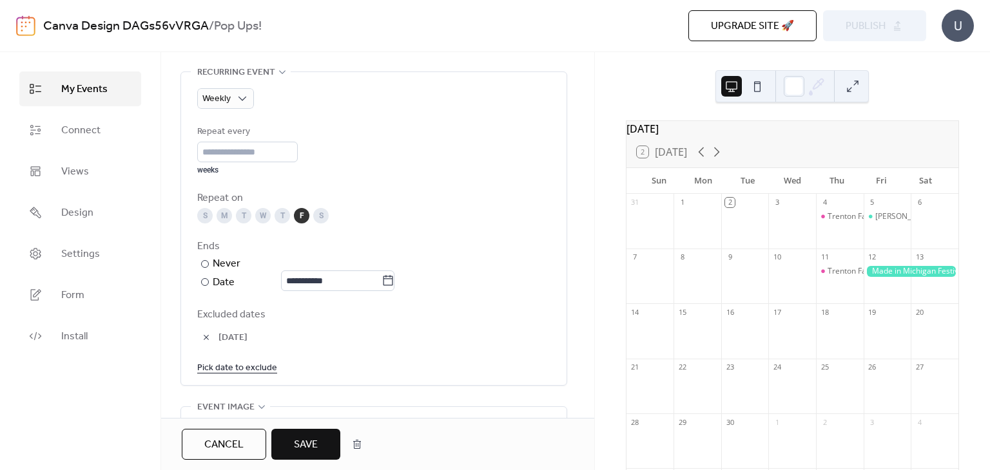
click at [260, 362] on link "Pick date to exclude" at bounding box center [237, 368] width 80 height 16
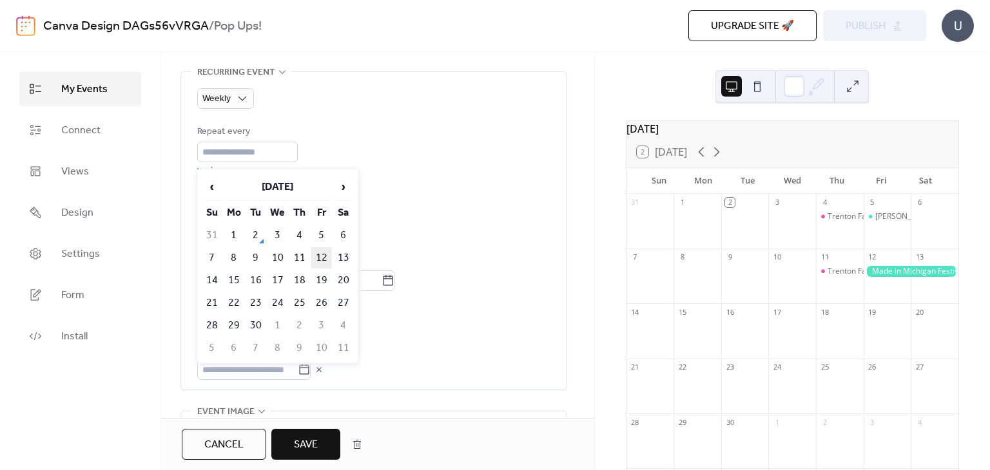
click at [325, 256] on td "12" at bounding box center [321, 257] width 21 height 21
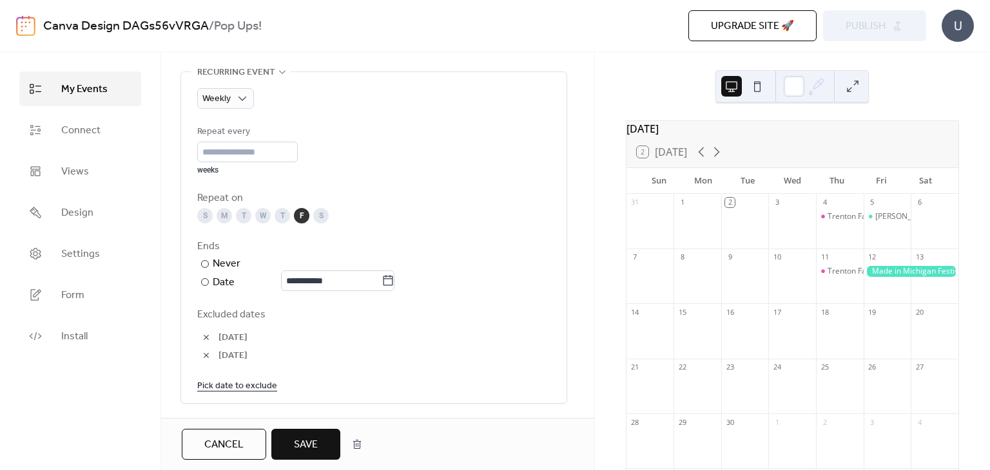
click at [316, 429] on button "Save" at bounding box center [305, 444] width 69 height 31
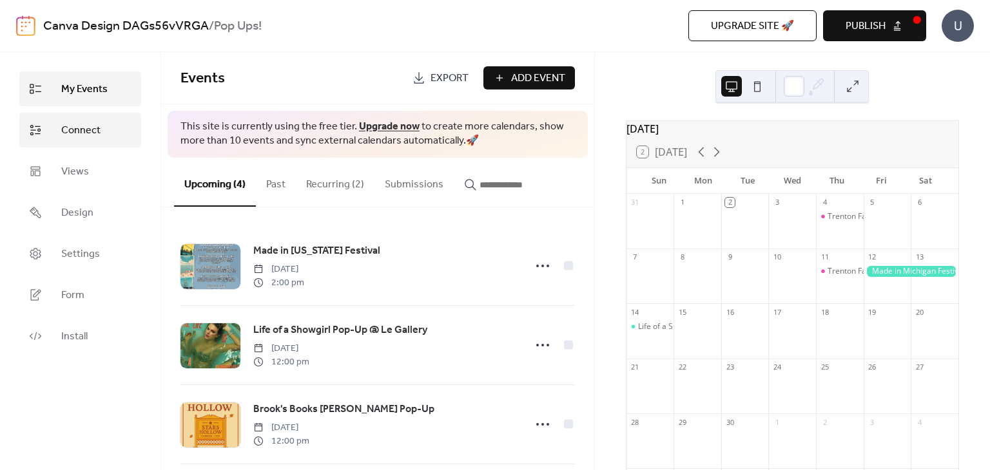
click at [82, 130] on span "Connect" at bounding box center [80, 130] width 39 height 15
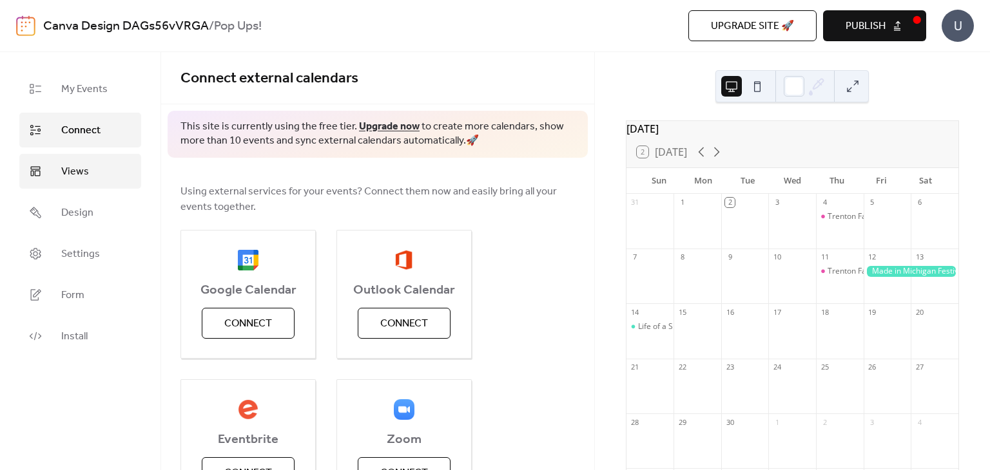
click at [77, 166] on span "Views" at bounding box center [75, 171] width 28 height 15
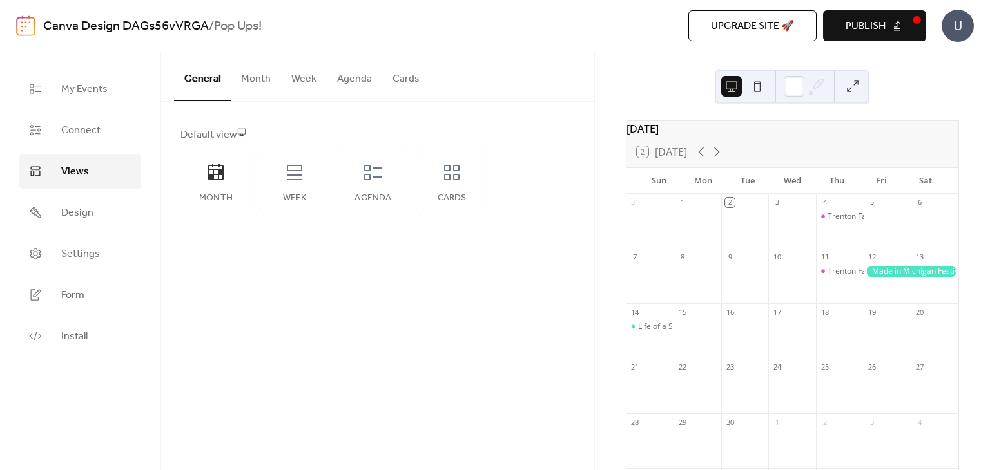
click at [77, 166] on span "Views" at bounding box center [75, 171] width 28 height 15
click at [400, 176] on div "Agenda" at bounding box center [373, 182] width 71 height 64
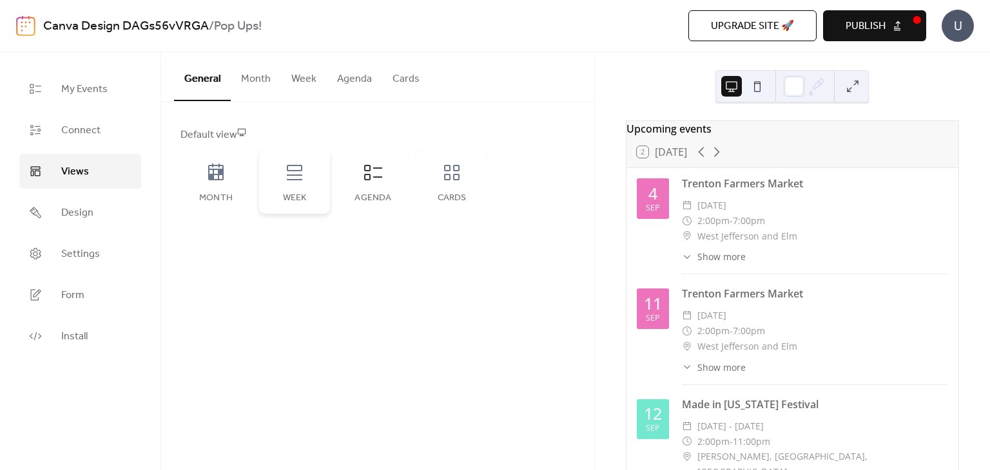
click at [304, 191] on div "Week" at bounding box center [294, 182] width 71 height 64
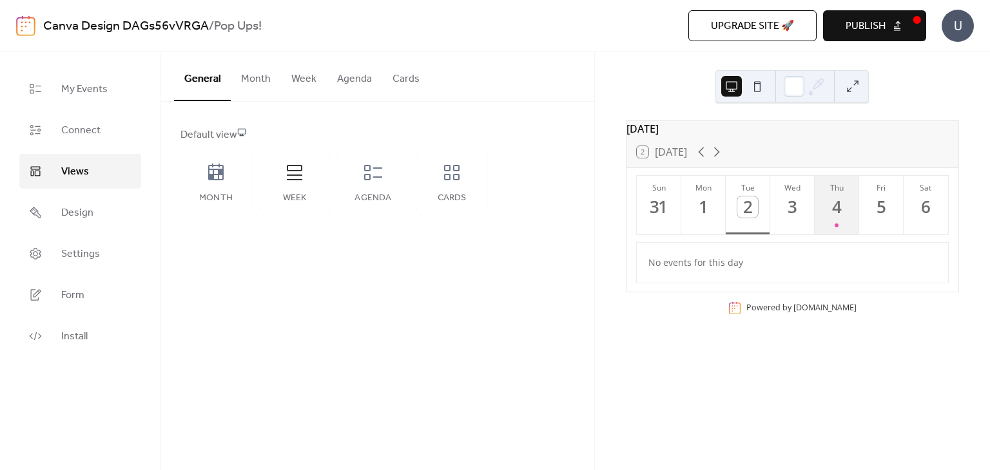
click at [838, 205] on div "4" at bounding box center [836, 207] width 21 height 21
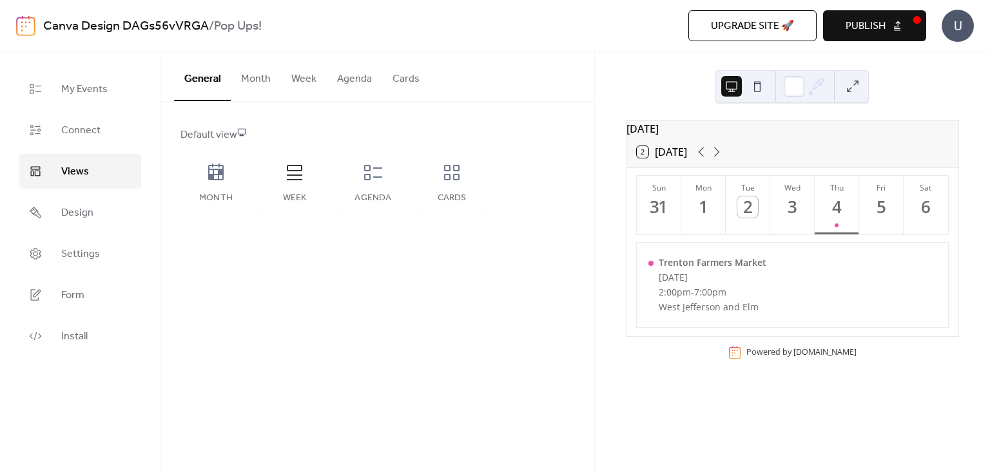
click at [763, 87] on button at bounding box center [757, 86] width 21 height 21
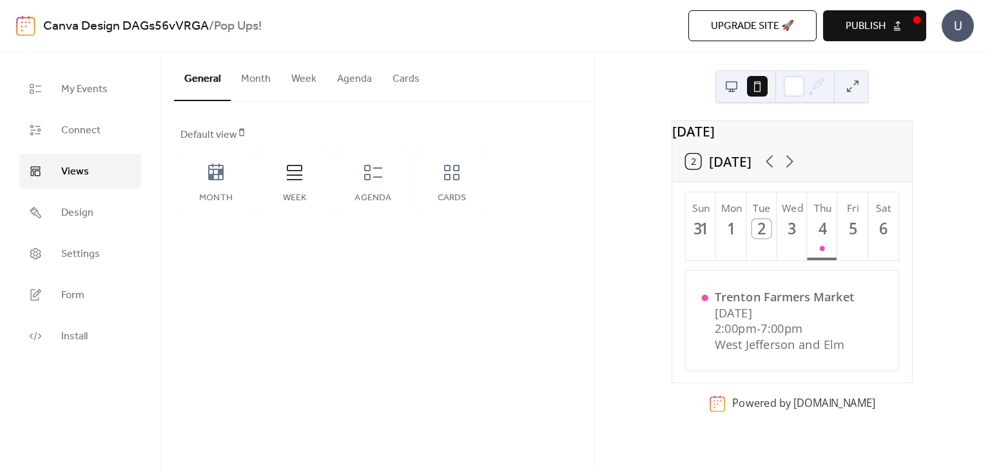
click at [734, 82] on button at bounding box center [731, 86] width 21 height 21
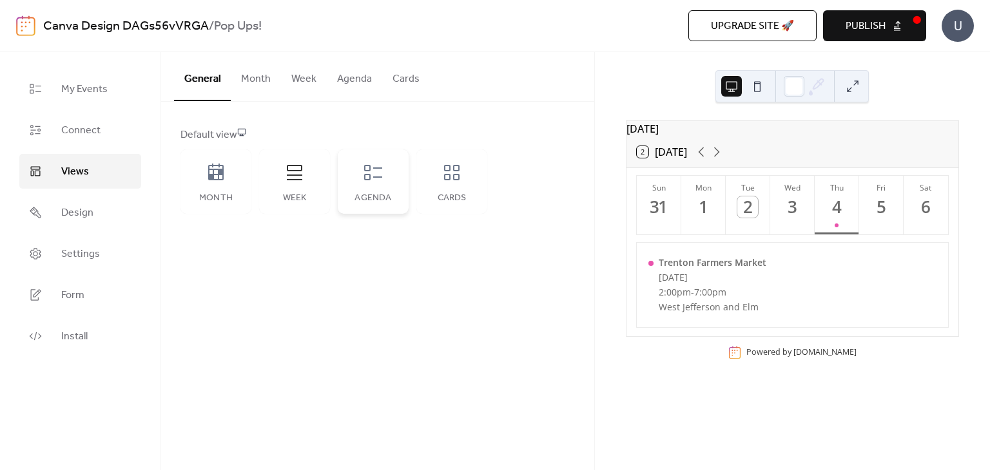
click at [383, 188] on div "Agenda" at bounding box center [373, 182] width 71 height 64
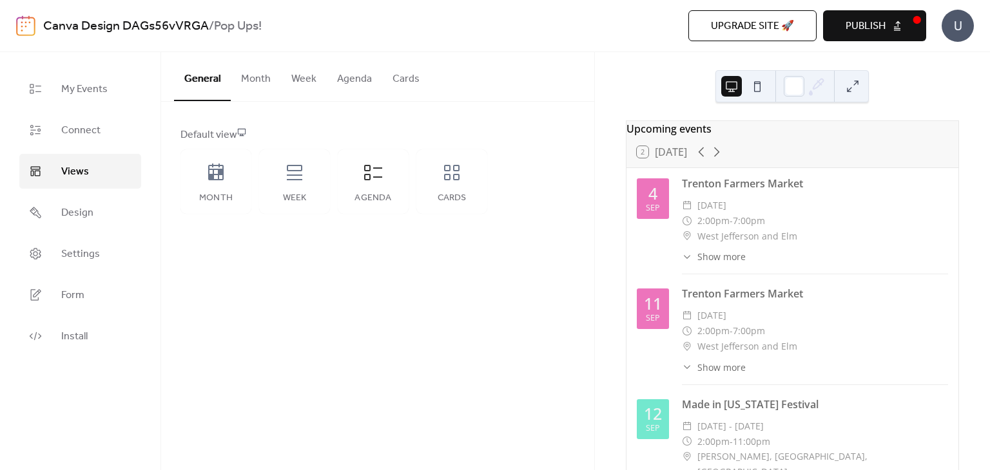
click at [885, 32] on span "Publish" at bounding box center [866, 26] width 40 height 15
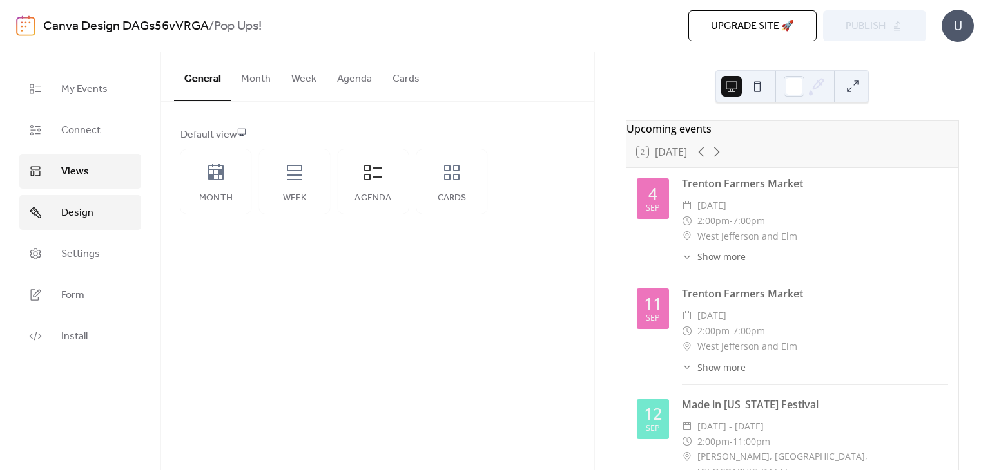
click at [77, 221] on span "Design" at bounding box center [77, 213] width 32 height 15
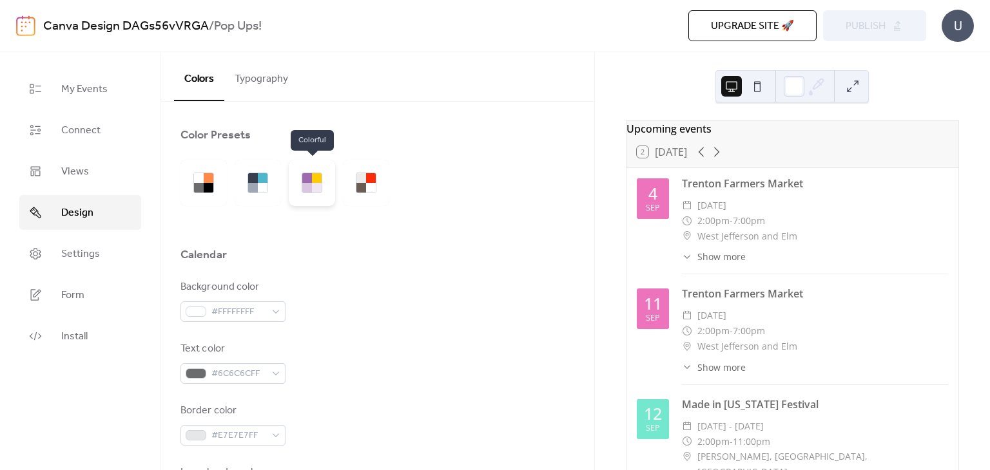
click at [298, 186] on div at bounding box center [312, 183] width 46 height 46
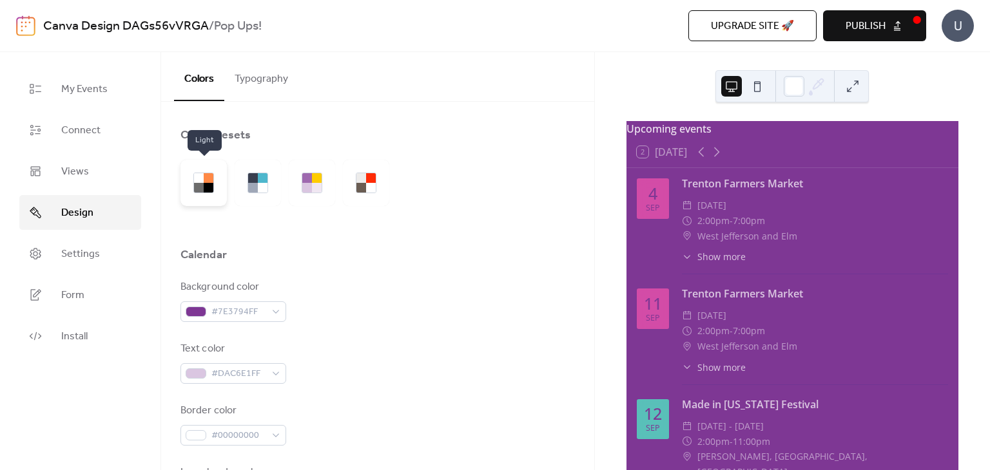
click at [226, 190] on div at bounding box center [203, 183] width 46 height 46
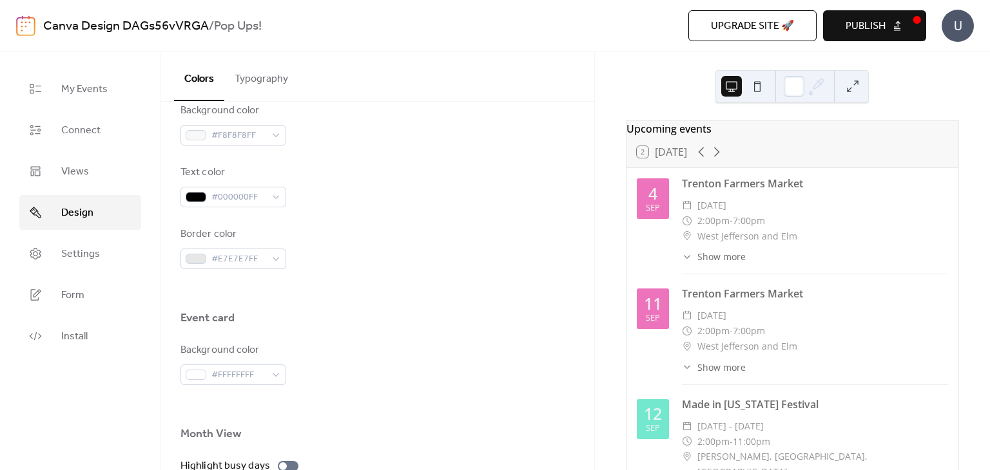
scroll to position [880, 0]
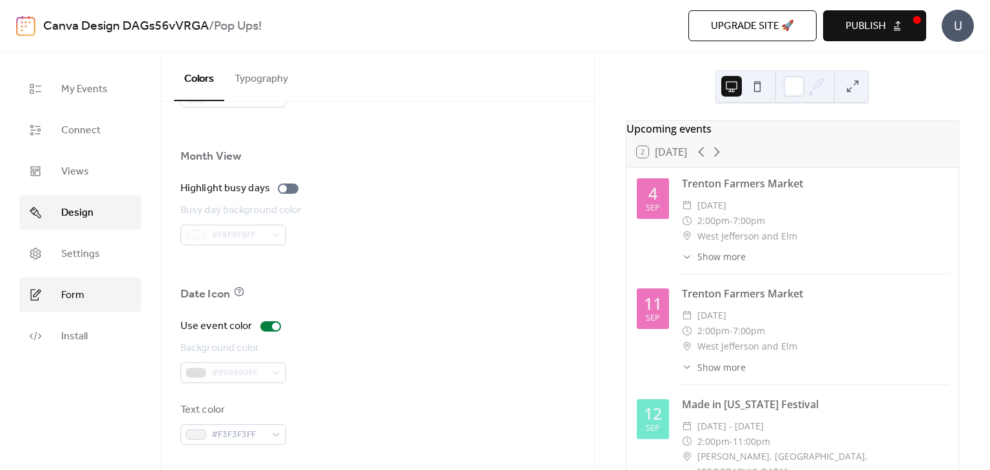
click at [77, 307] on link "Form" at bounding box center [80, 295] width 122 height 35
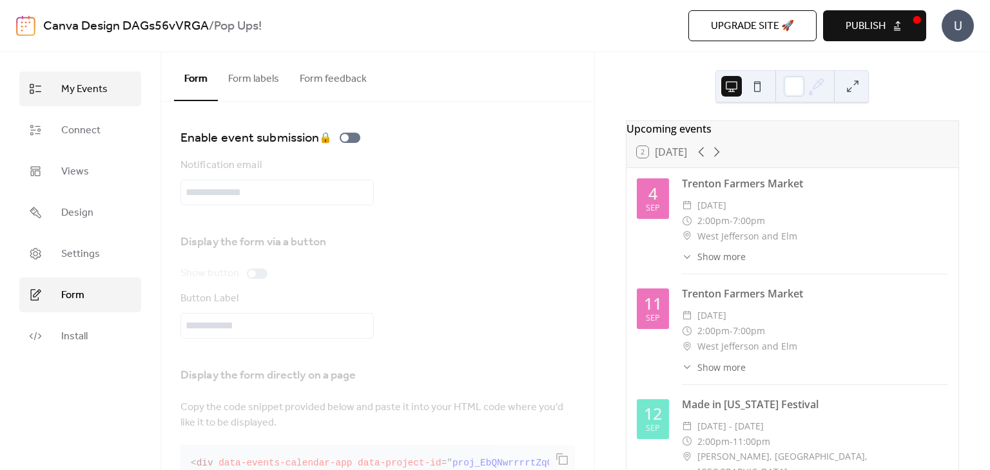
click at [108, 83] on link "My Events" at bounding box center [80, 89] width 122 height 35
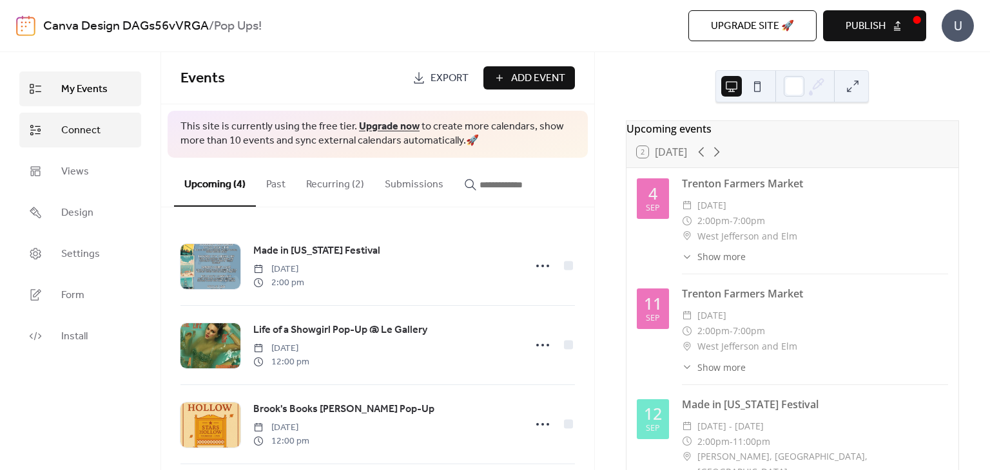
click at [80, 128] on span "Connect" at bounding box center [80, 130] width 39 height 15
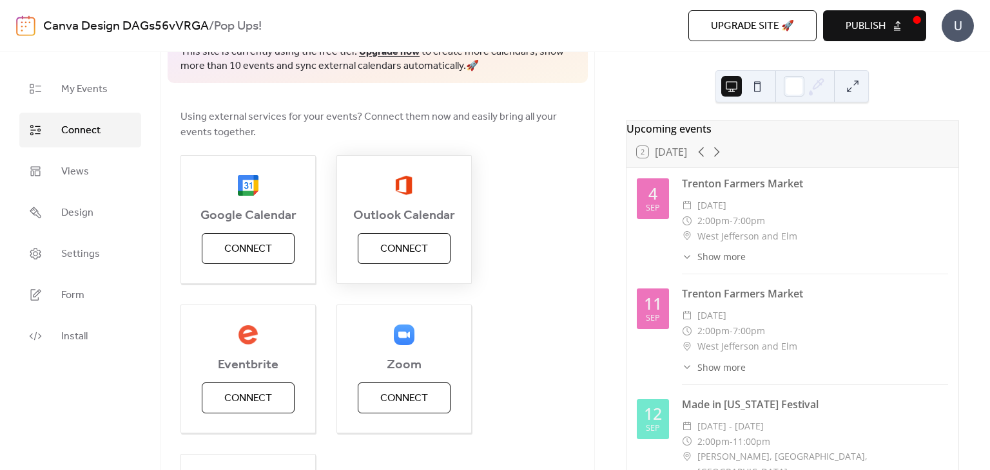
scroll to position [67, 0]
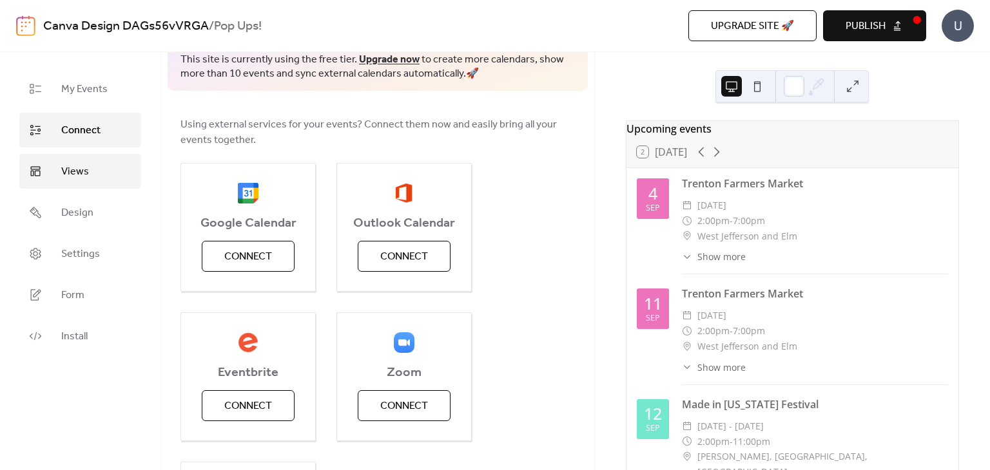
click at [126, 159] on link "Views" at bounding box center [80, 171] width 122 height 35
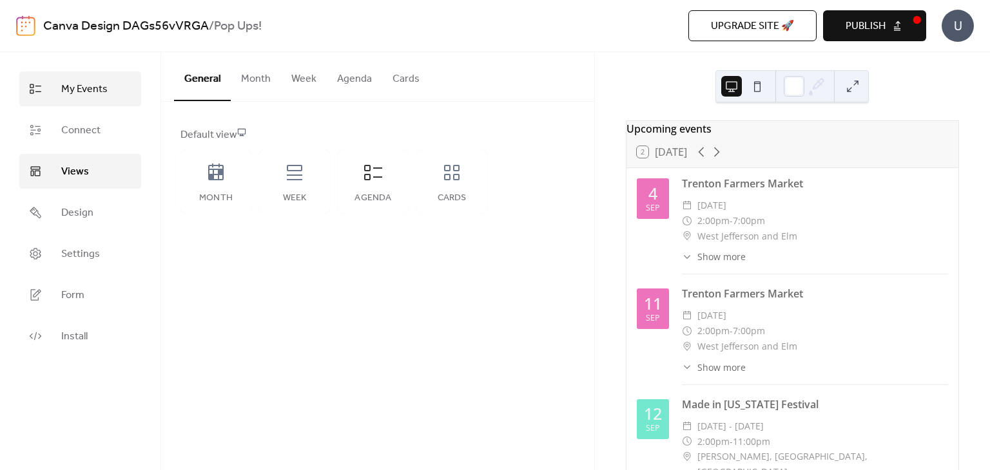
click at [111, 93] on link "My Events" at bounding box center [80, 89] width 122 height 35
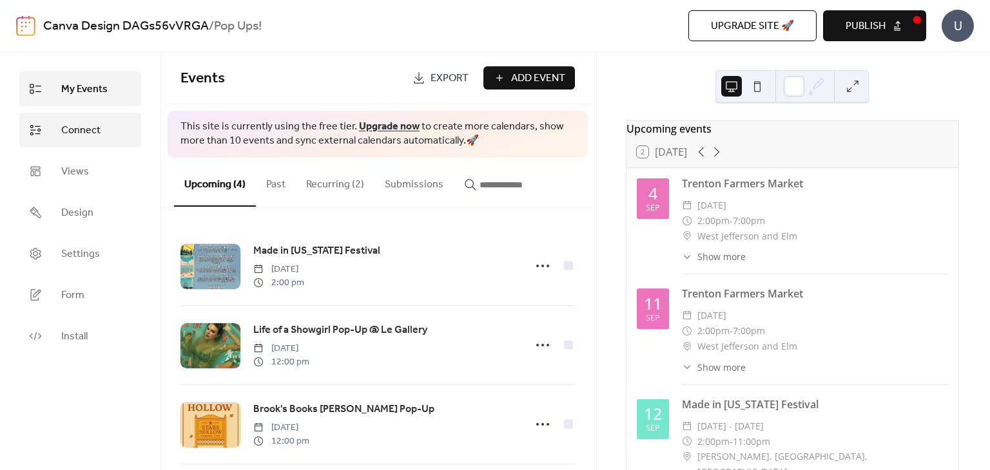
click at [64, 117] on link "Connect" at bounding box center [80, 130] width 122 height 35
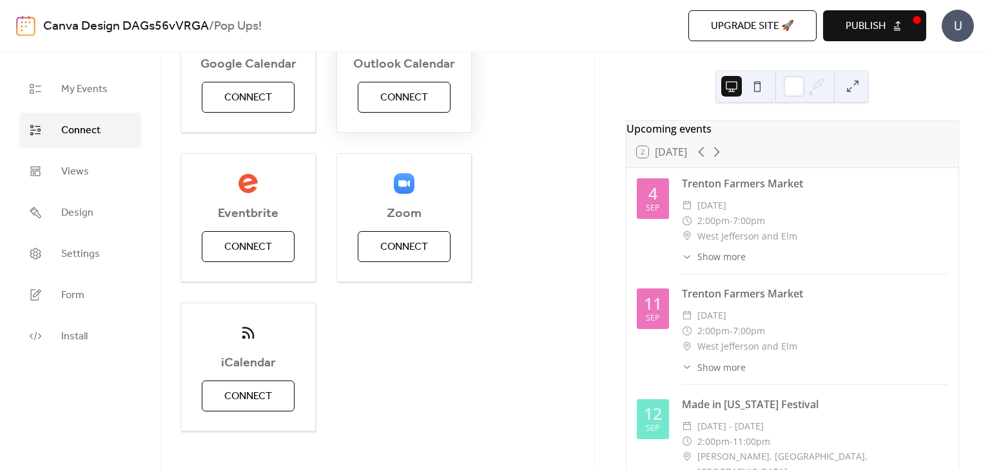
scroll to position [239, 0]
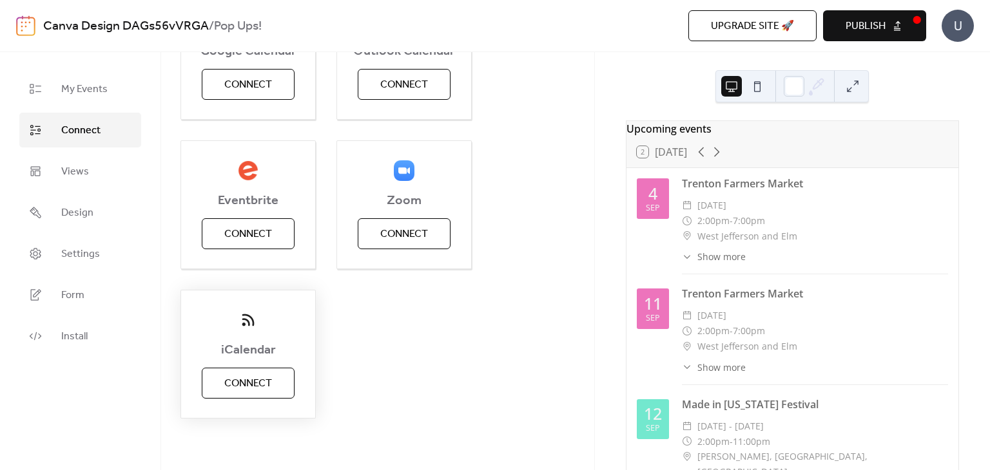
click at [275, 396] on button "Connect" at bounding box center [248, 383] width 93 height 31
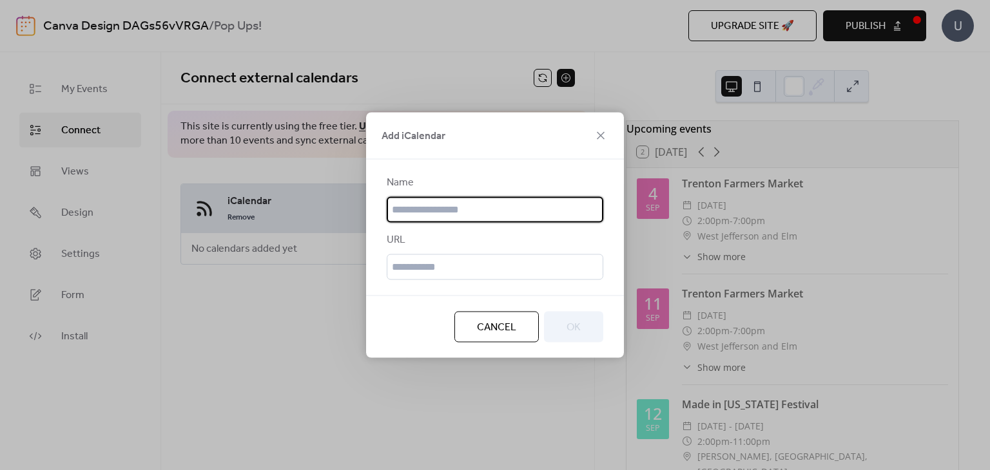
scroll to position [0, 0]
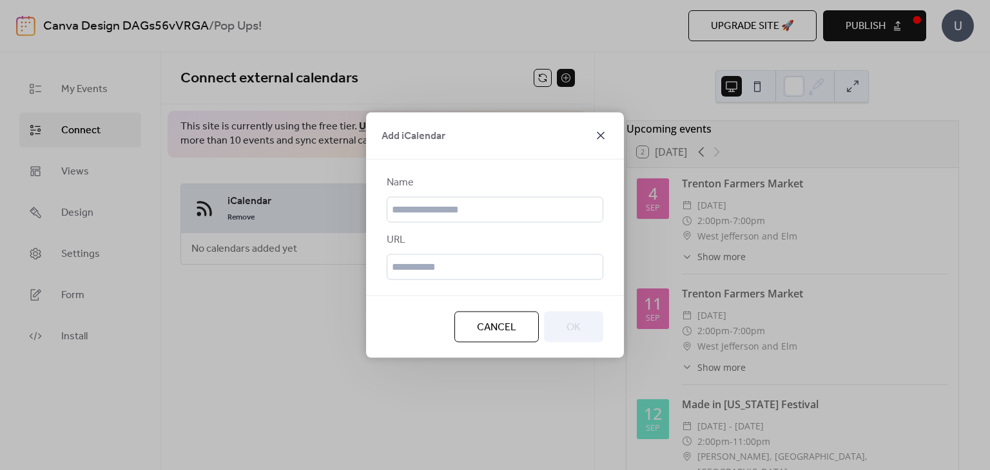
click at [602, 137] on icon at bounding box center [601, 136] width 8 height 8
